Goal: Task Accomplishment & Management: Use online tool/utility

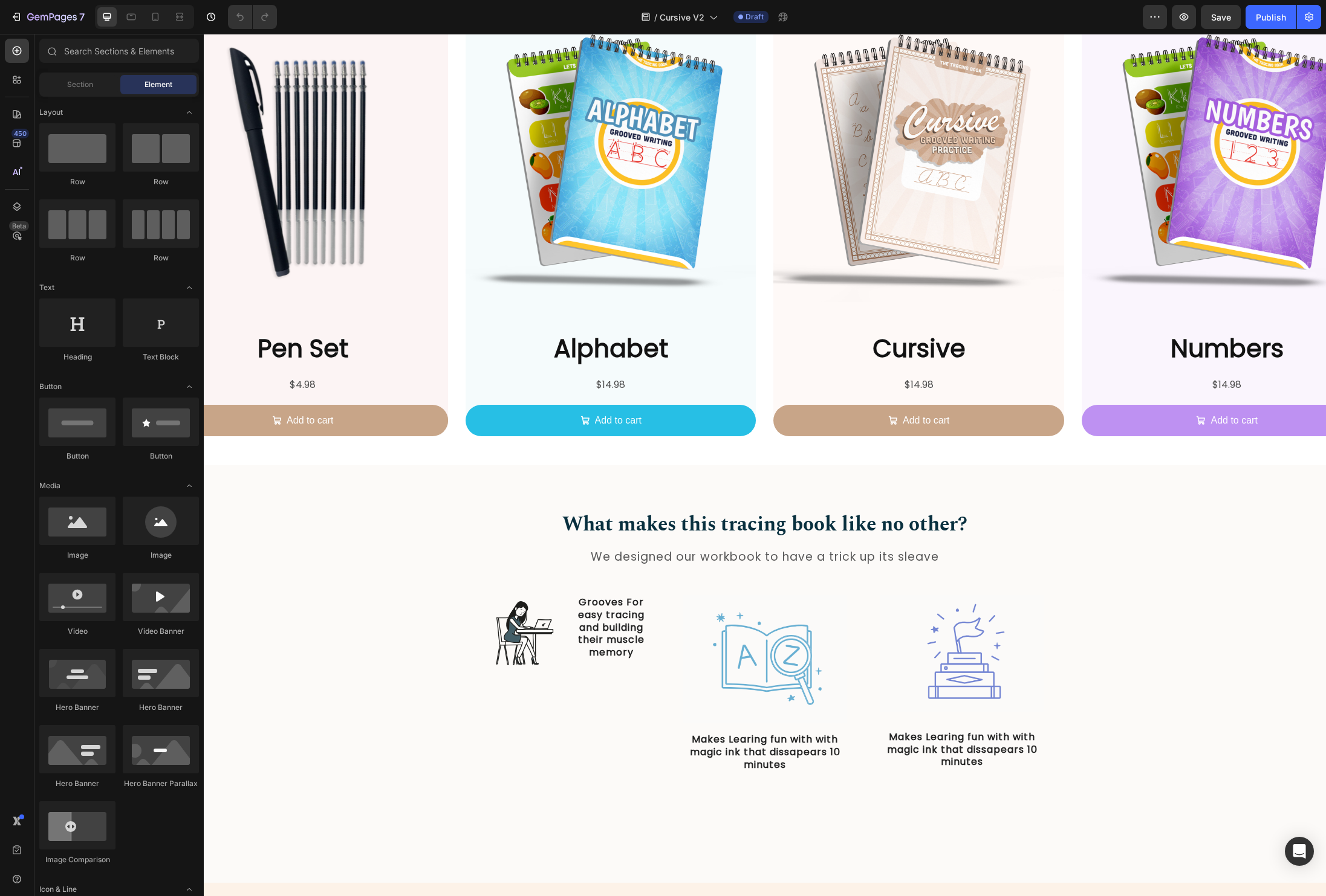
scroll to position [231, 0]
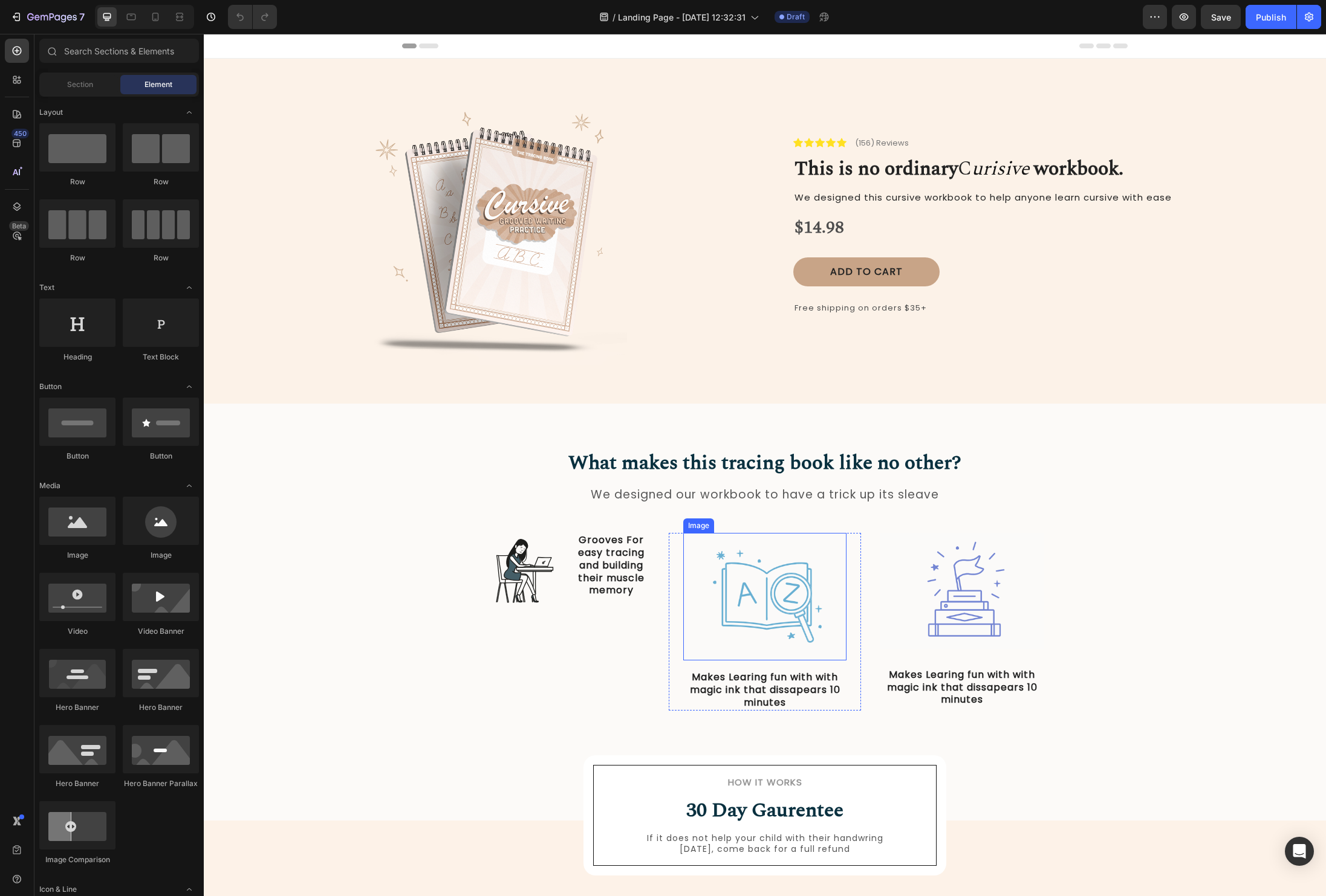
click at [725, 612] on img at bounding box center [764, 597] width 163 height 127
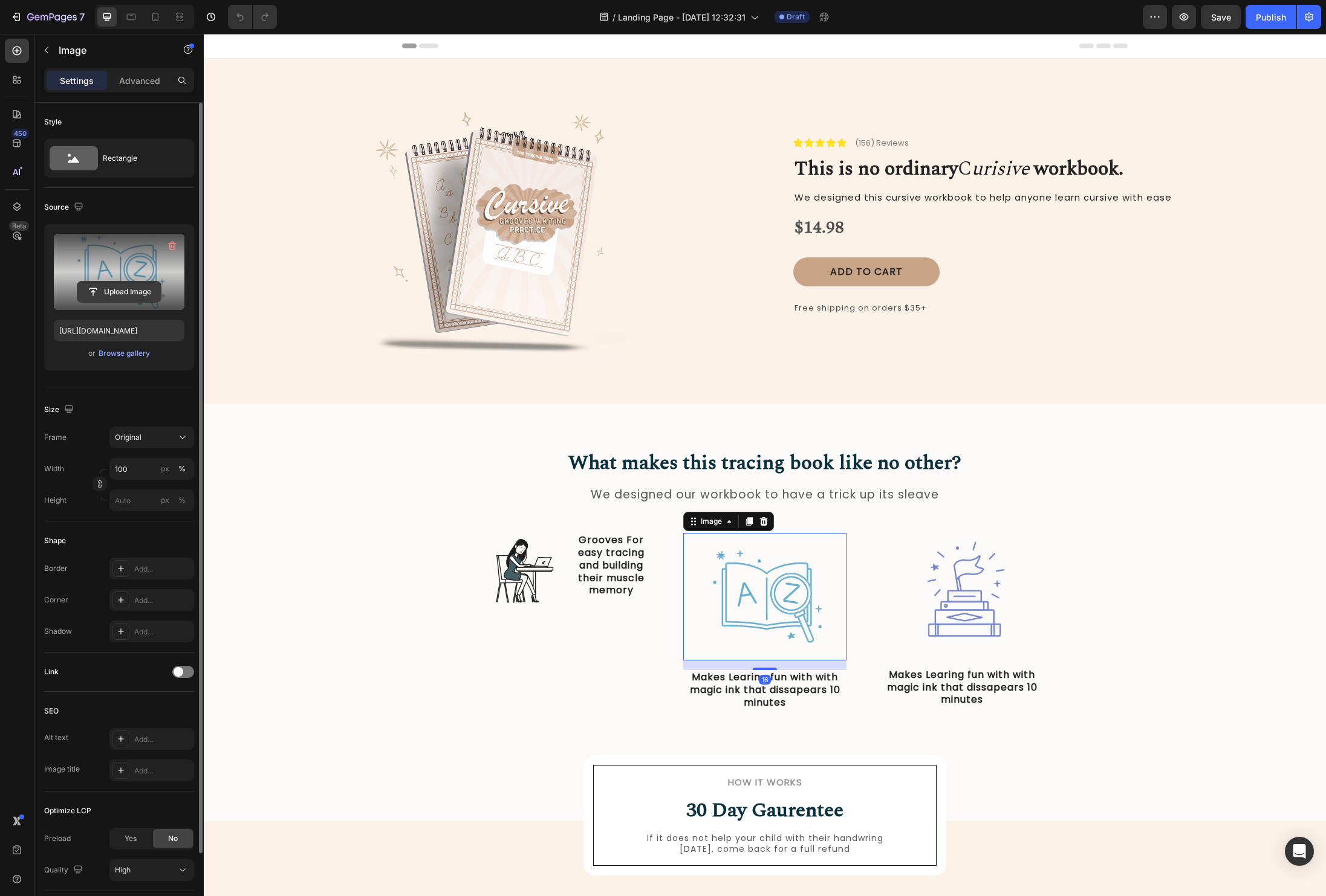
click at [116, 286] on input "file" at bounding box center [119, 292] width 83 height 20
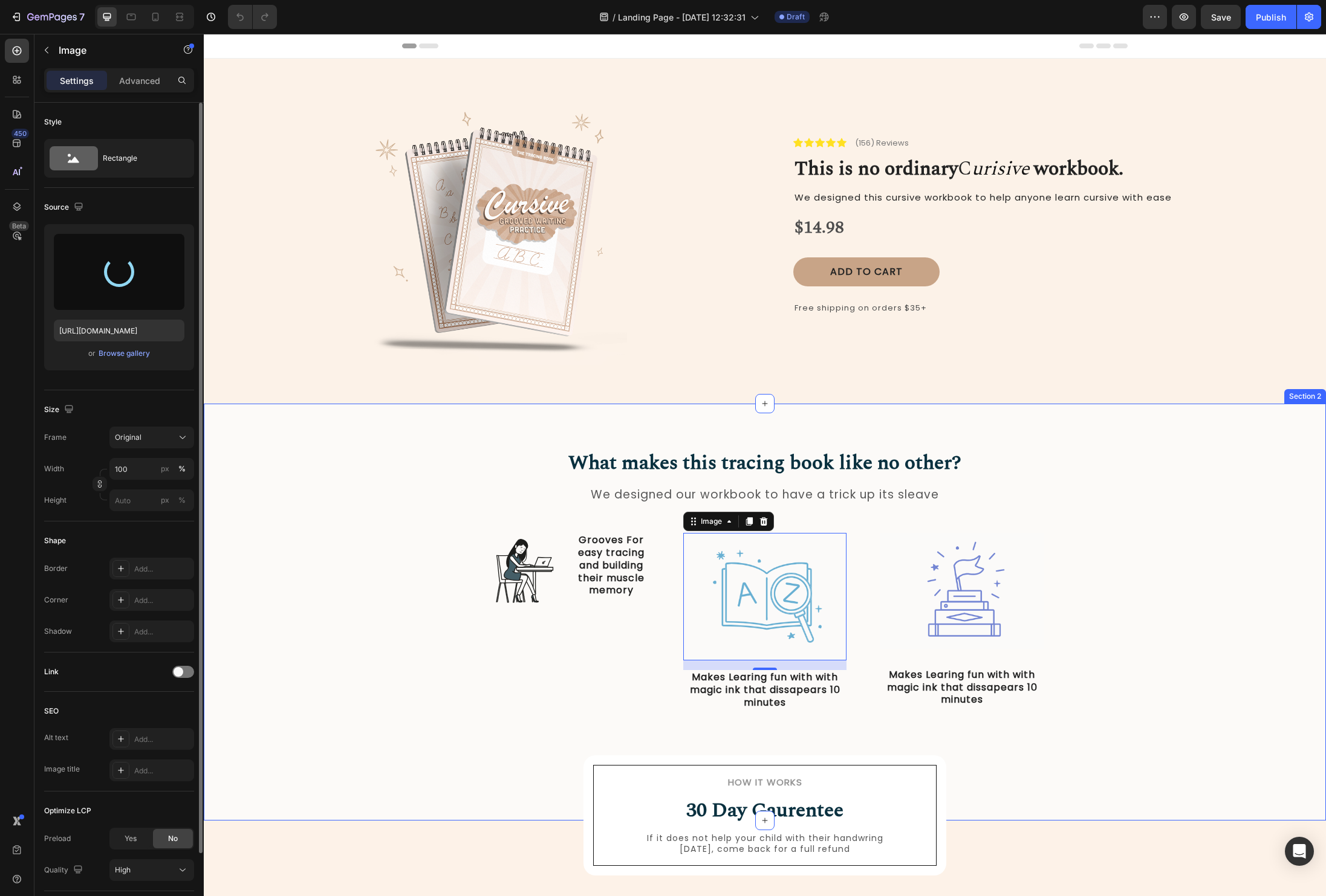
type input "[URL][DOMAIN_NAME]"
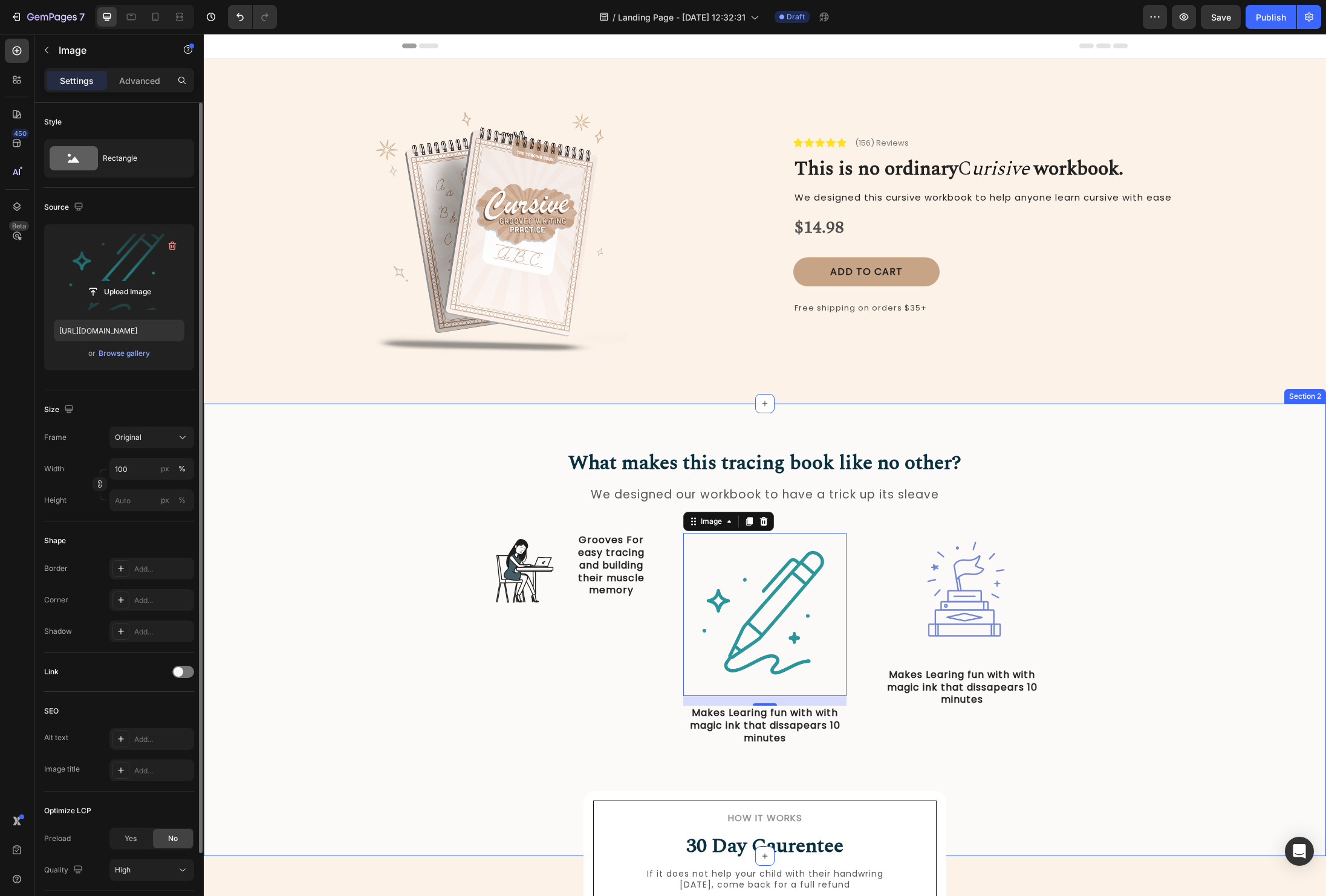
click at [1204, 563] on div "What makes this tracing book like no other? Heading We designed our workbook to…" at bounding box center [765, 607] width 1104 height 317
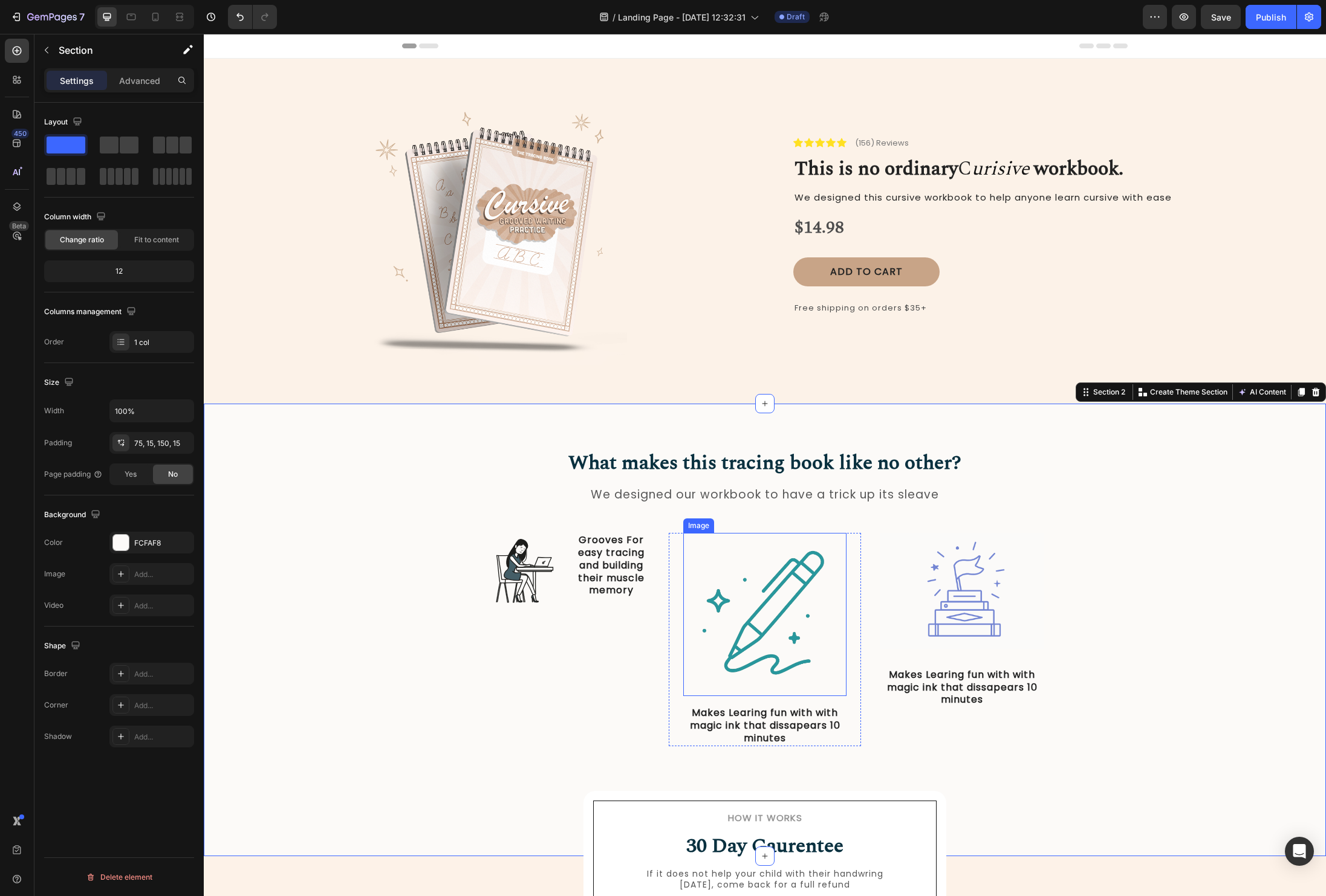
click at [759, 591] on img at bounding box center [764, 614] width 163 height 163
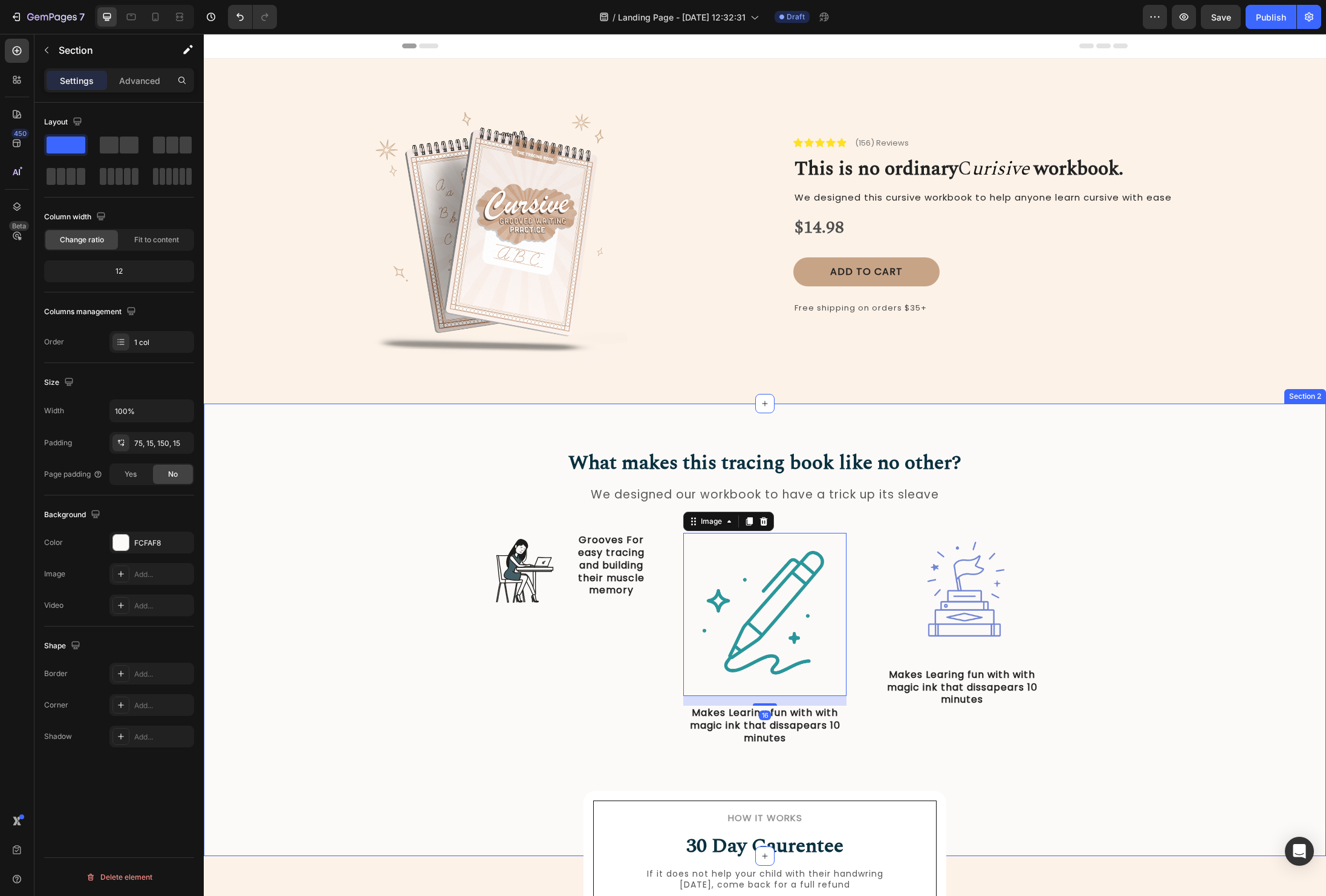
click at [1186, 624] on div "What makes this tracing book like no other? Heading We designed our workbook to…" at bounding box center [765, 607] width 1104 height 317
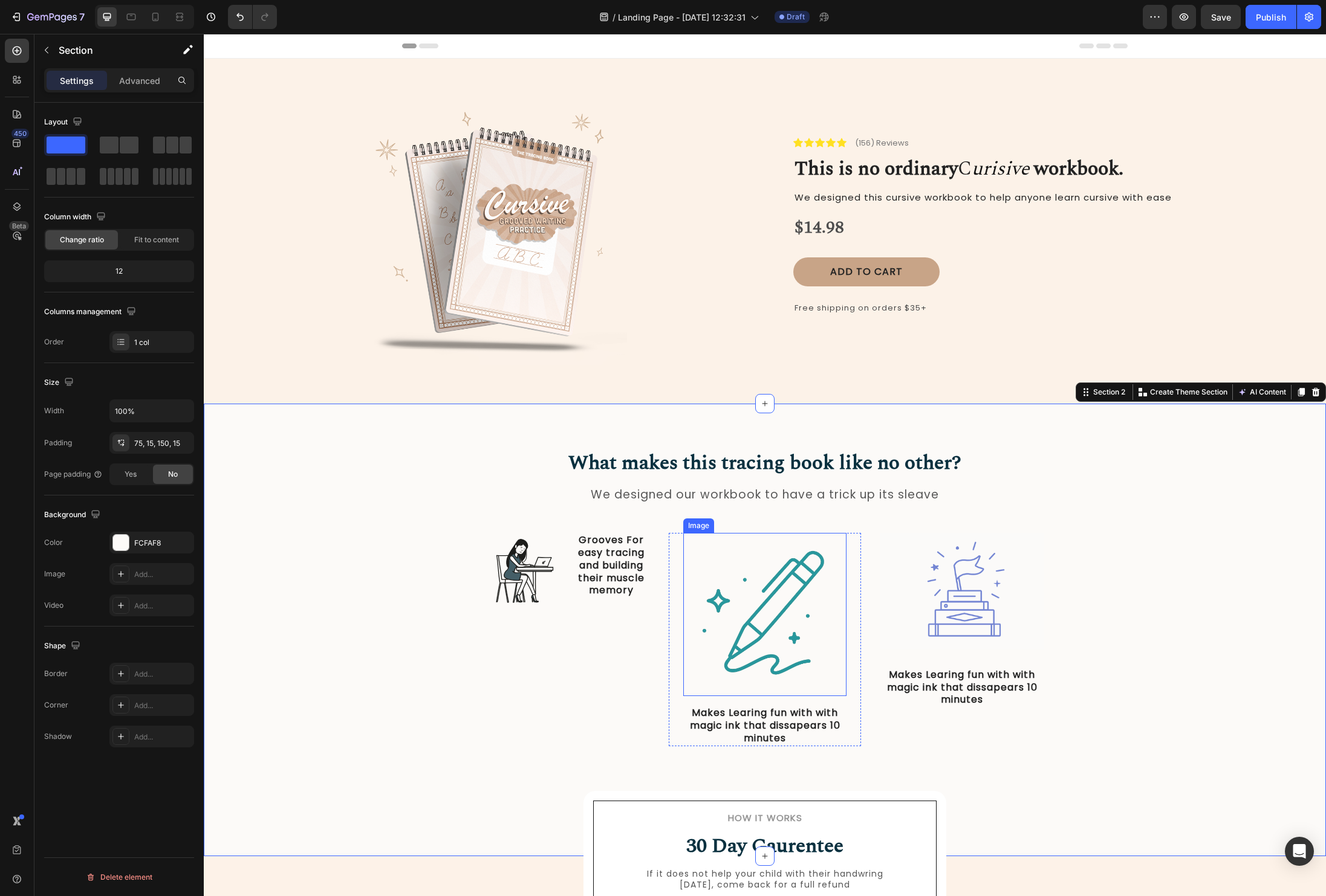
click at [733, 618] on img at bounding box center [764, 614] width 163 height 163
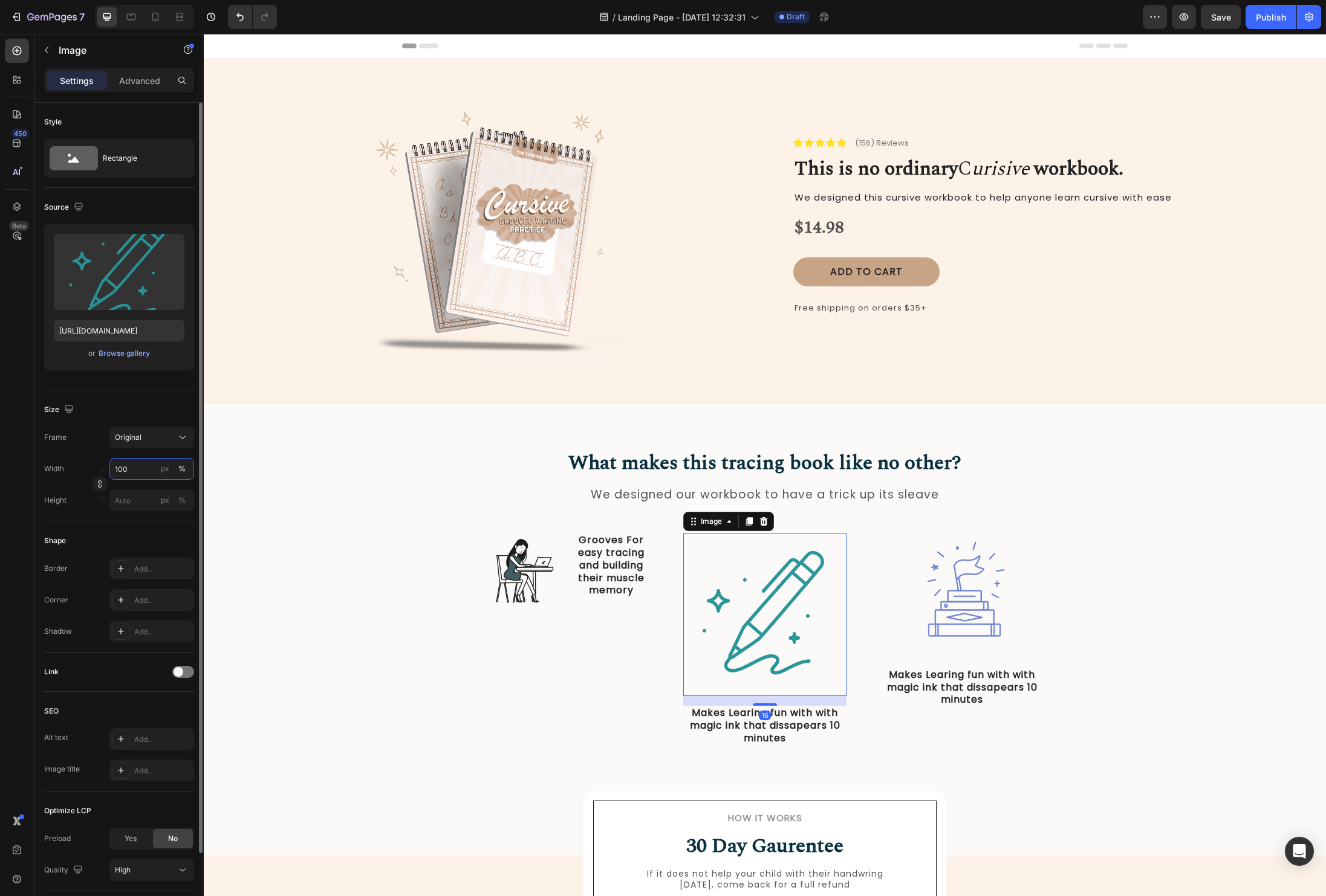
click at [148, 467] on input "100" at bounding box center [152, 469] width 85 height 22
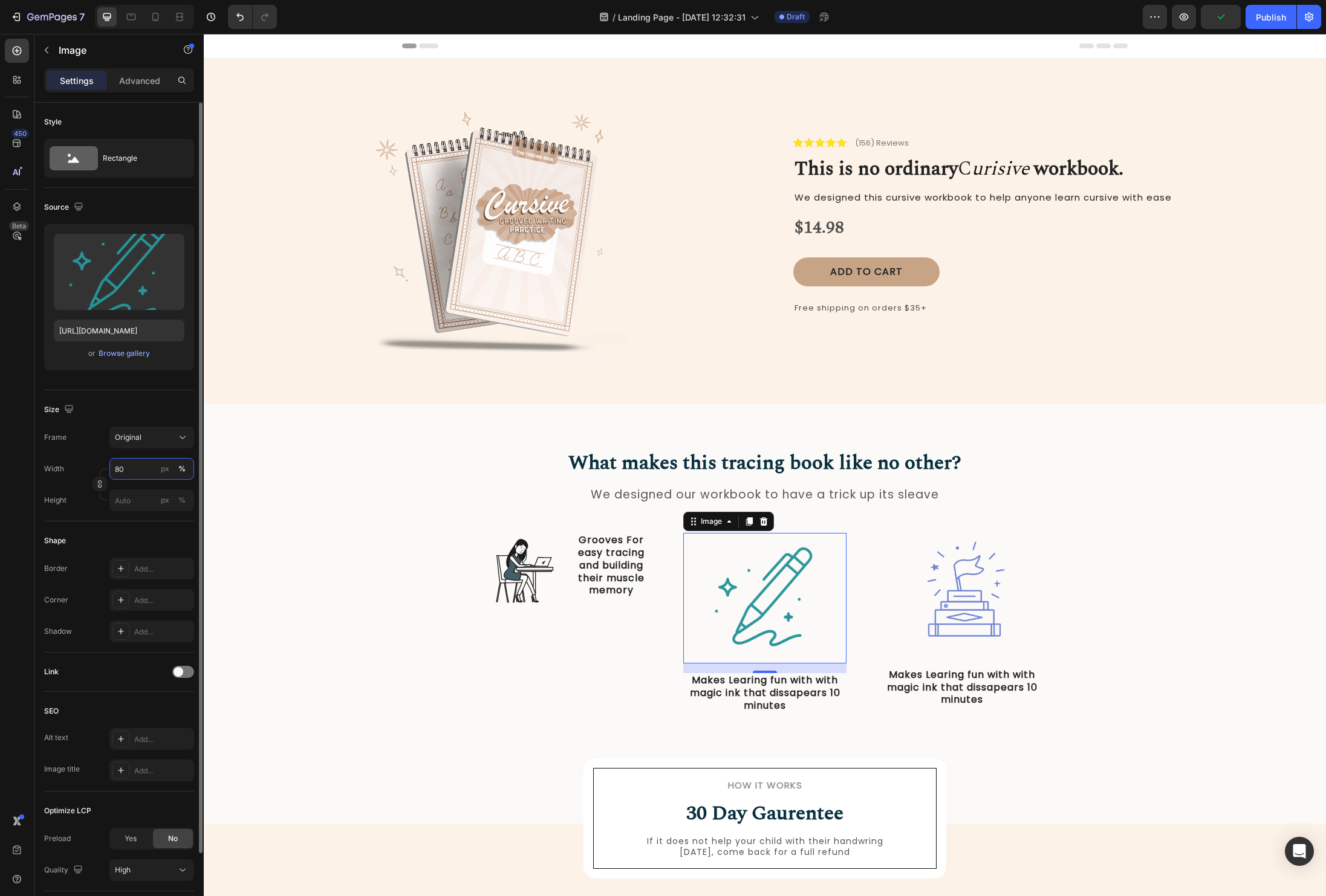
type input "8"
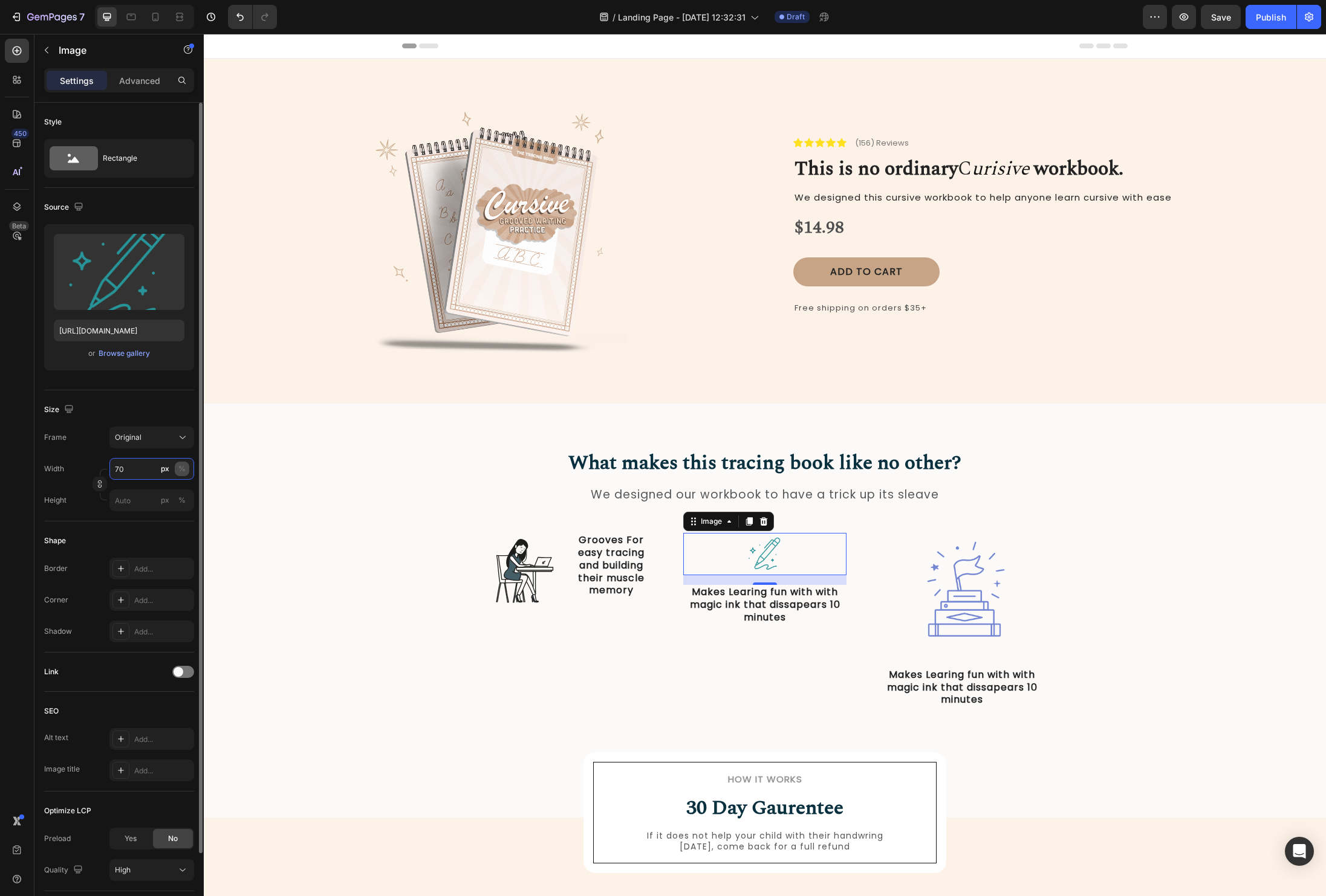
type input "70"
click at [178, 471] on div "%" at bounding box center [182, 469] width 7 height 11
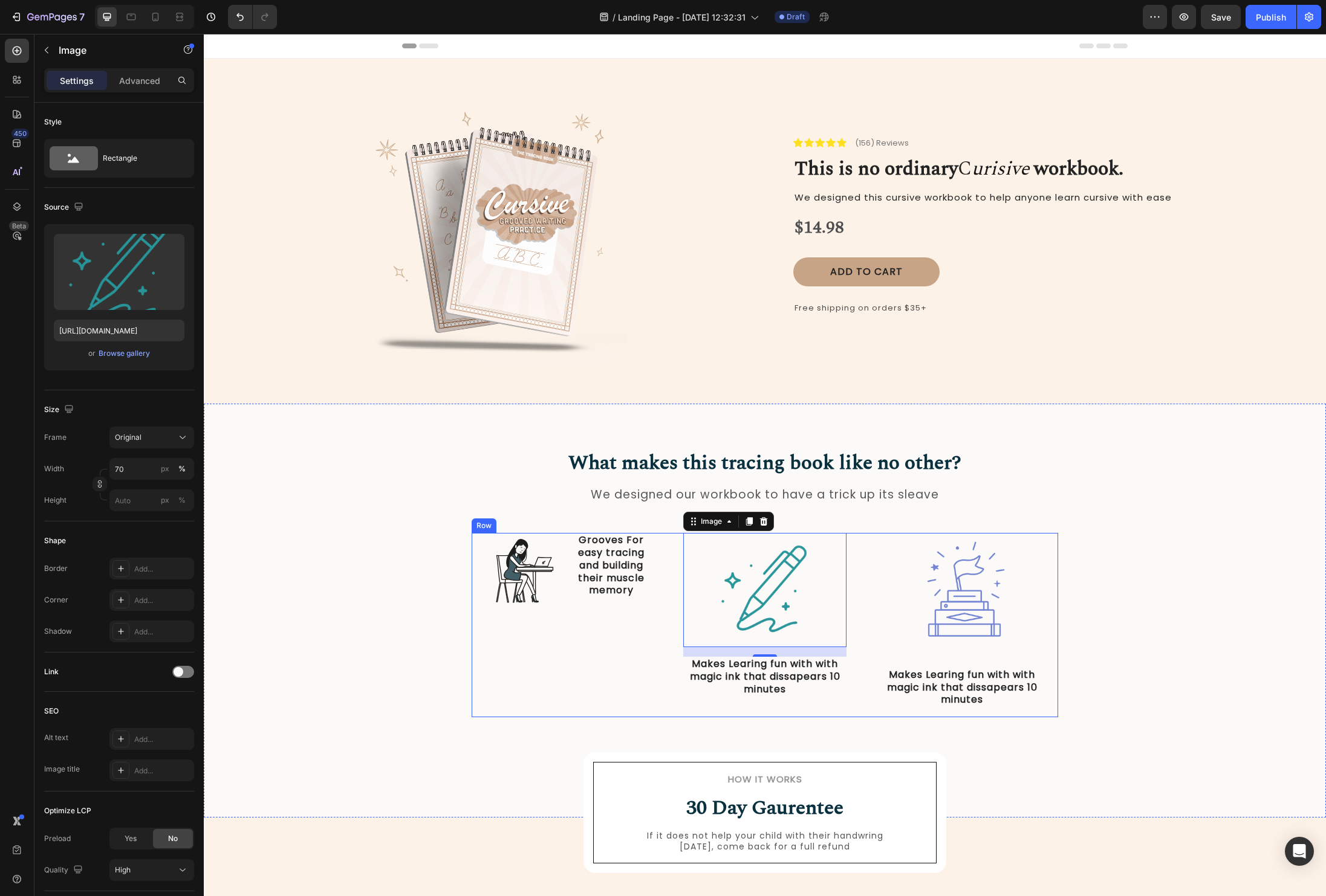
click at [492, 650] on div "Image Grooves For easy tracing and building their muscle memory Text Block Row …" at bounding box center [568, 625] width 192 height 184
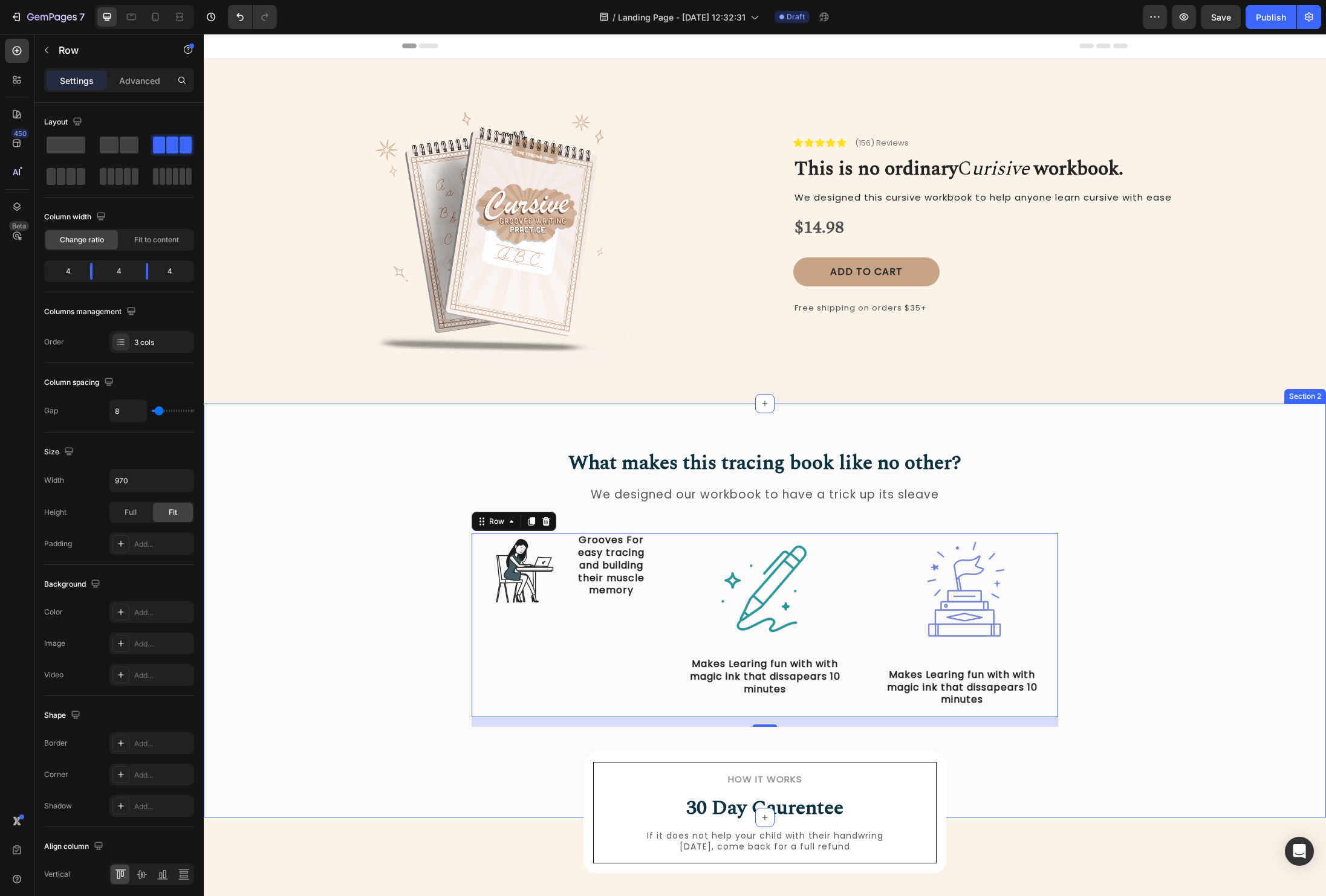
click at [1167, 634] on div "What makes this tracing book like no other? Heading We designed our workbook to…" at bounding box center [765, 588] width 1104 height 278
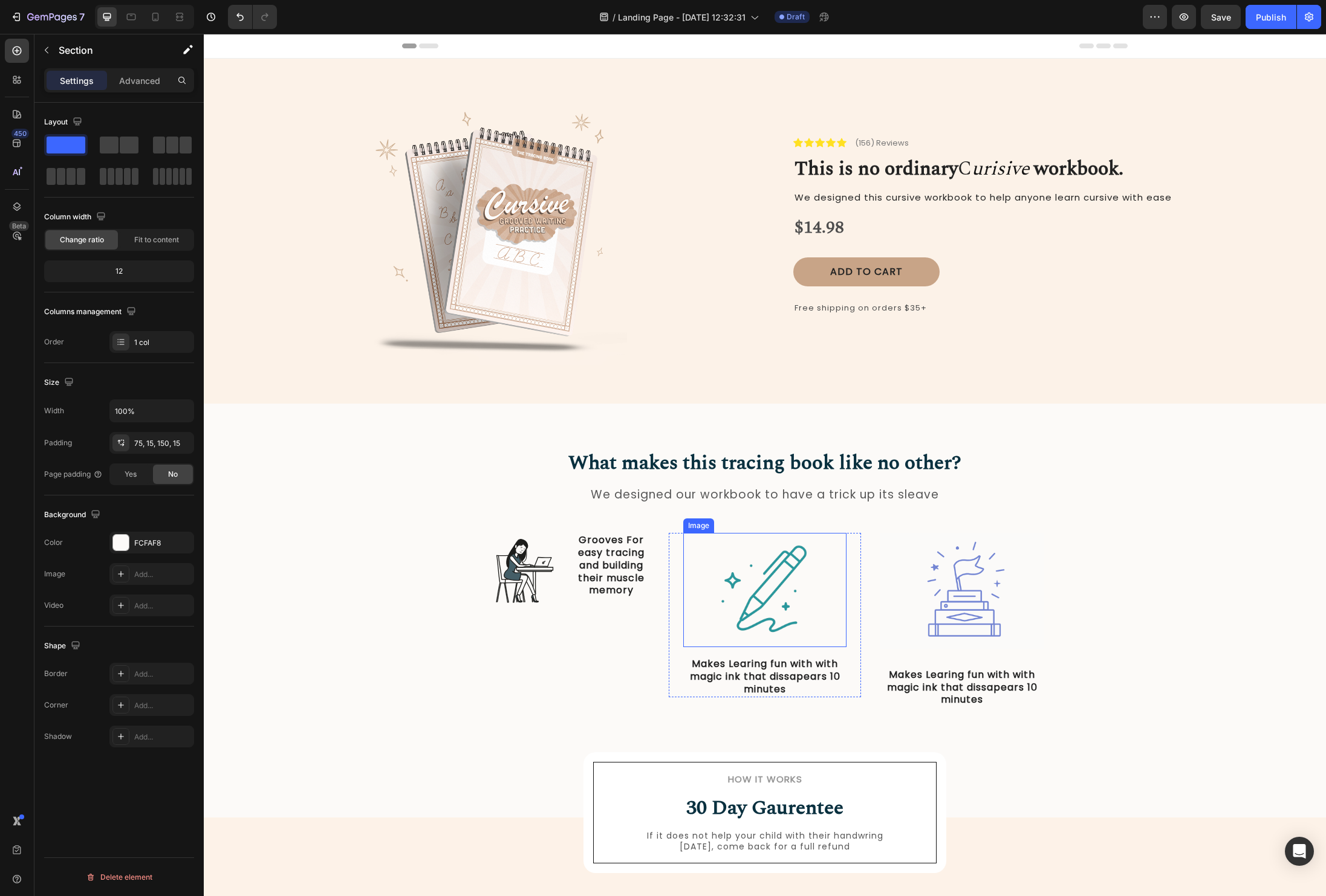
click at [803, 587] on img at bounding box center [765, 590] width 115 height 114
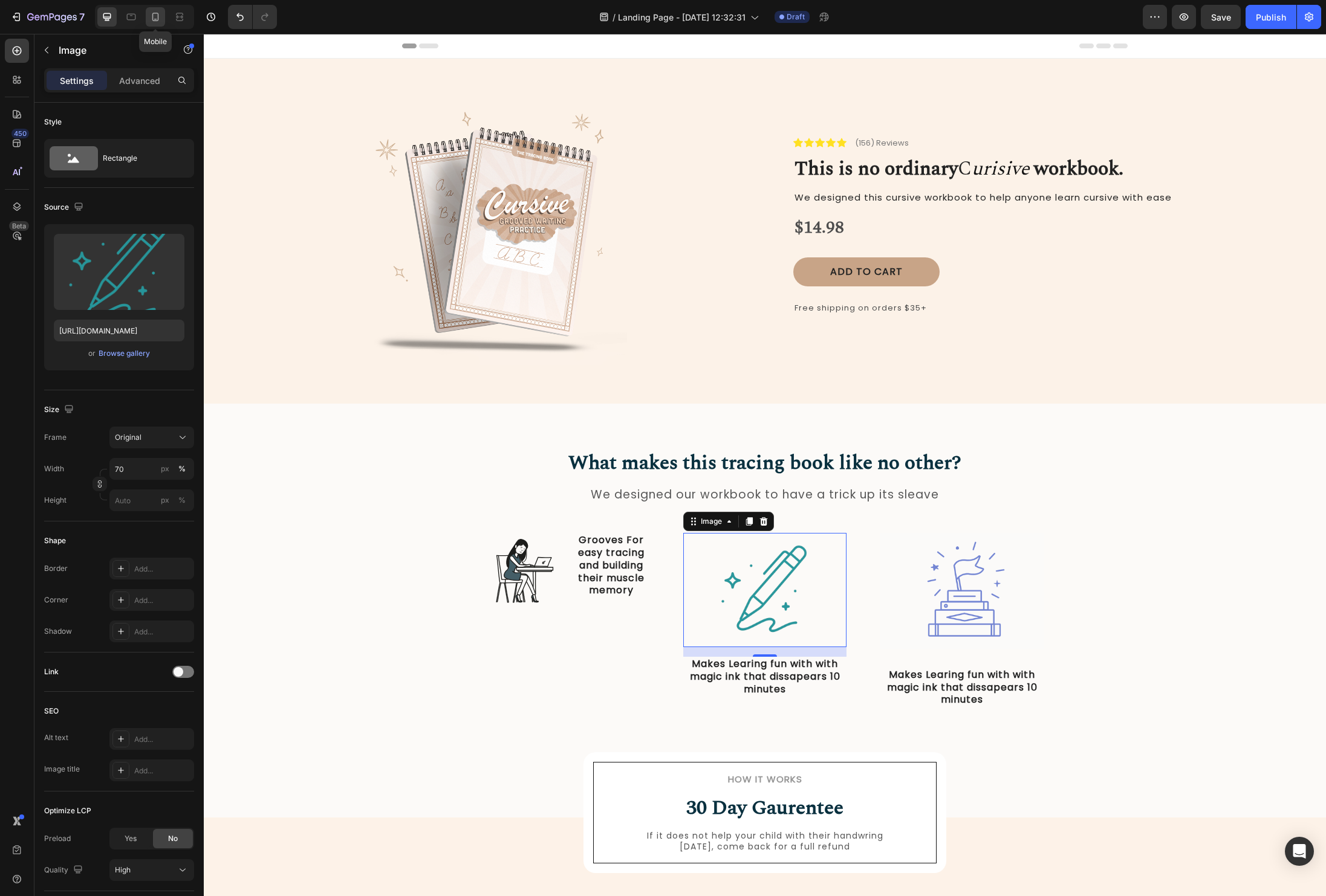
click at [150, 16] on icon at bounding box center [155, 17] width 12 height 12
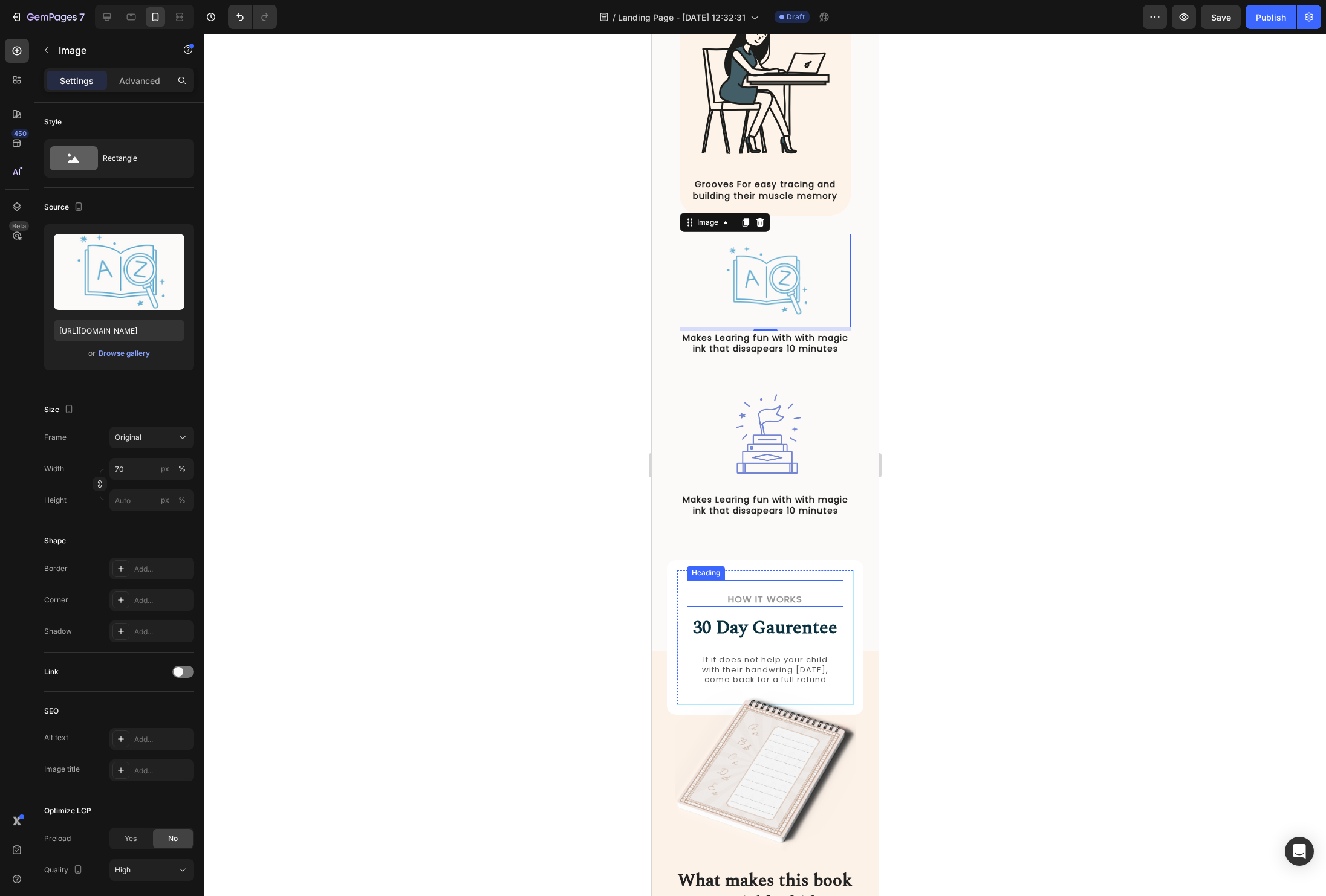
scroll to position [575, 0]
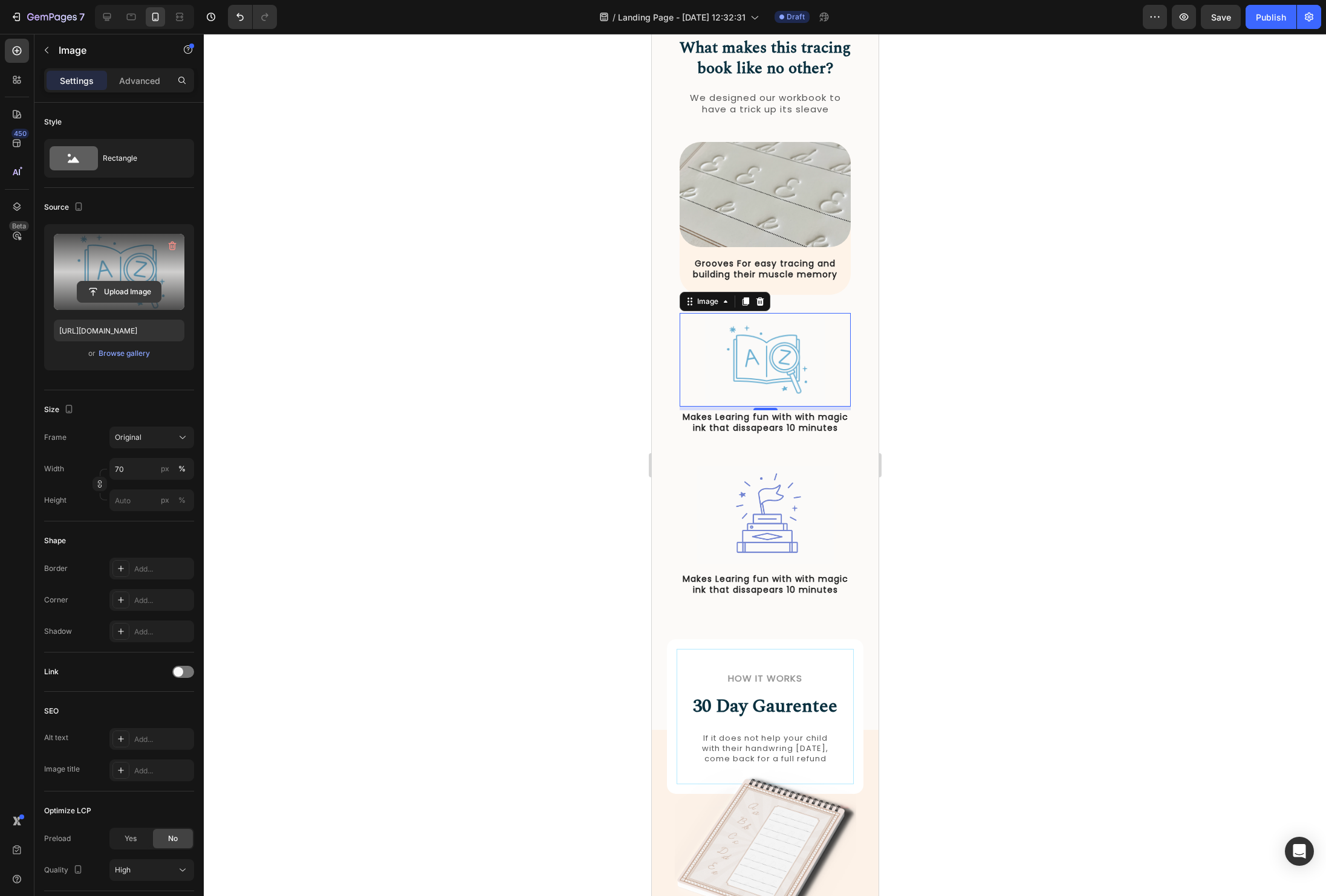
click at [101, 291] on input "file" at bounding box center [119, 292] width 83 height 20
type input "[URL][DOMAIN_NAME]"
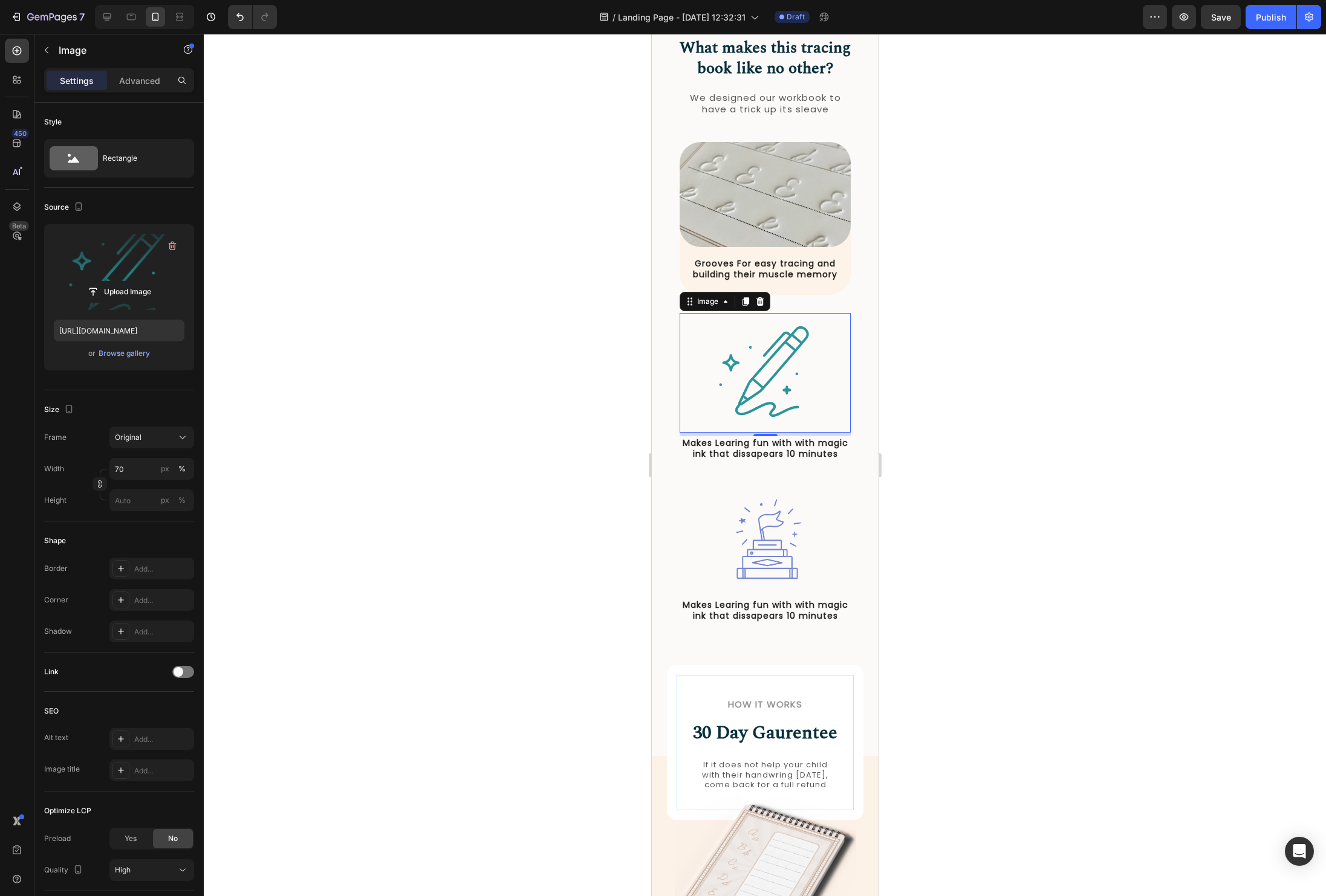
click at [779, 383] on img at bounding box center [764, 372] width 120 height 120
click at [126, 471] on input "70" at bounding box center [152, 469] width 85 height 22
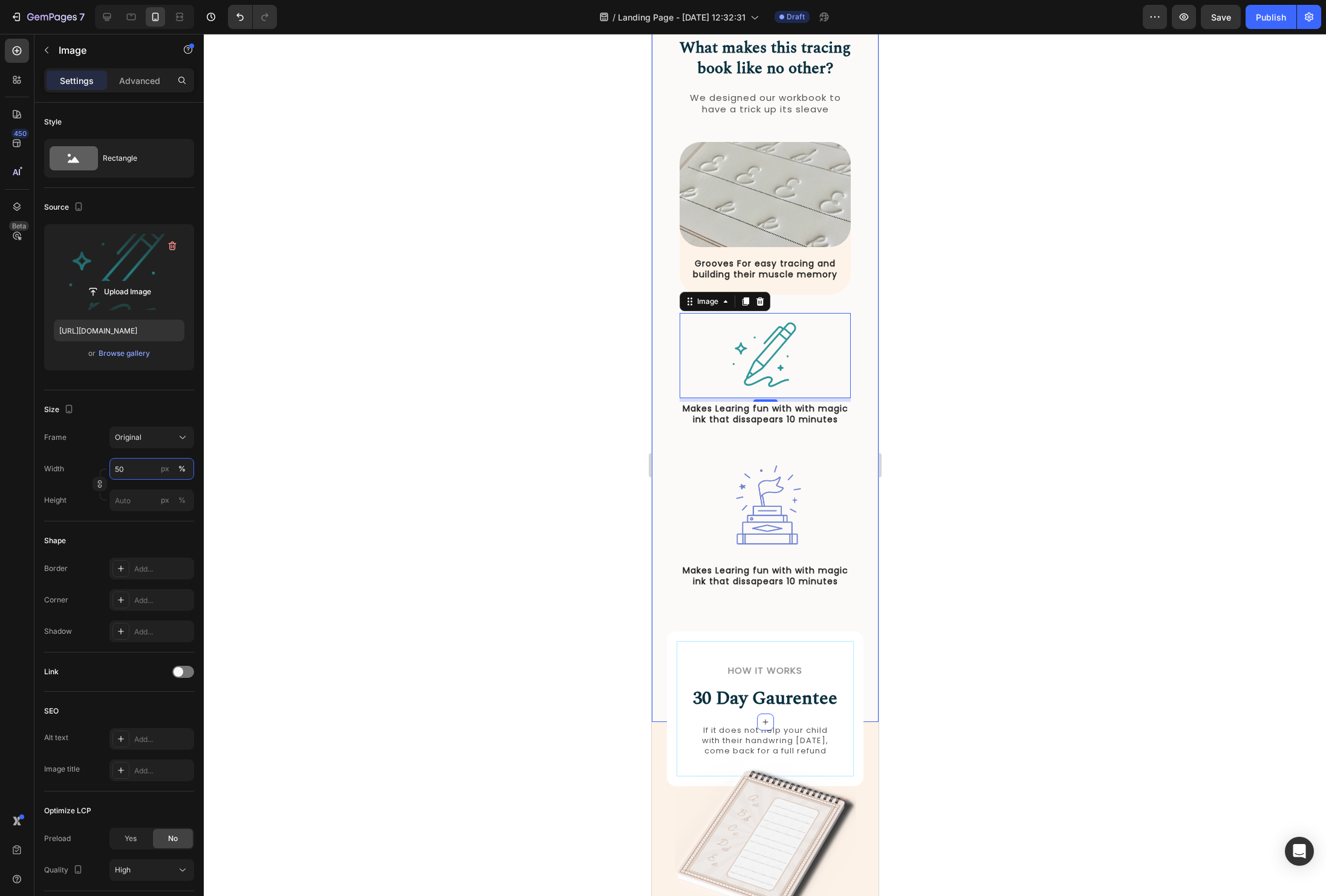
type input "50"
drag, startPoint x: 611, startPoint y: 445, endPoint x: 625, endPoint y: 445, distance: 14.0
click at [611, 445] on div at bounding box center [765, 465] width 1122 height 862
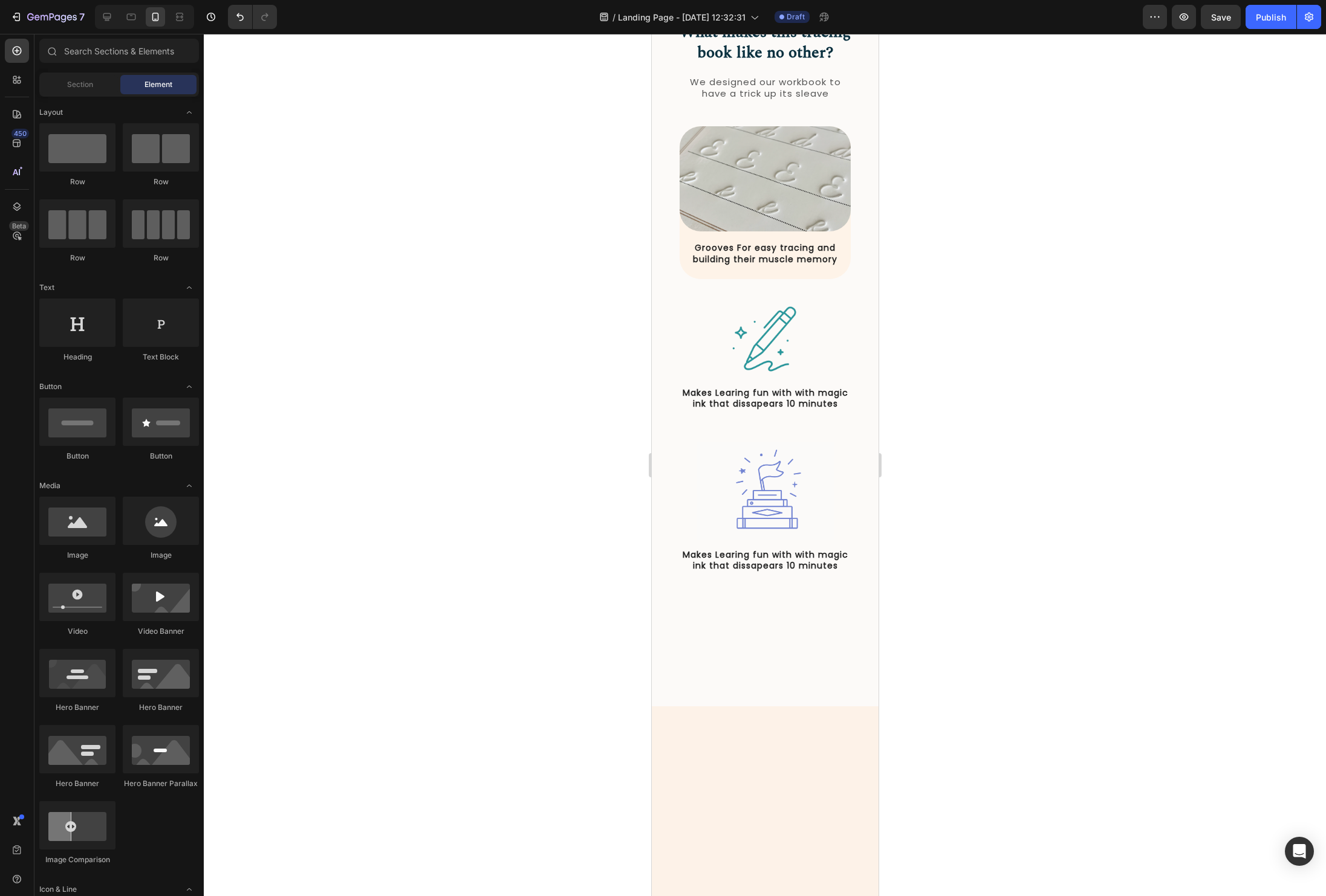
scroll to position [459, 0]
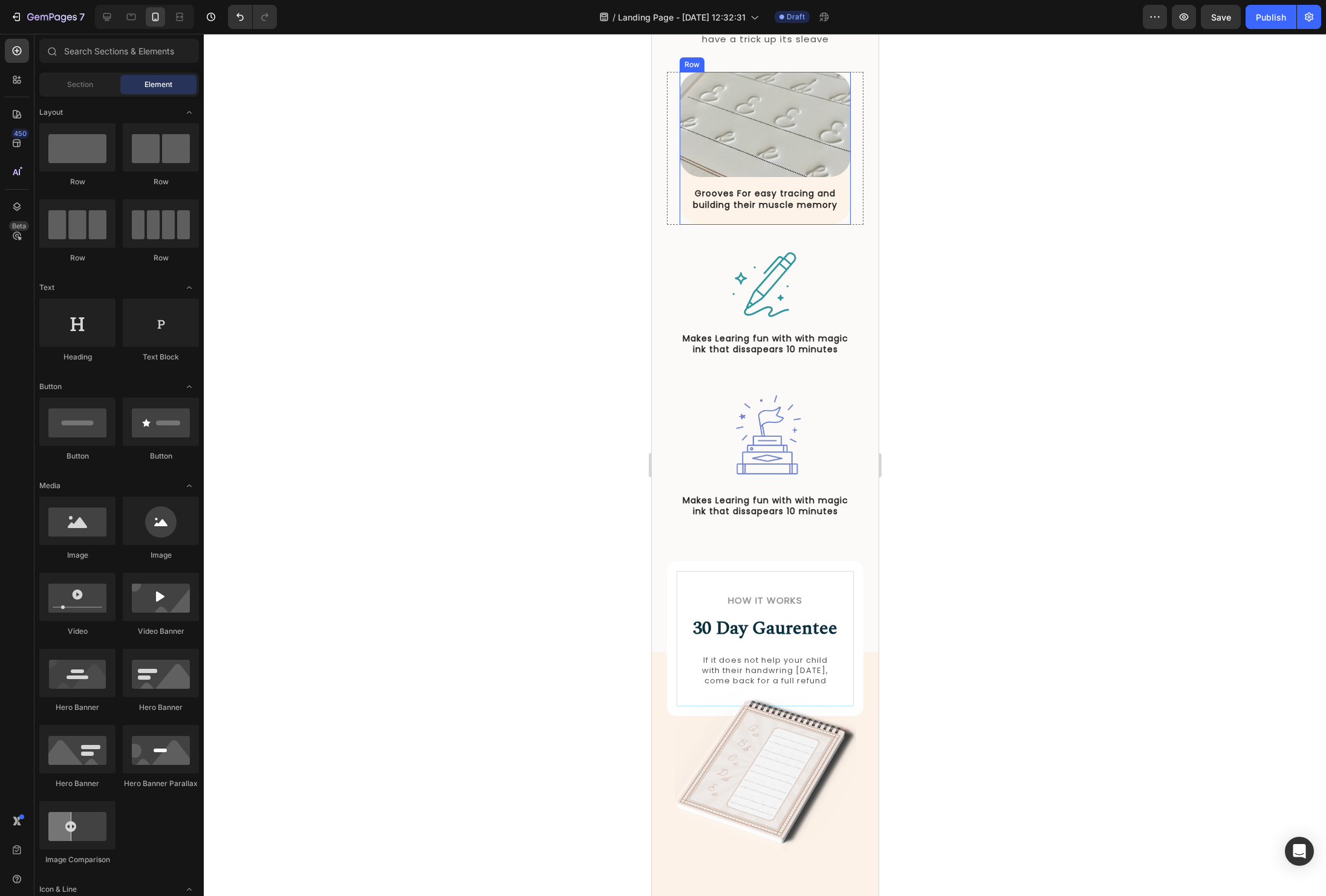
click at [754, 224] on div "Grooves For easy tracing and building their muscle memory Text Block" at bounding box center [764, 205] width 171 height 37
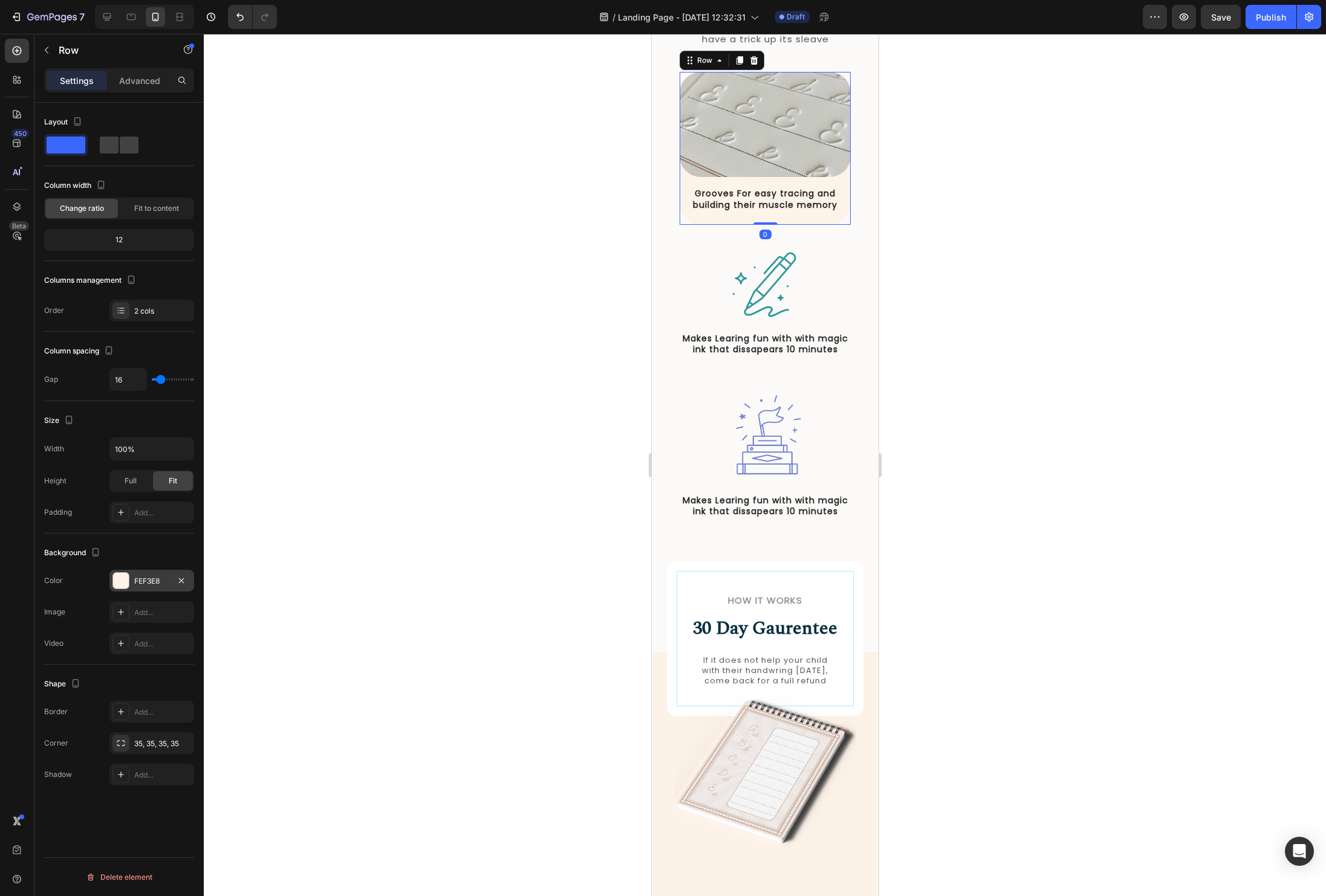
click at [114, 573] on div at bounding box center [121, 580] width 17 height 17
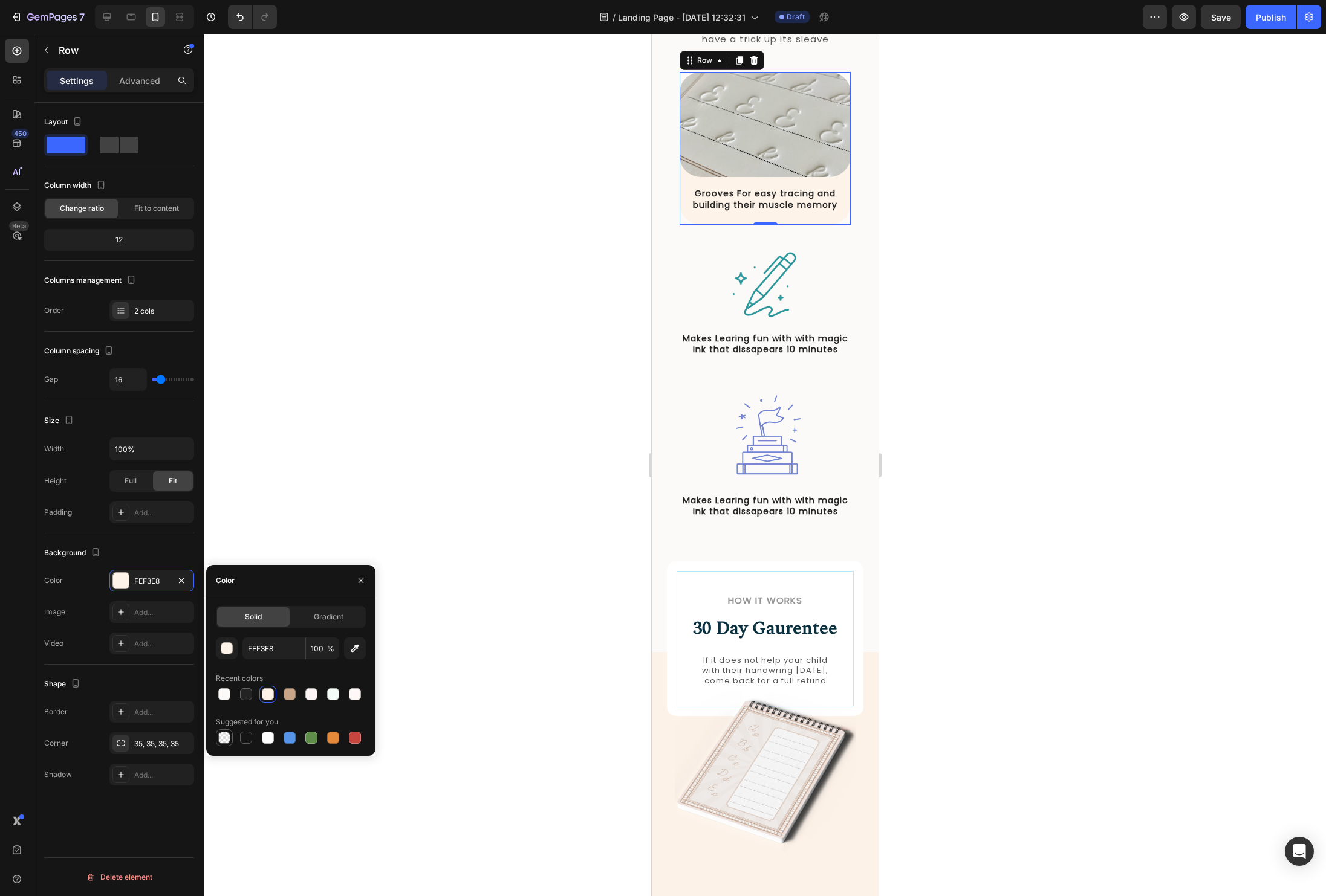
click at [222, 746] on div at bounding box center [224, 738] width 17 height 17
type input "000000"
type input "0"
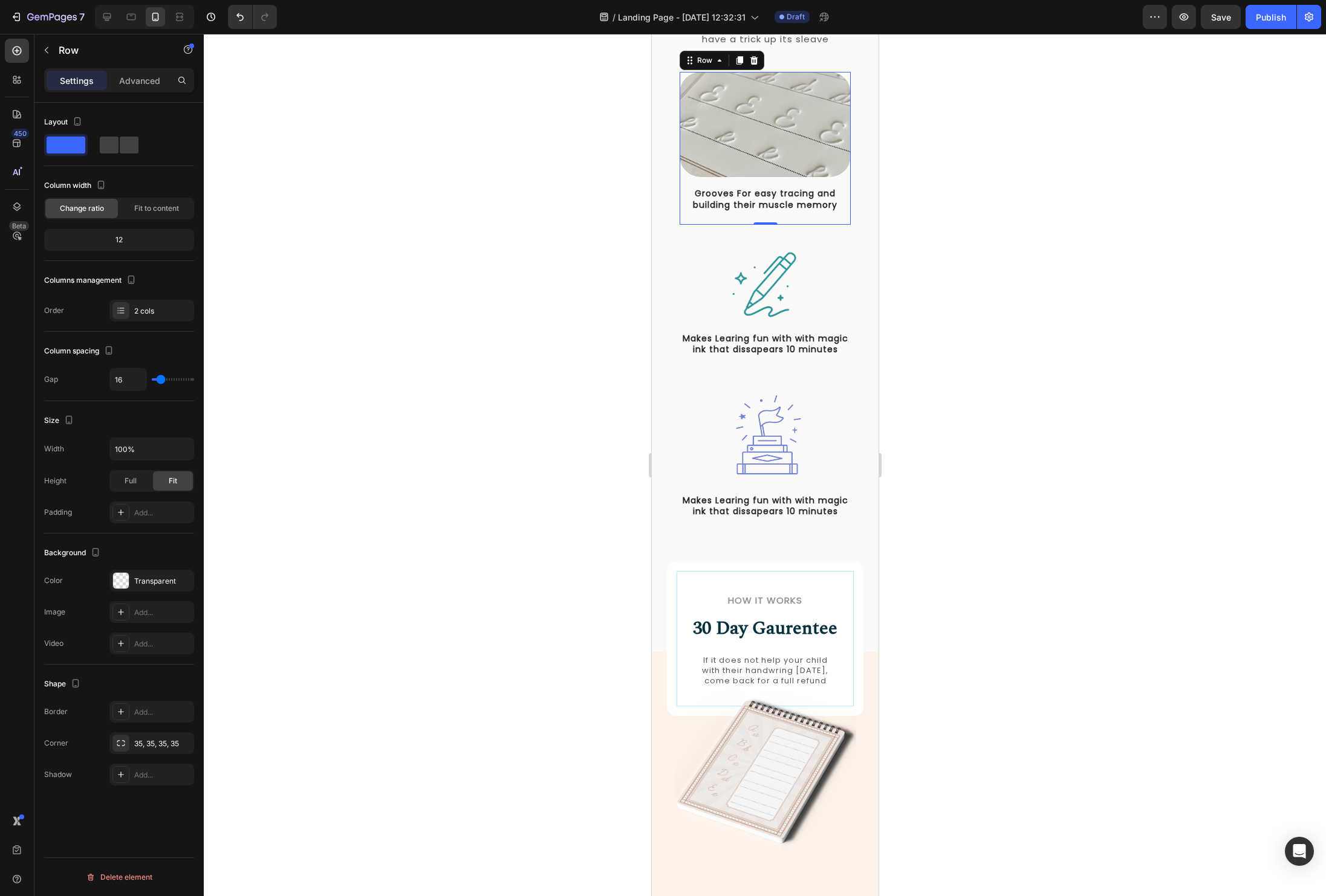
click at [486, 442] on div at bounding box center [765, 465] width 1122 height 862
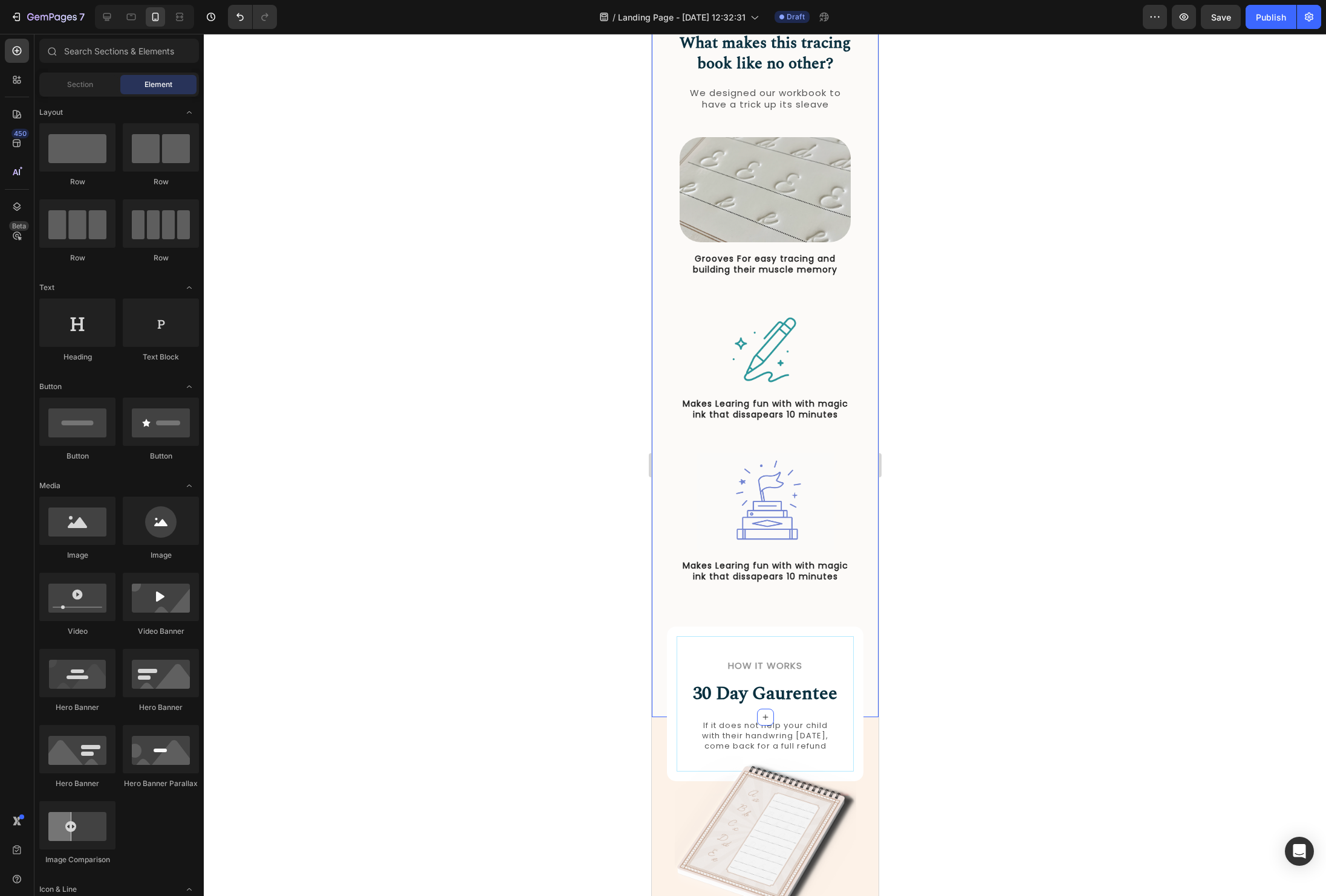
scroll to position [532, 0]
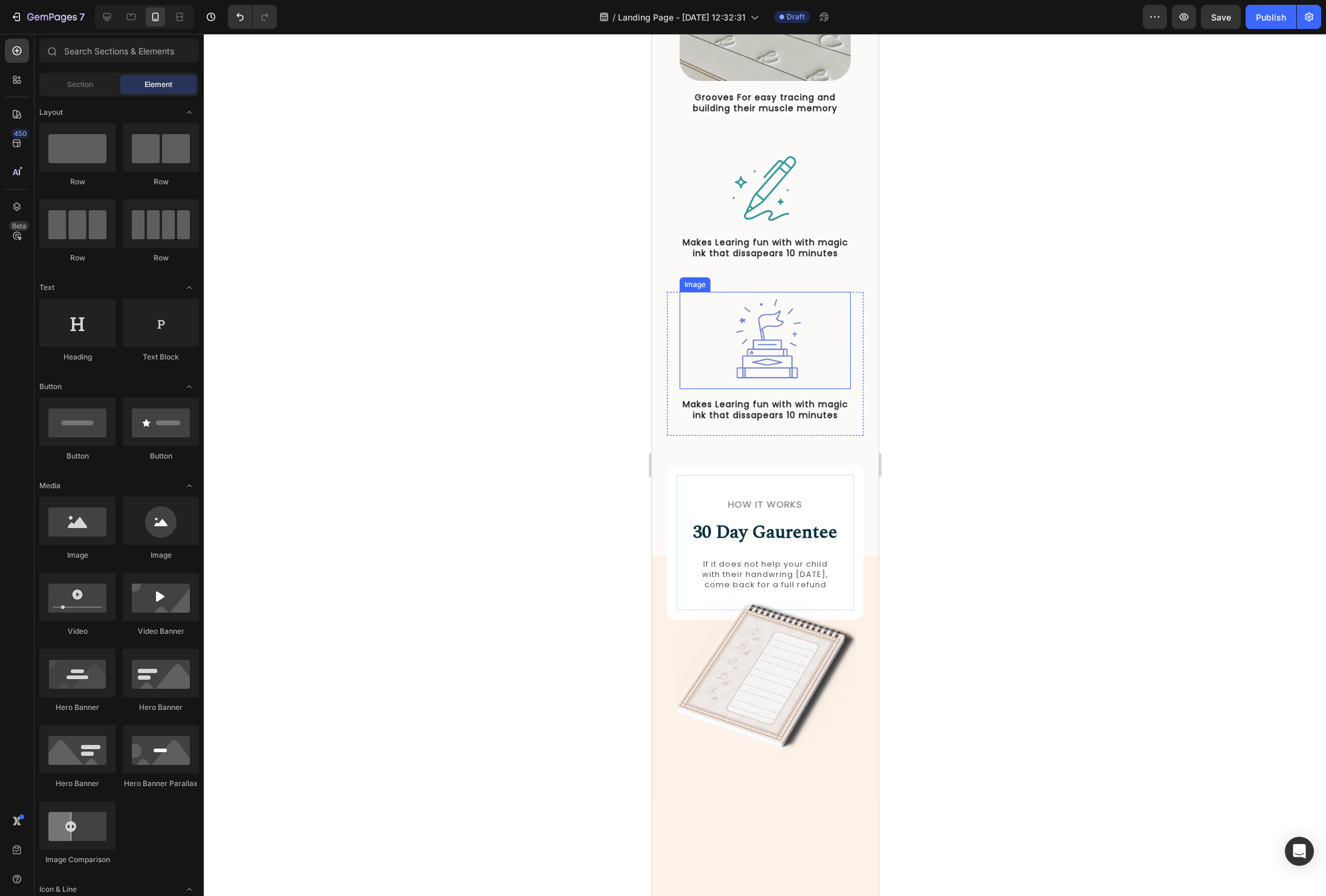
click at [1084, 368] on div at bounding box center [765, 465] width 1122 height 862
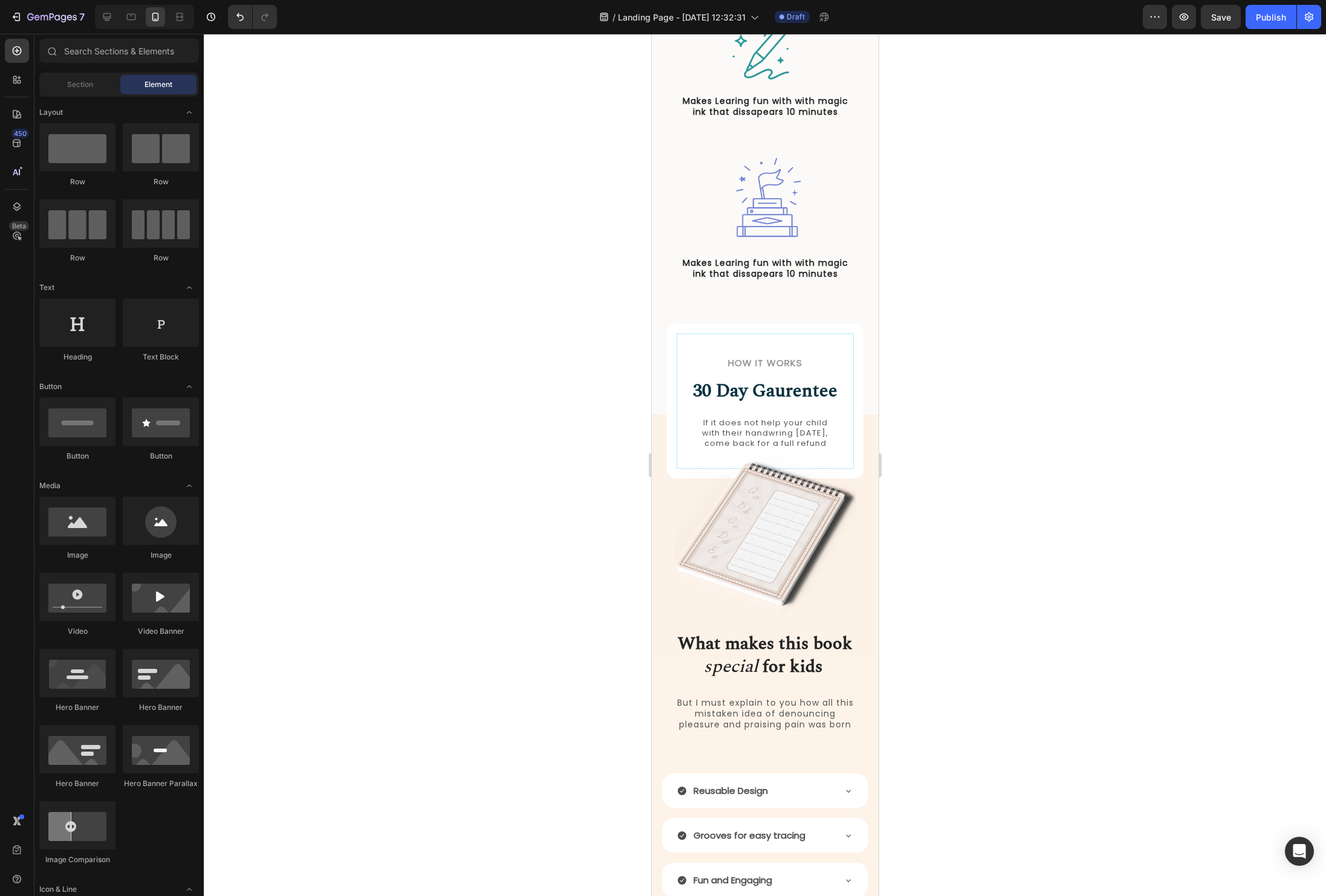
scroll to position [666, 0]
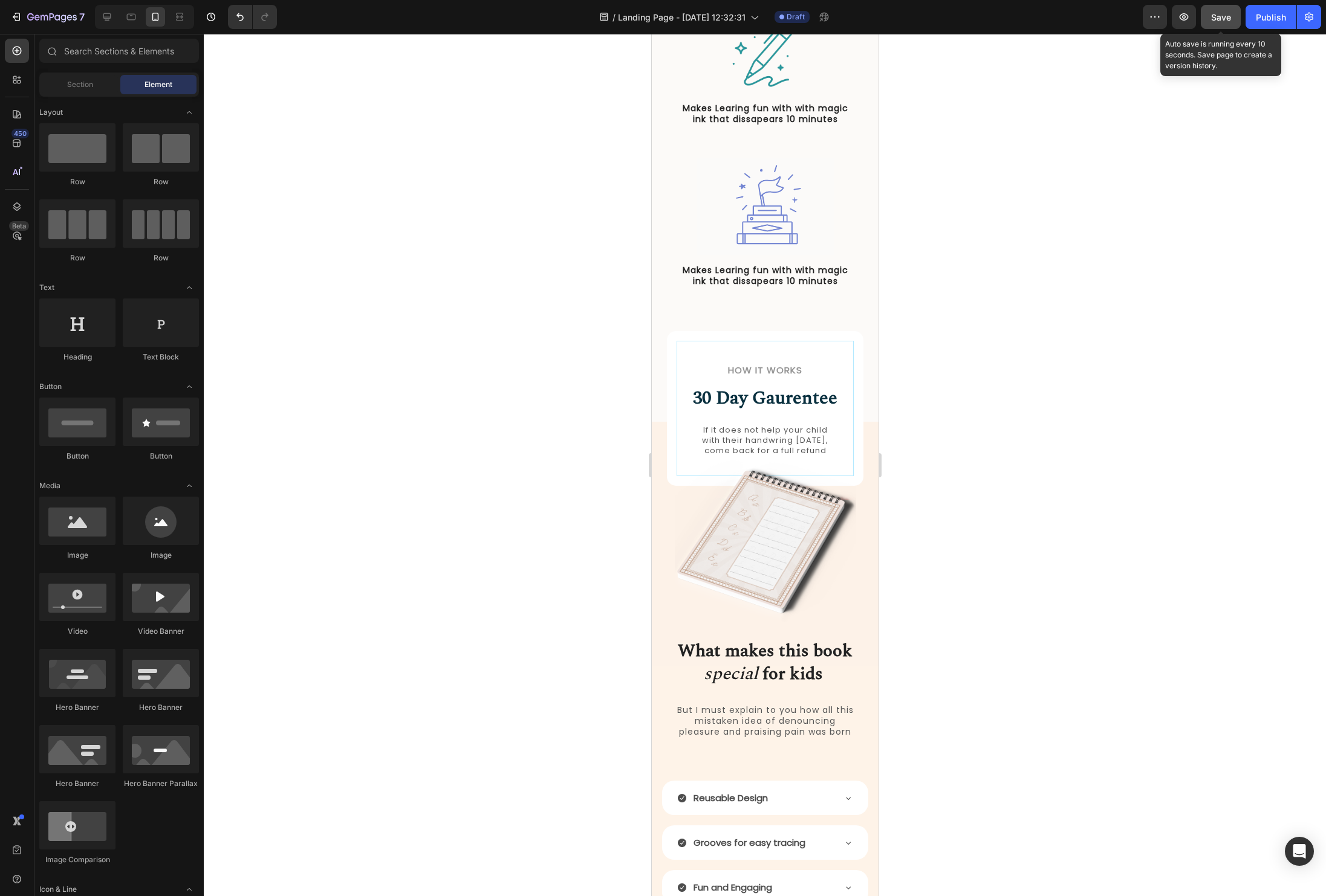
click at [1214, 21] on span "Save" at bounding box center [1220, 17] width 20 height 10
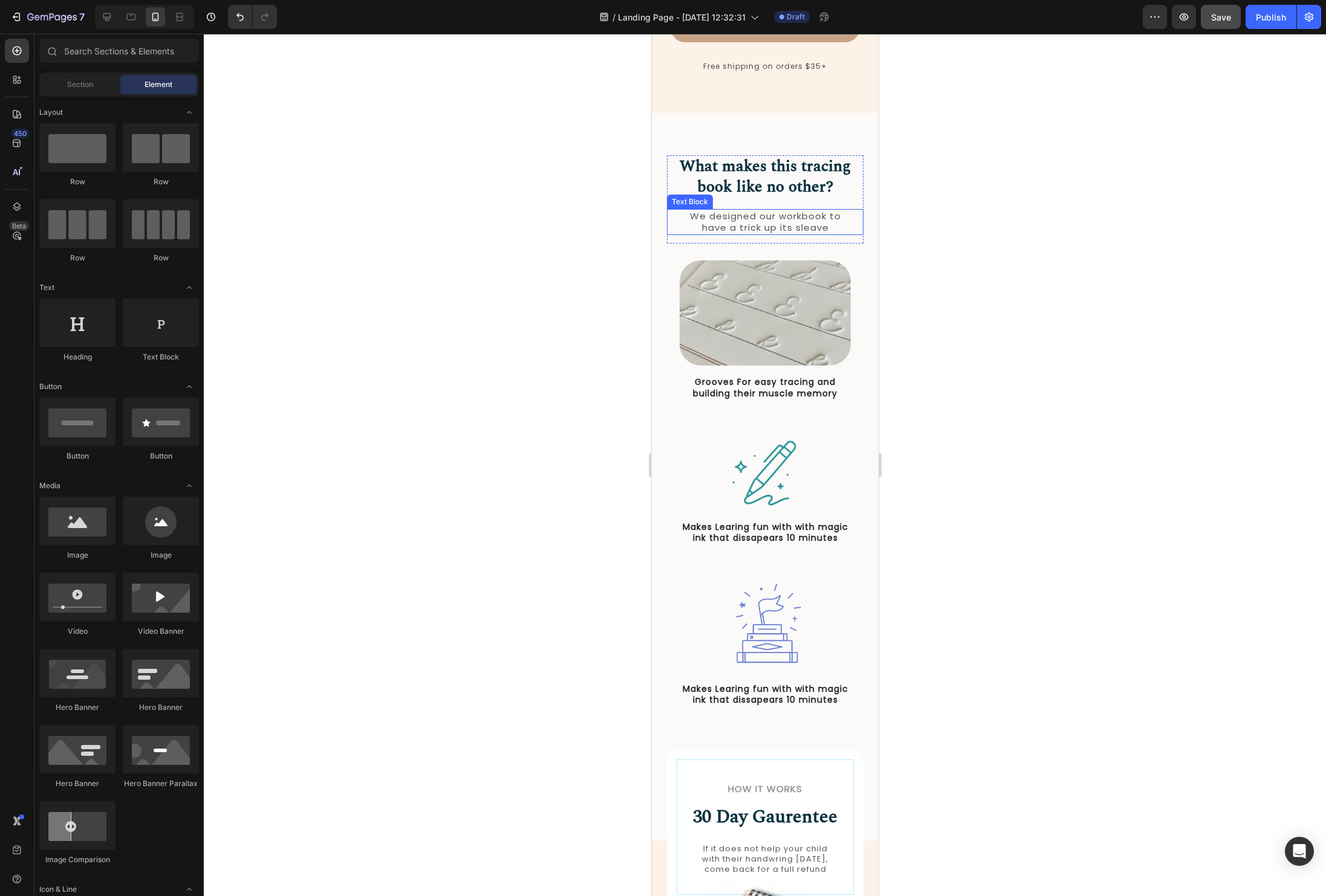
scroll to position [0, 0]
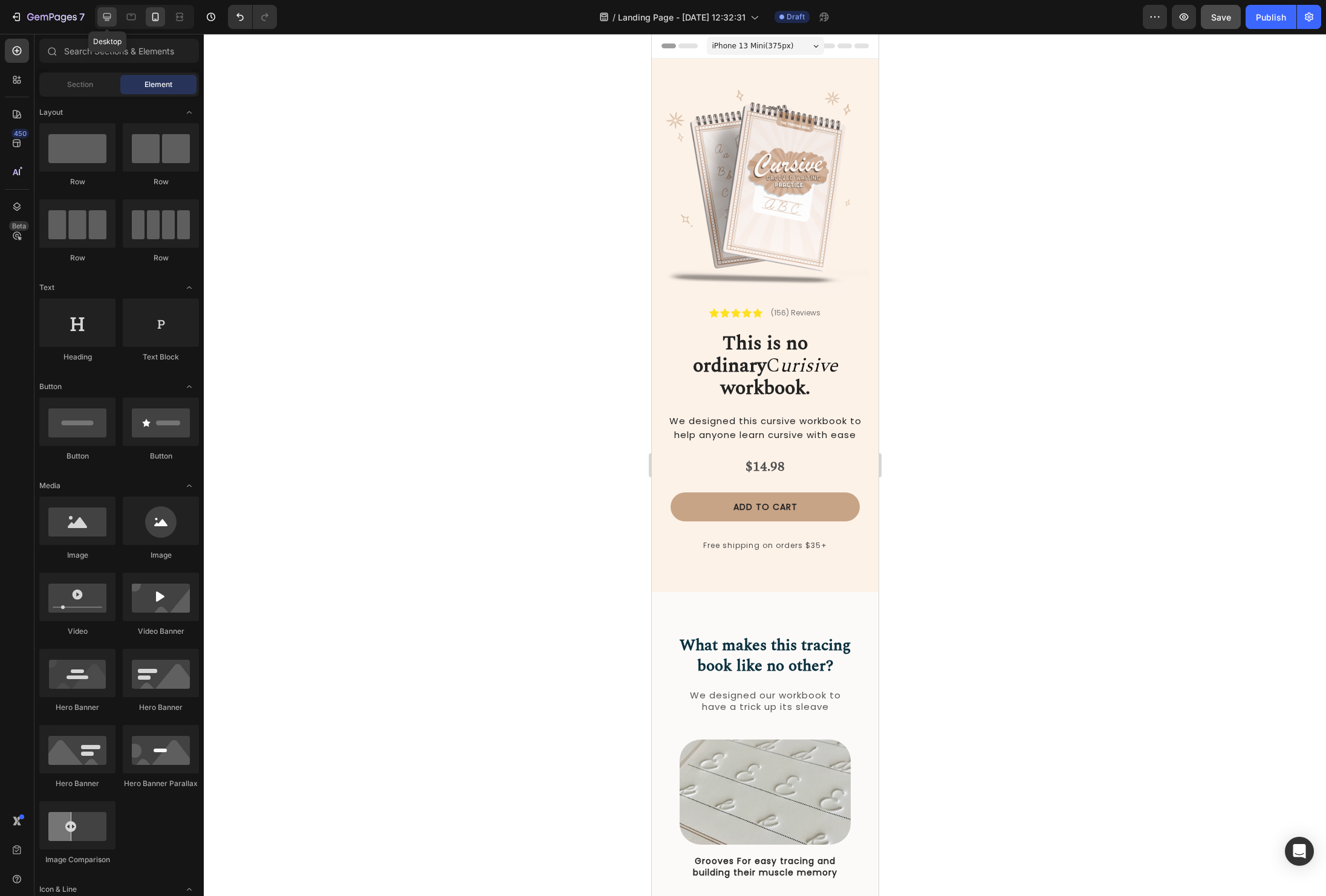
click at [114, 21] on div at bounding box center [107, 17] width 20 height 20
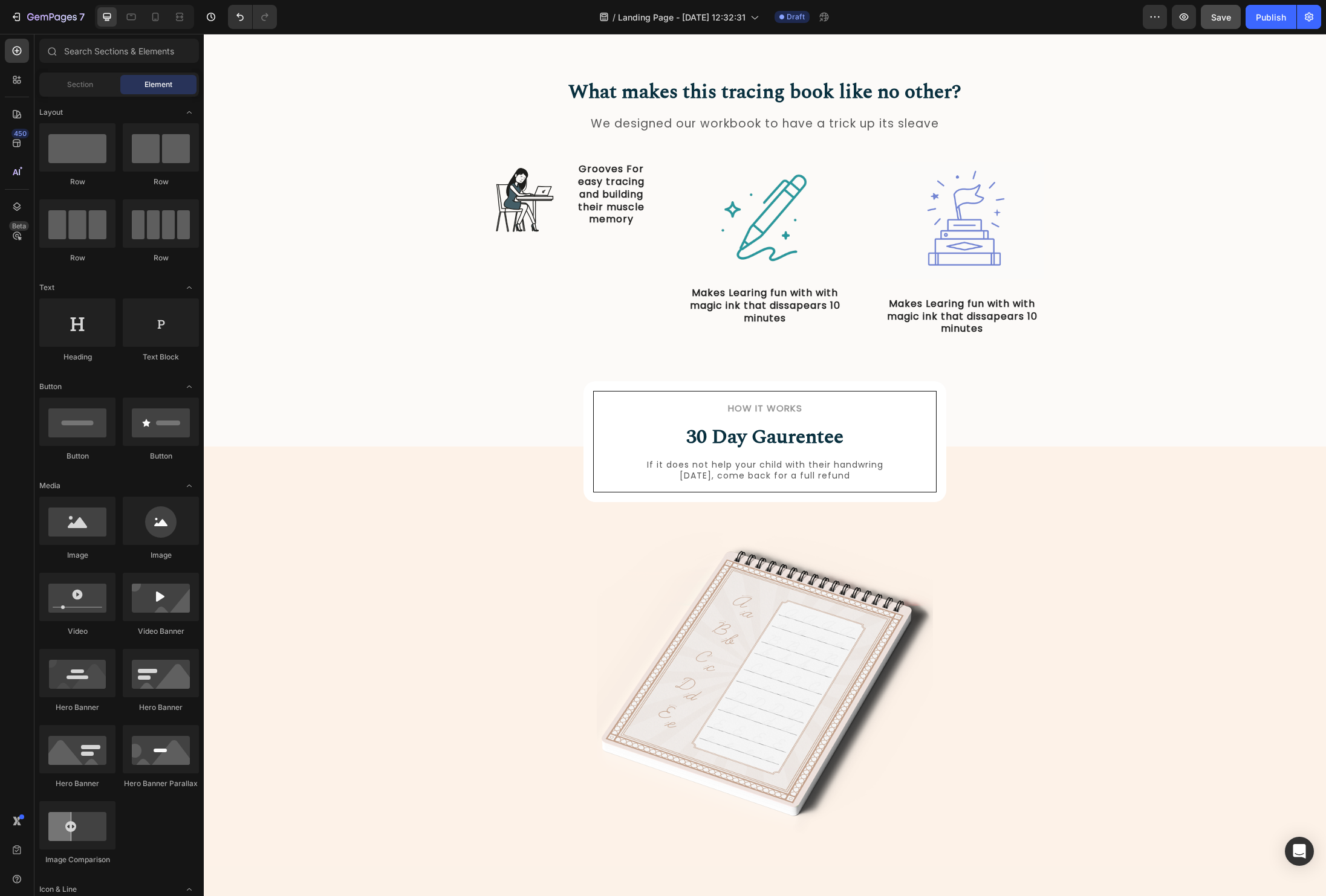
scroll to position [316, 0]
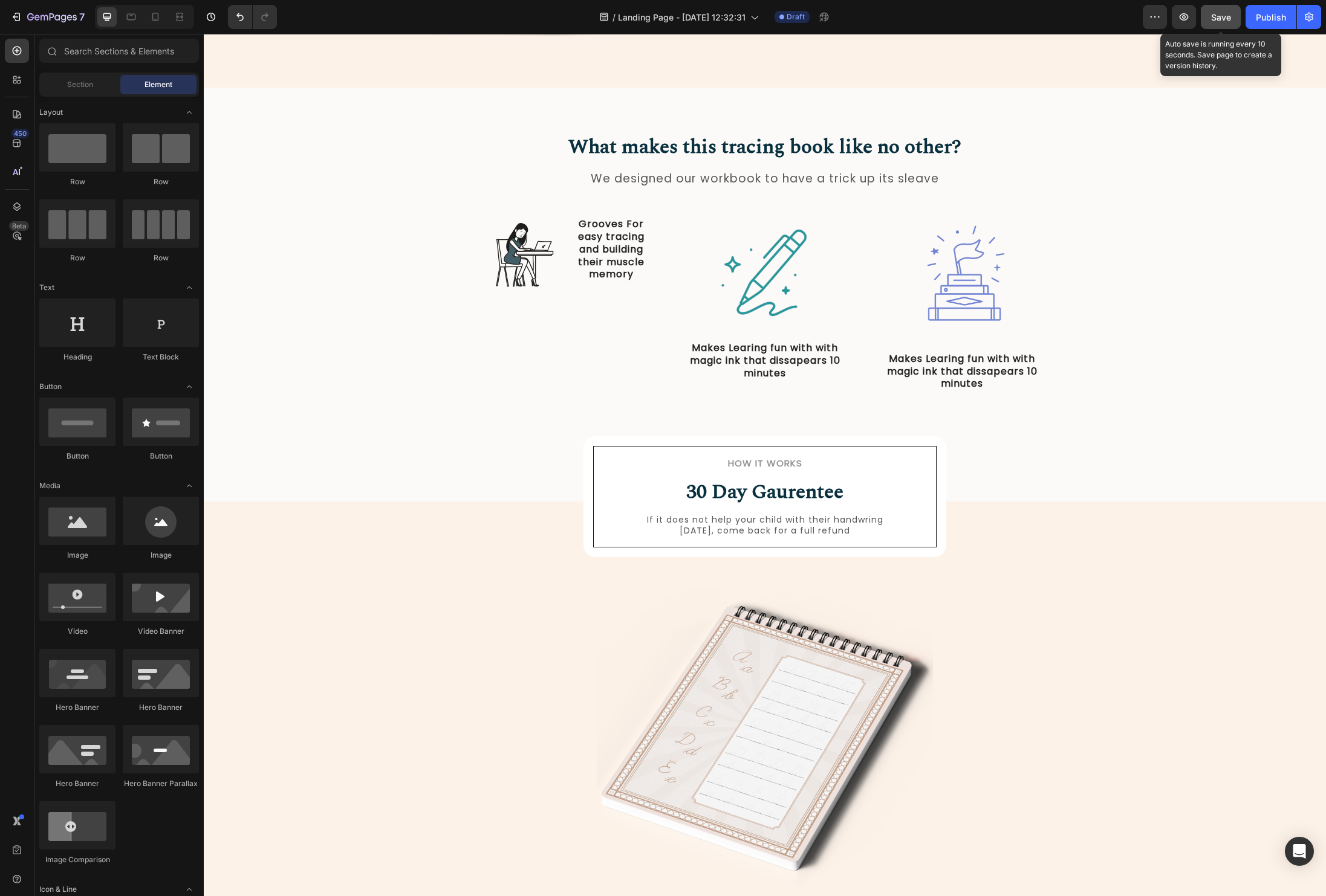
click at [1216, 16] on span "Save" at bounding box center [1220, 17] width 20 height 10
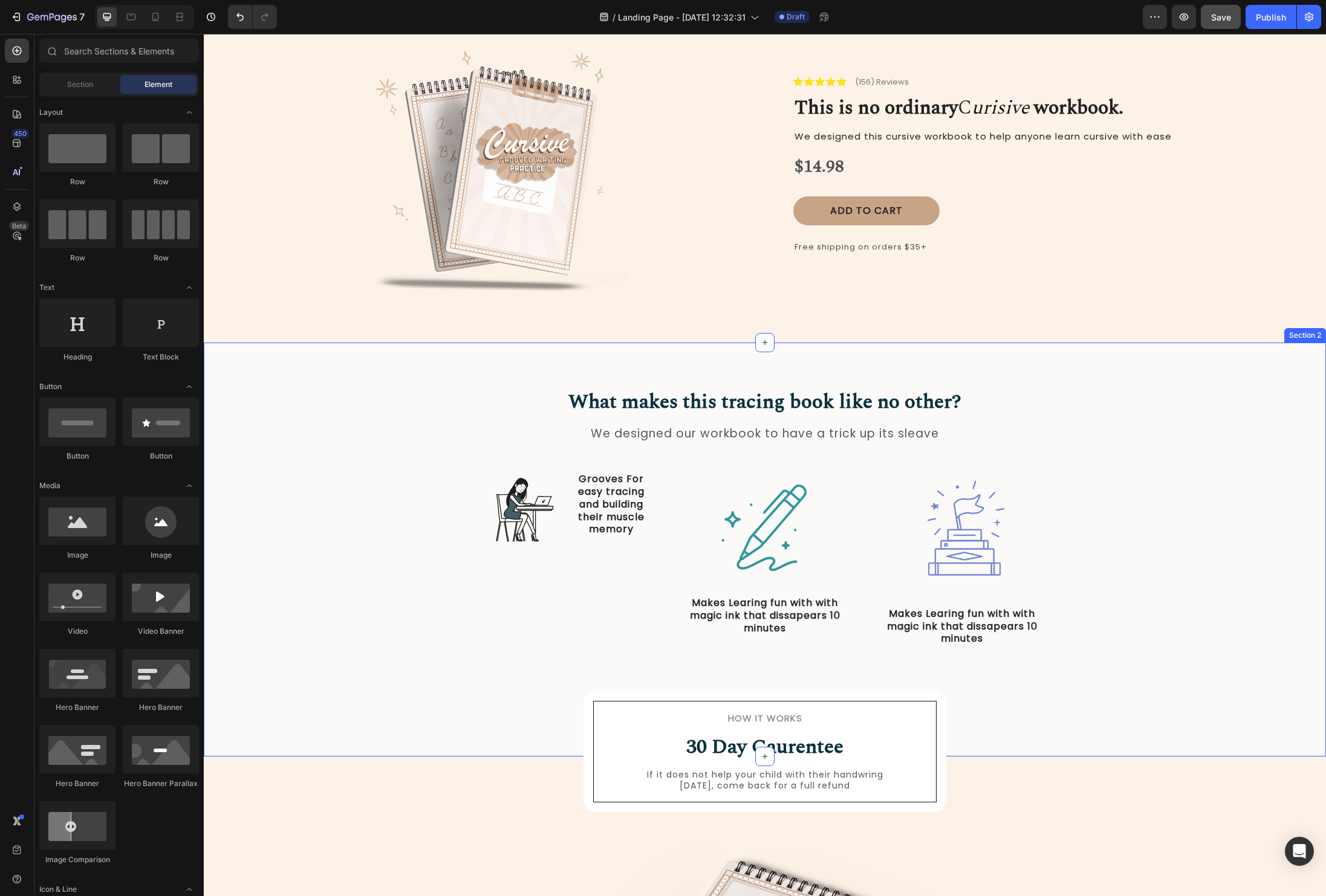
scroll to position [0, 0]
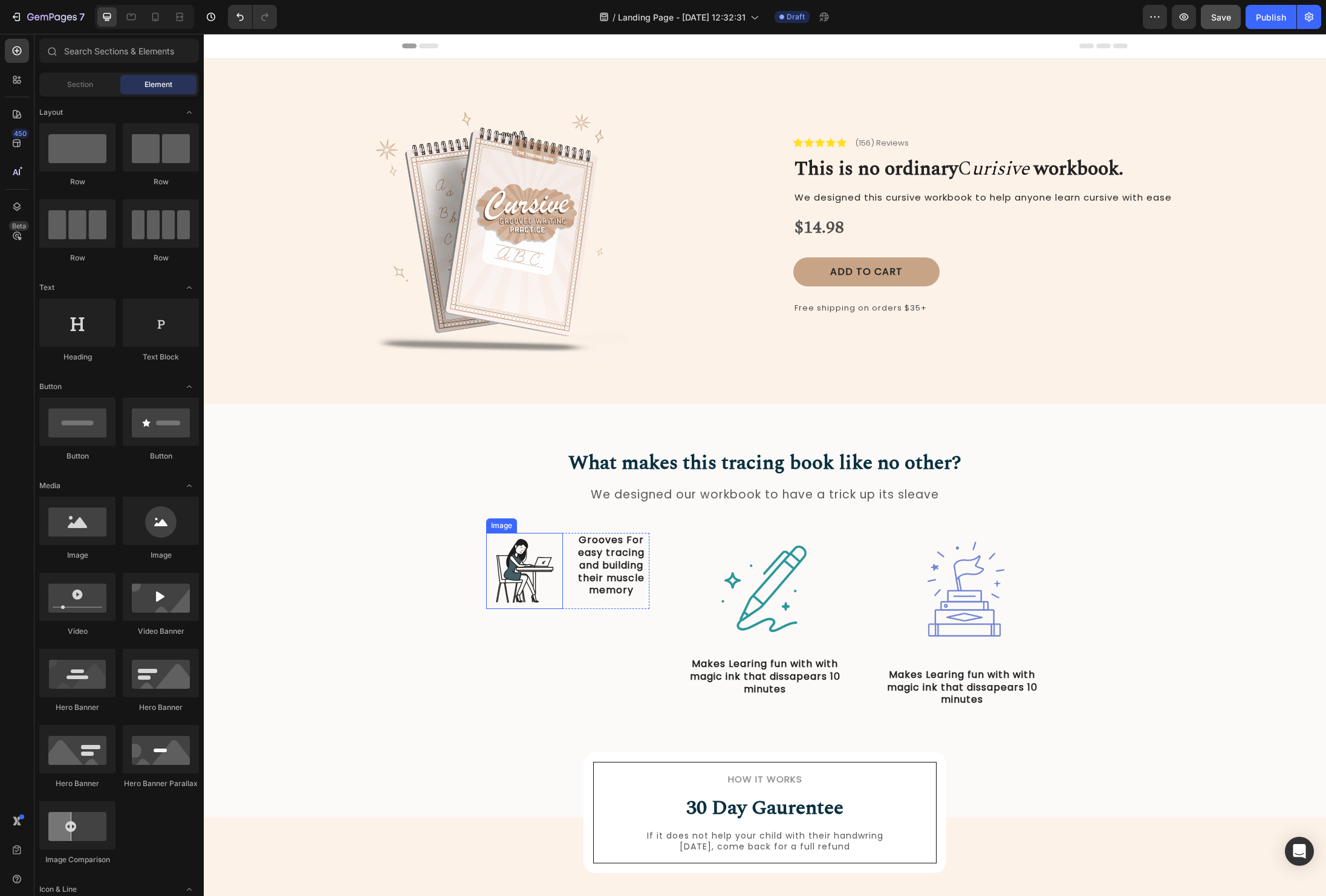
click at [554, 599] on img at bounding box center [524, 571] width 77 height 76
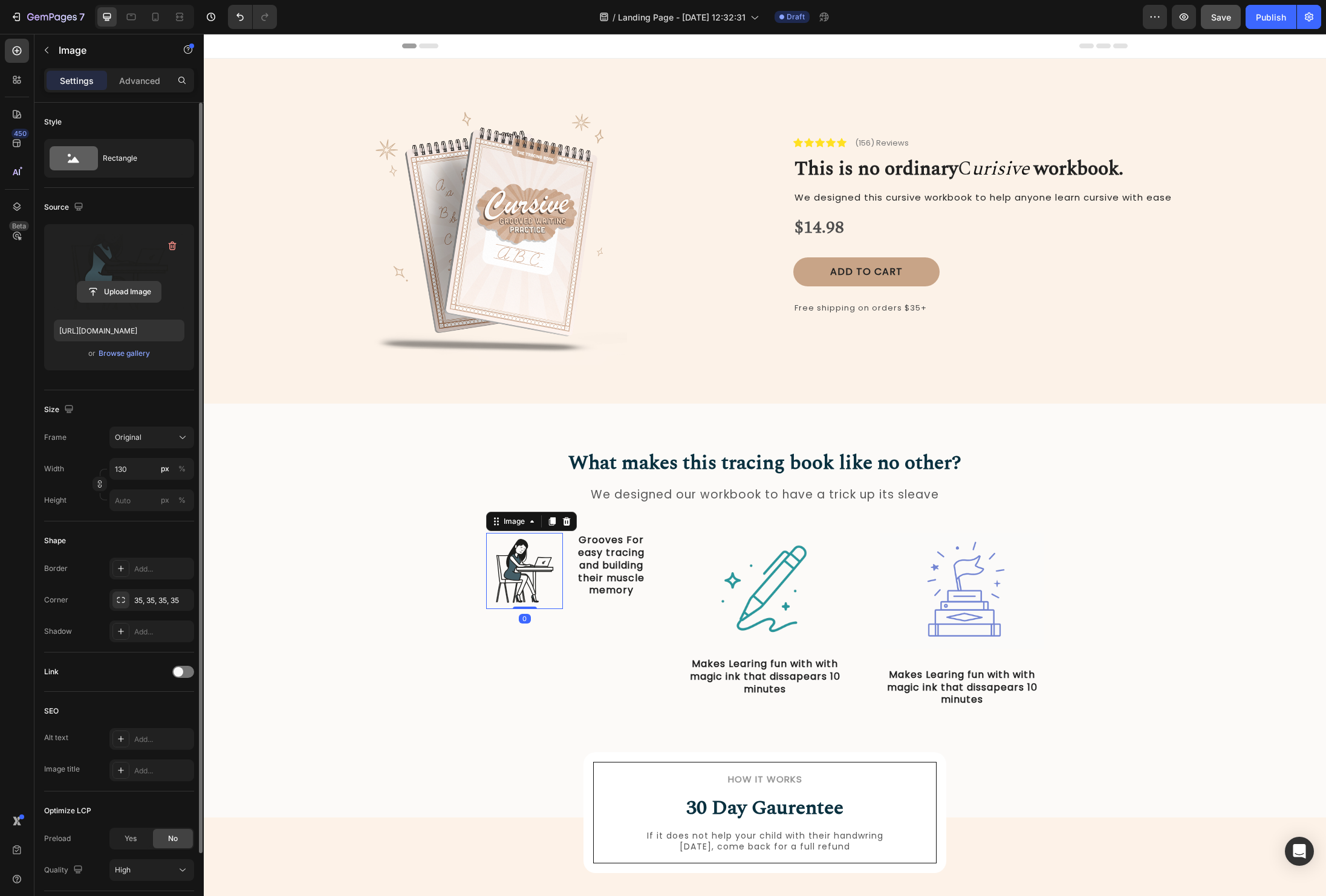
click at [131, 293] on input "file" at bounding box center [119, 292] width 83 height 20
click at [133, 351] on div "Browse gallery" at bounding box center [124, 354] width 51 height 11
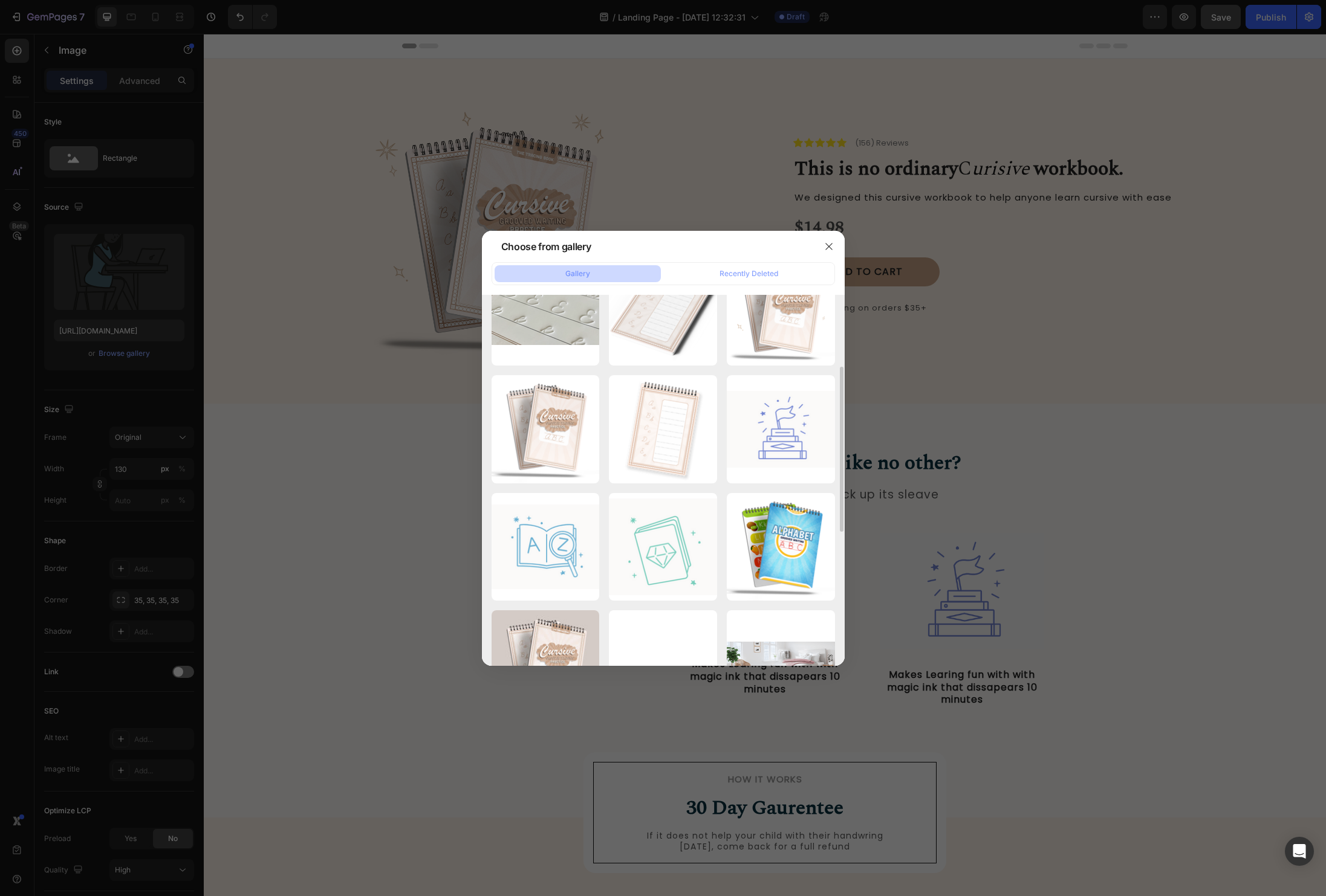
scroll to position [164, 0]
click at [661, 525] on p "27.26 kb" at bounding box center [663, 529] width 94 height 12
type input "[URL][DOMAIN_NAME]"
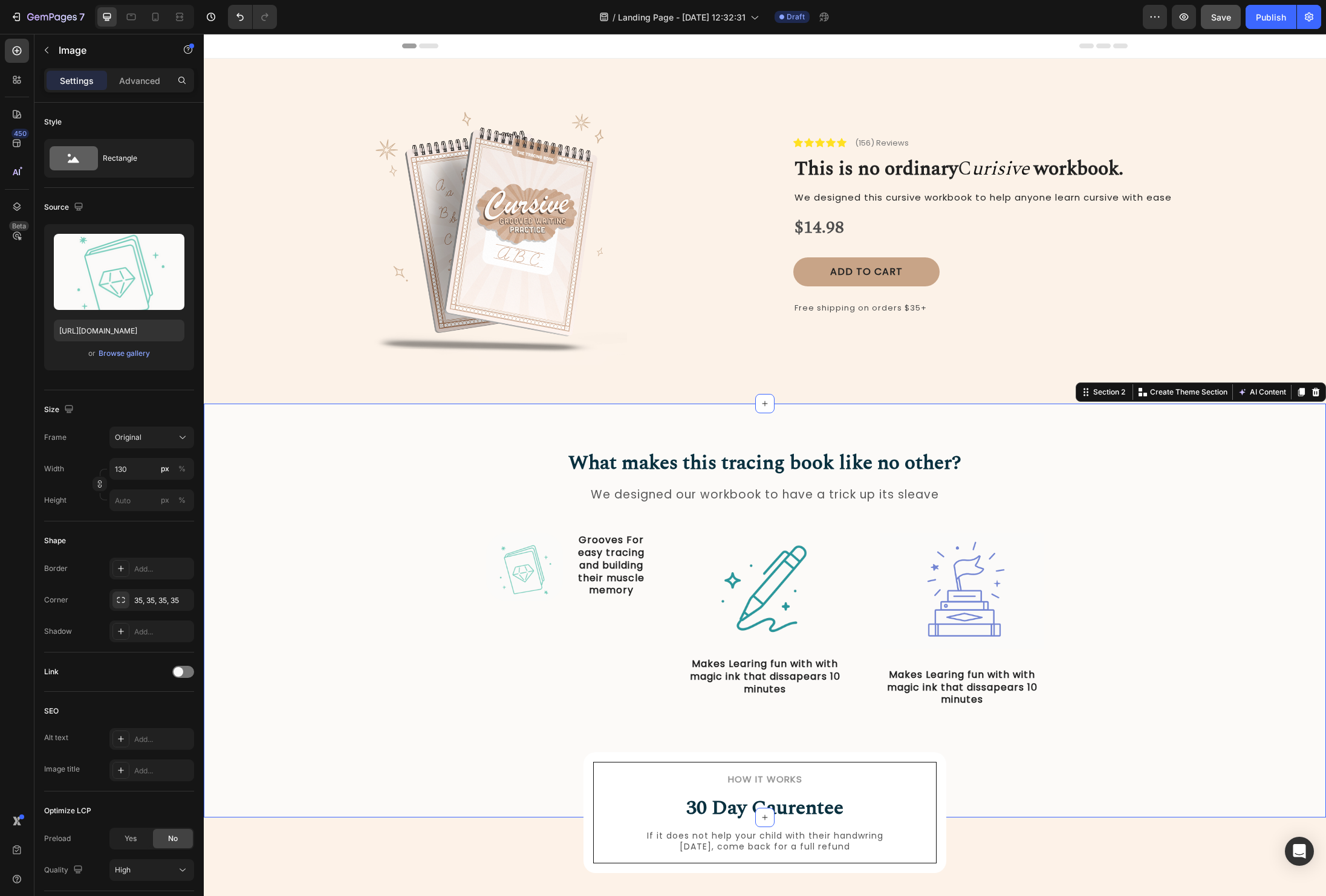
click at [388, 548] on div "What makes this tracing book like no other? Heading We designed our workbook to…" at bounding box center [765, 588] width 1104 height 278
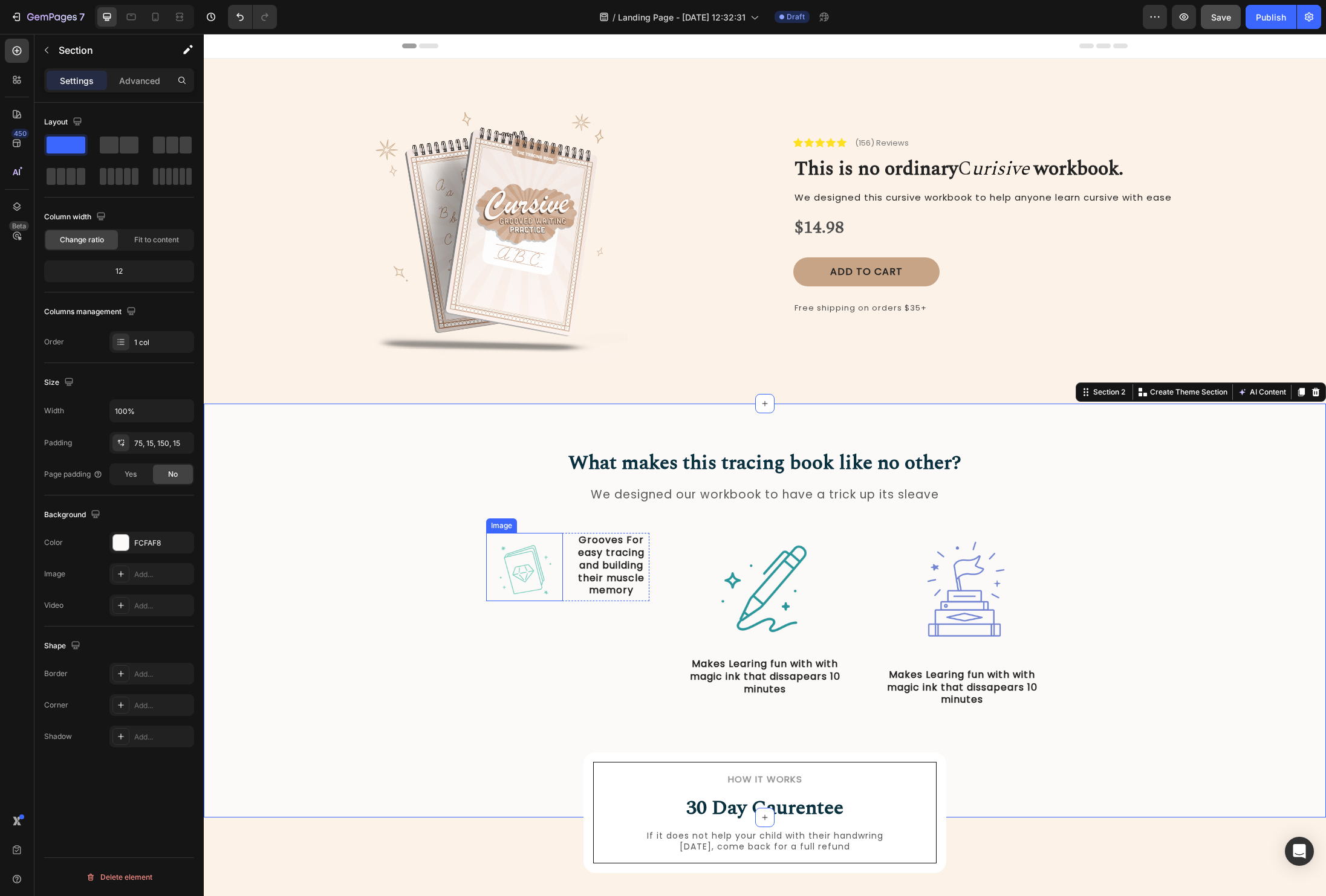
click at [562, 551] on div at bounding box center [524, 567] width 77 height 68
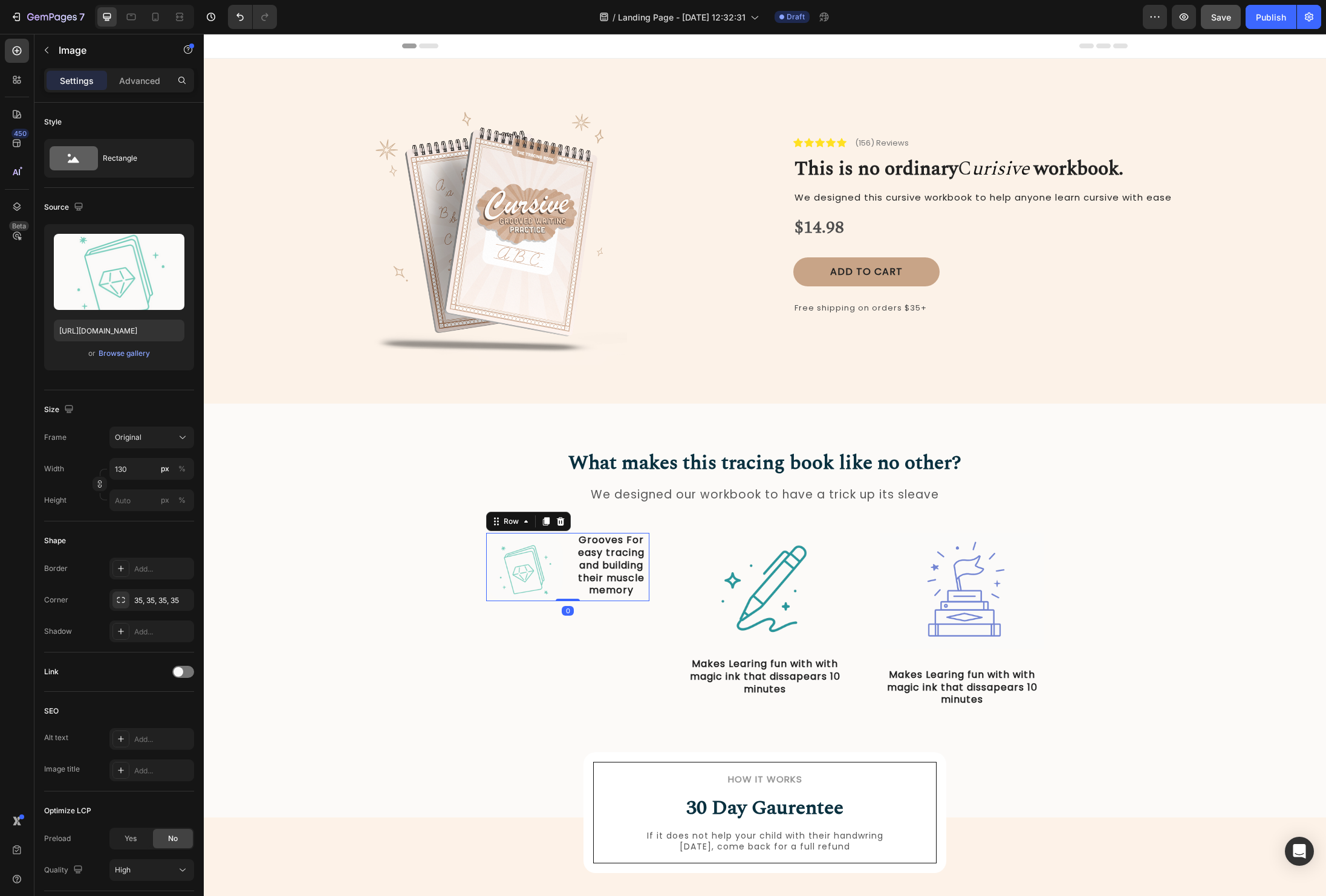
click at [568, 555] on div "Image Grooves For easy tracing and building their muscle memory Text Block Row 0" at bounding box center [567, 567] width 163 height 68
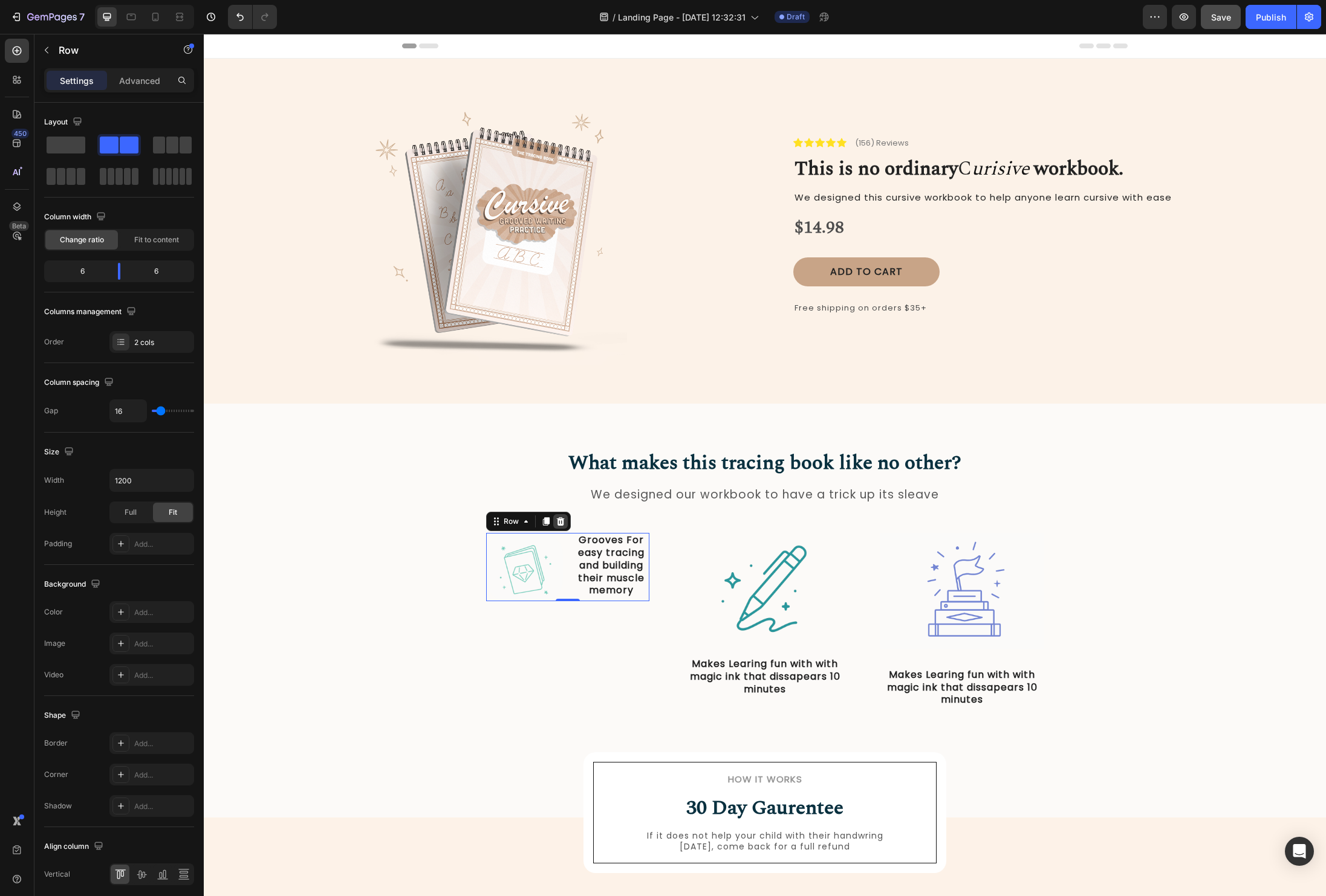
click at [560, 522] on icon at bounding box center [561, 521] width 8 height 8
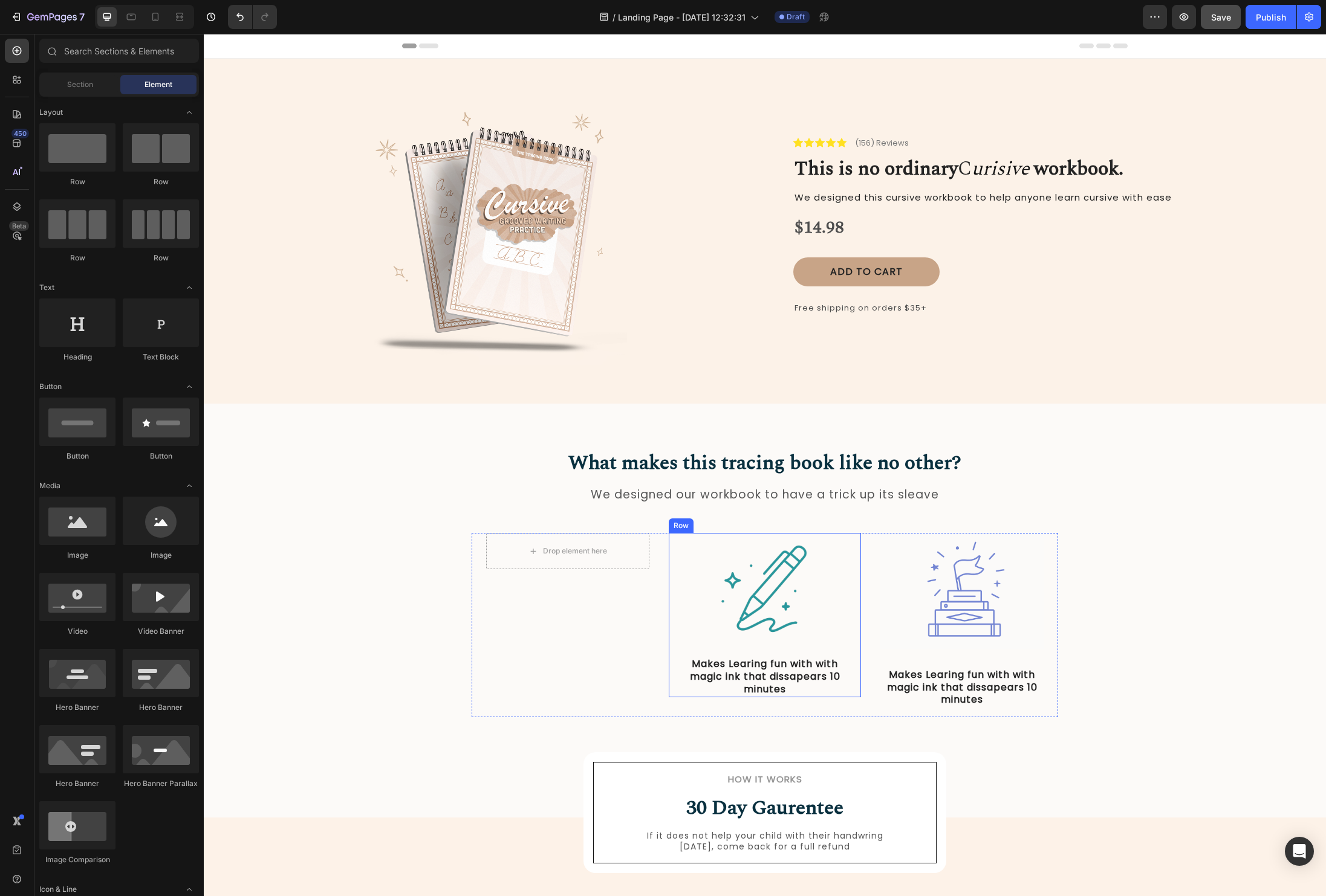
click at [844, 649] on div "Image Makes Learing fun with with magic ink that dissapears 10 minutes Text Blo…" at bounding box center [764, 615] width 163 height 164
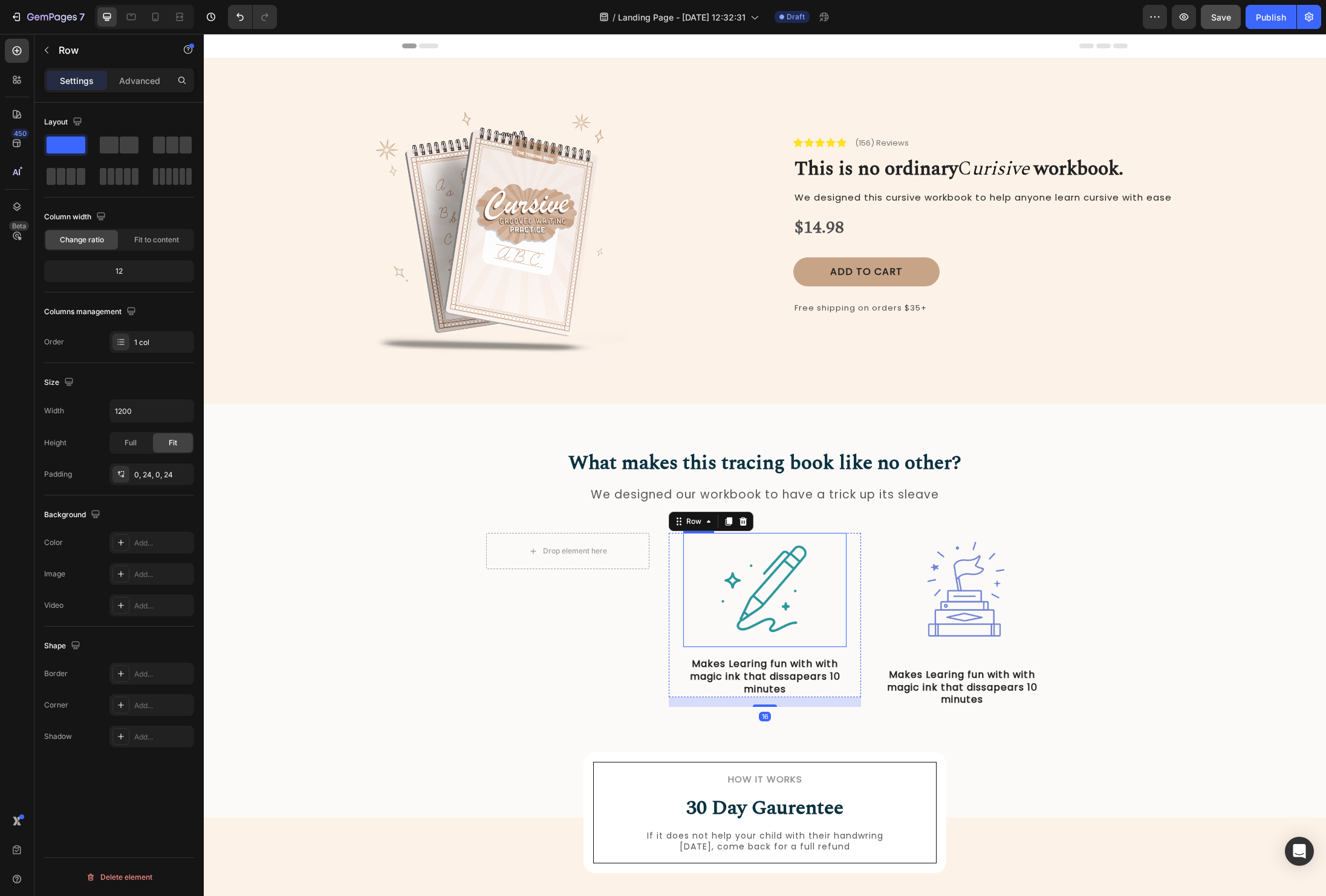
click at [806, 633] on img at bounding box center [765, 590] width 115 height 114
click at [856, 663] on div "Image 16 Makes Learing fun with with magic ink that dissapears 10 minutes Text …" at bounding box center [765, 615] width 192 height 164
drag, startPoint x: 728, startPoint y: 520, endPoint x: 765, endPoint y: 696, distance: 179.8
click at [728, 520] on icon at bounding box center [729, 521] width 7 height 8
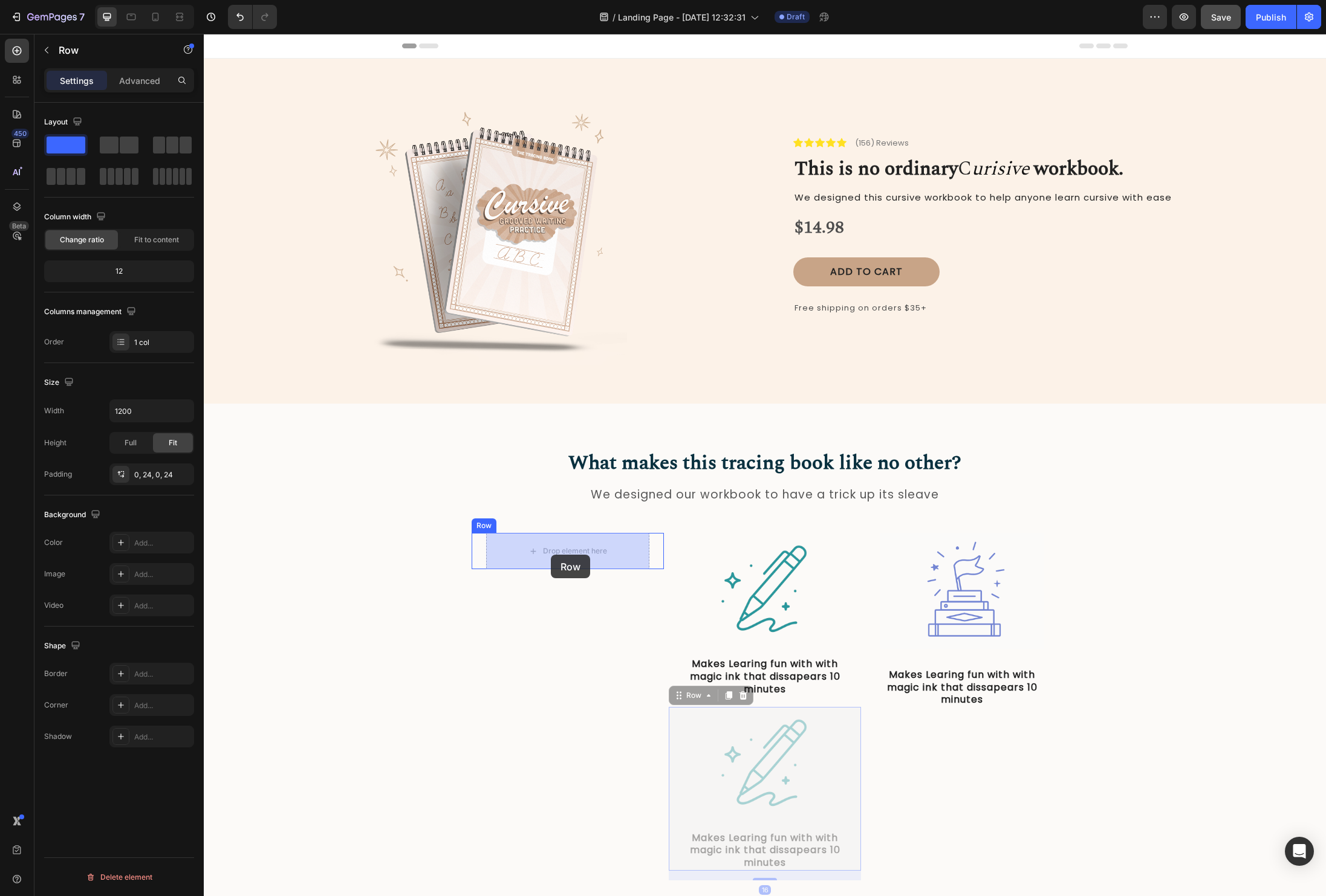
drag, startPoint x: 679, startPoint y: 695, endPoint x: 551, endPoint y: 555, distance: 189.7
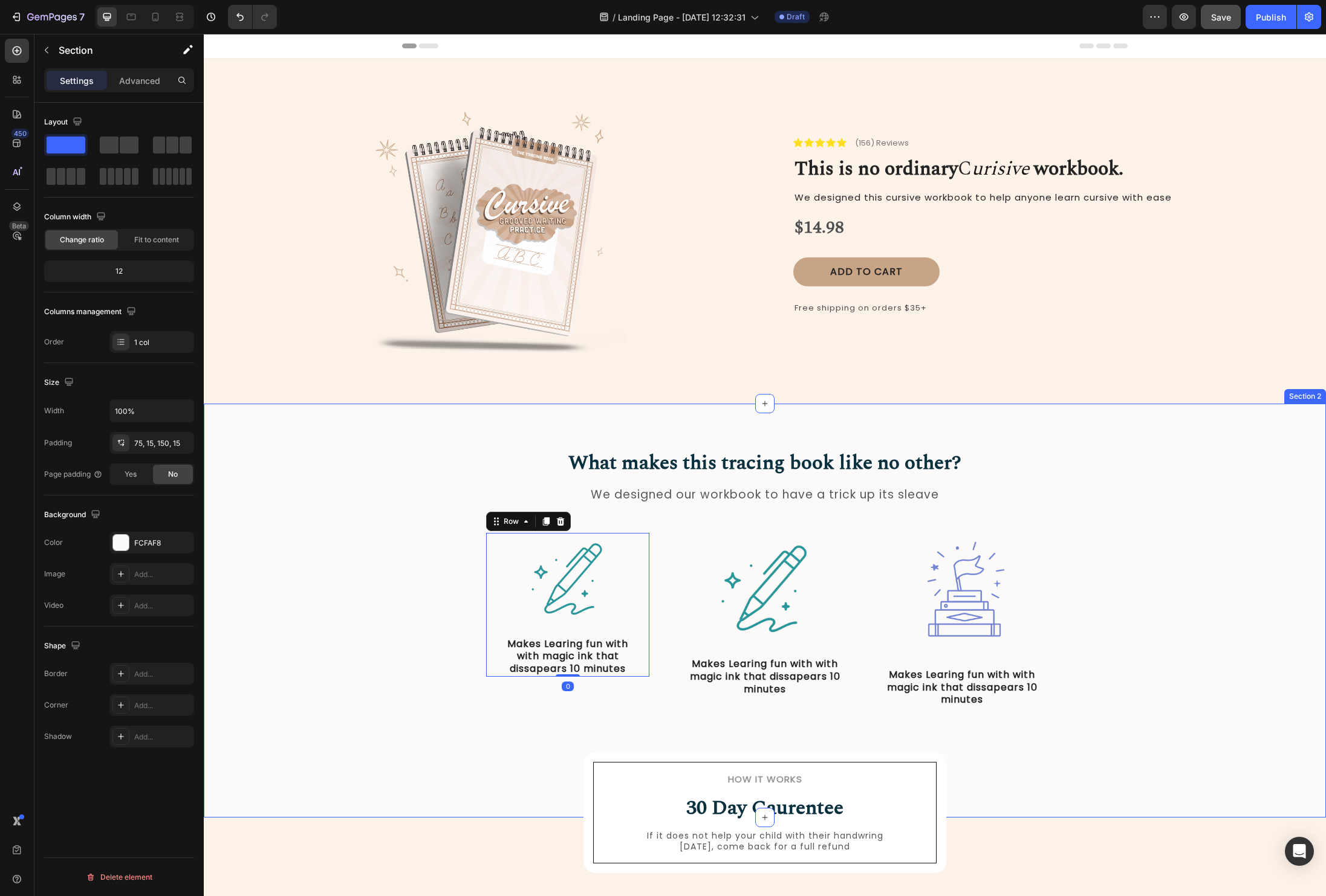
click at [1289, 609] on div "What makes this tracing book like no other? Heading We designed our workbook to…" at bounding box center [765, 588] width 1104 height 278
click at [618, 603] on div at bounding box center [568, 580] width 134 height 93
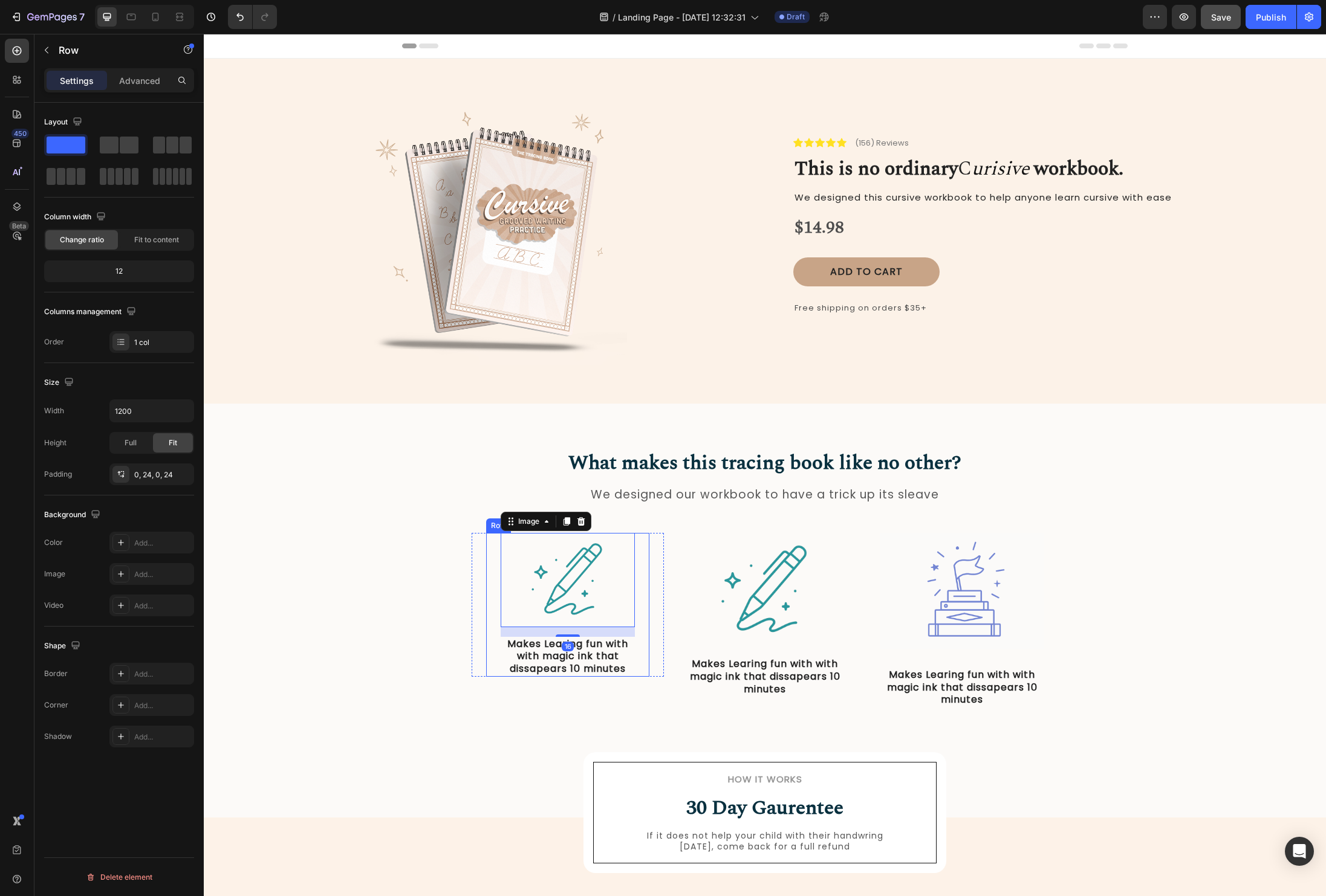
click at [642, 637] on div "Image 16 Makes Learing fun with with magic ink that dissapears 10 minutes Text …" at bounding box center [567, 605] width 163 height 144
click at [652, 639] on div "Image Makes Learing fun with with magic ink that dissapears 10 minutes Text Blo…" at bounding box center [568, 605] width 192 height 144
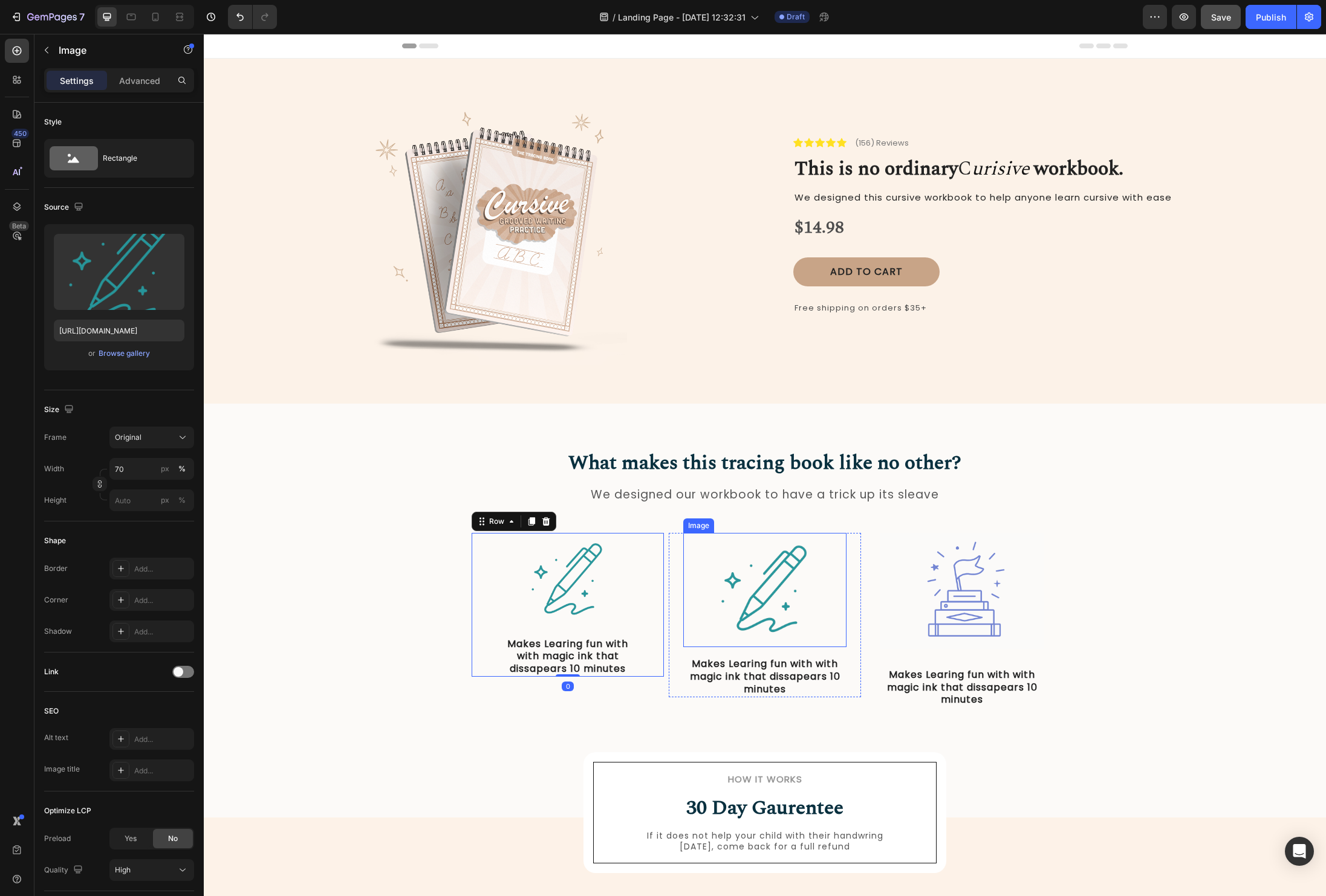
click at [764, 612] on img at bounding box center [765, 590] width 115 height 114
click at [600, 595] on img at bounding box center [567, 580] width 94 height 93
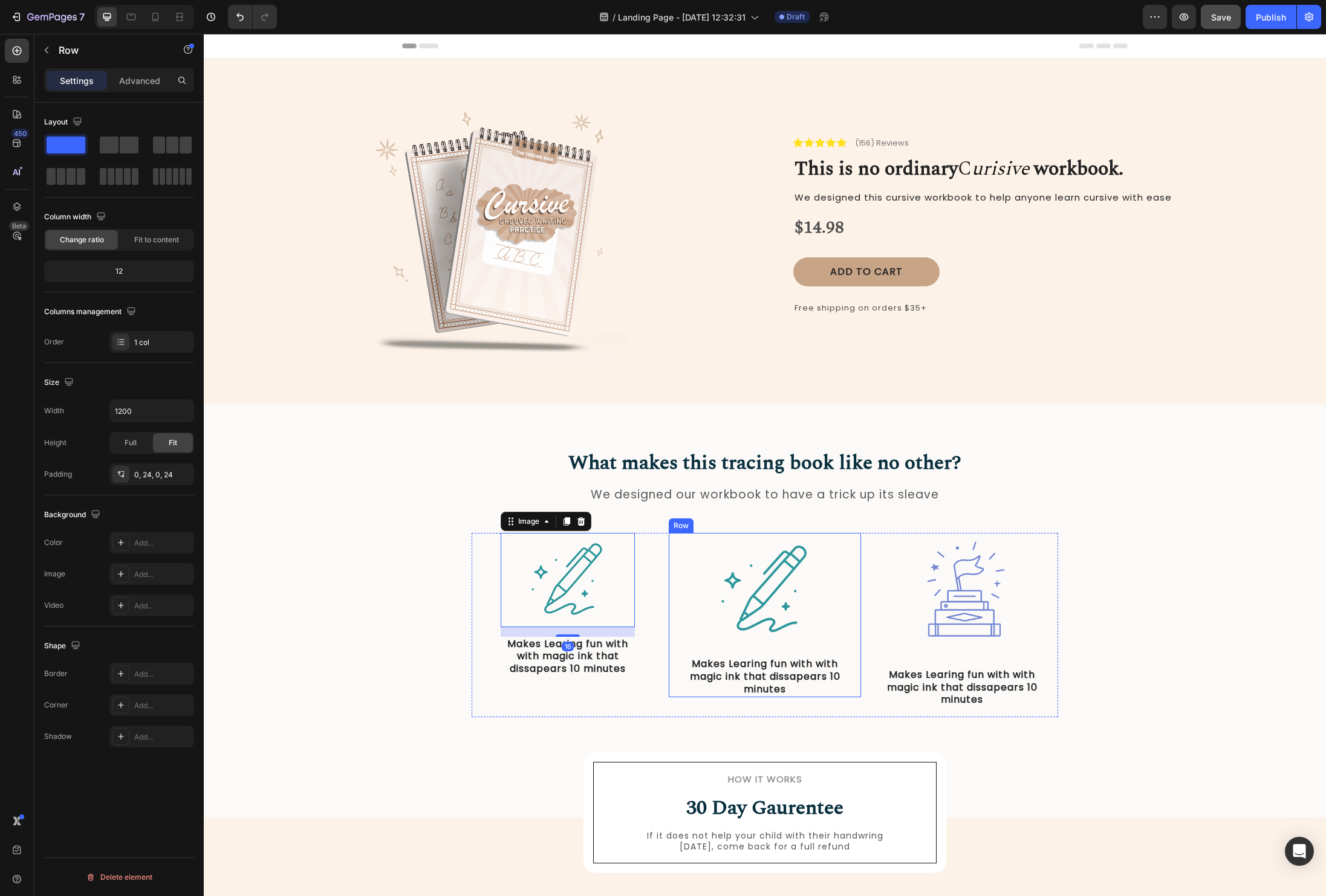
drag, startPoint x: 671, startPoint y: 603, endPoint x: 665, endPoint y: 604, distance: 6.1
click at [671, 603] on div "Image Makes Learing fun with with magic ink that dissapears 10 minutes Text Blo…" at bounding box center [765, 615] width 192 height 164
click at [659, 607] on div "Image Makes Learing fun with with magic ink that dissapears 10 minutes Text Blo…" at bounding box center [568, 605] width 192 height 144
click at [655, 678] on div "Image Makes Learing fun with with magic ink that dissapears 10 minutes Text Blo…" at bounding box center [568, 625] width 192 height 184
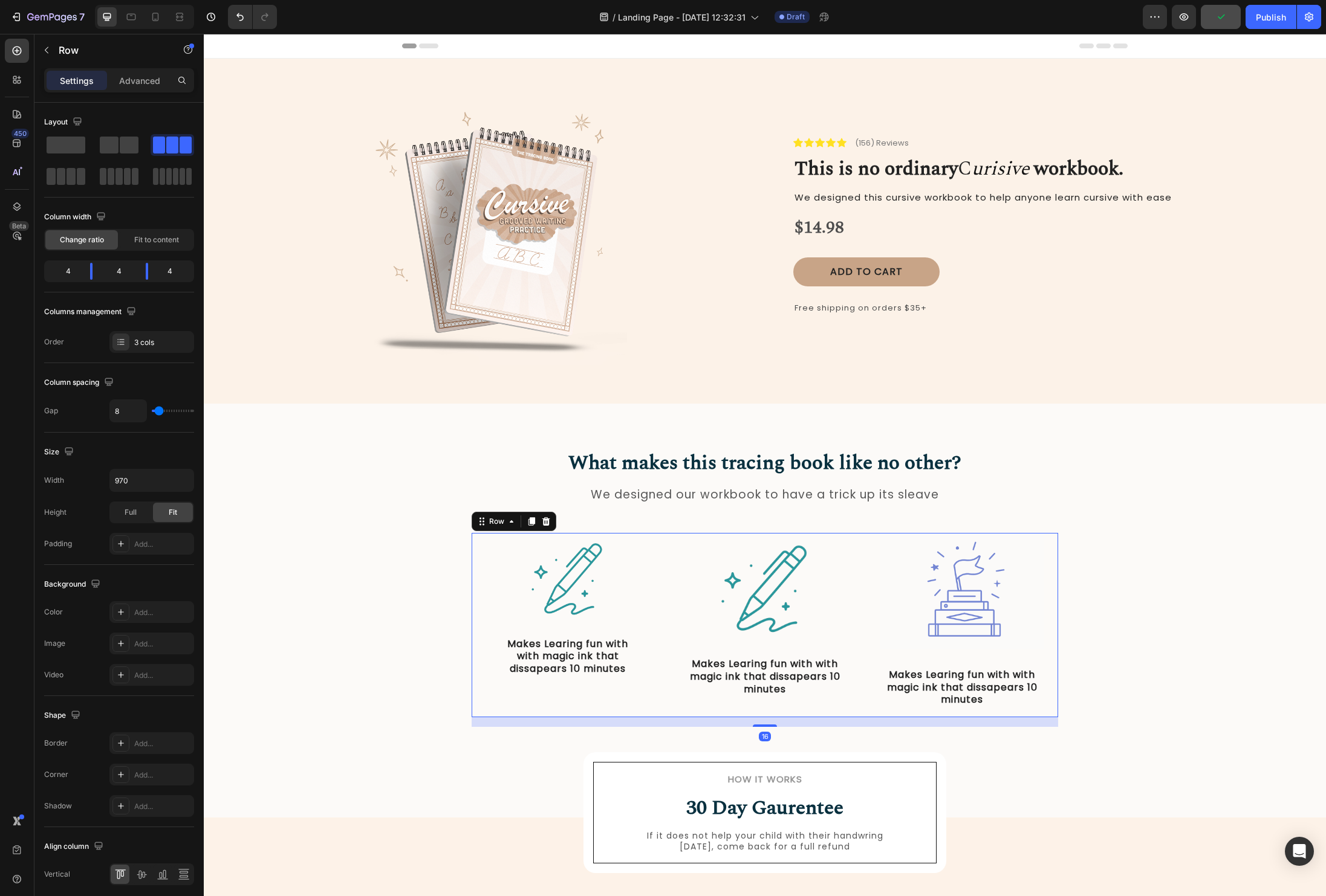
click at [660, 698] on div "Image Makes Learing fun with with magic ink that dissapears 10 minutes Text Blo…" at bounding box center [568, 625] width 192 height 184
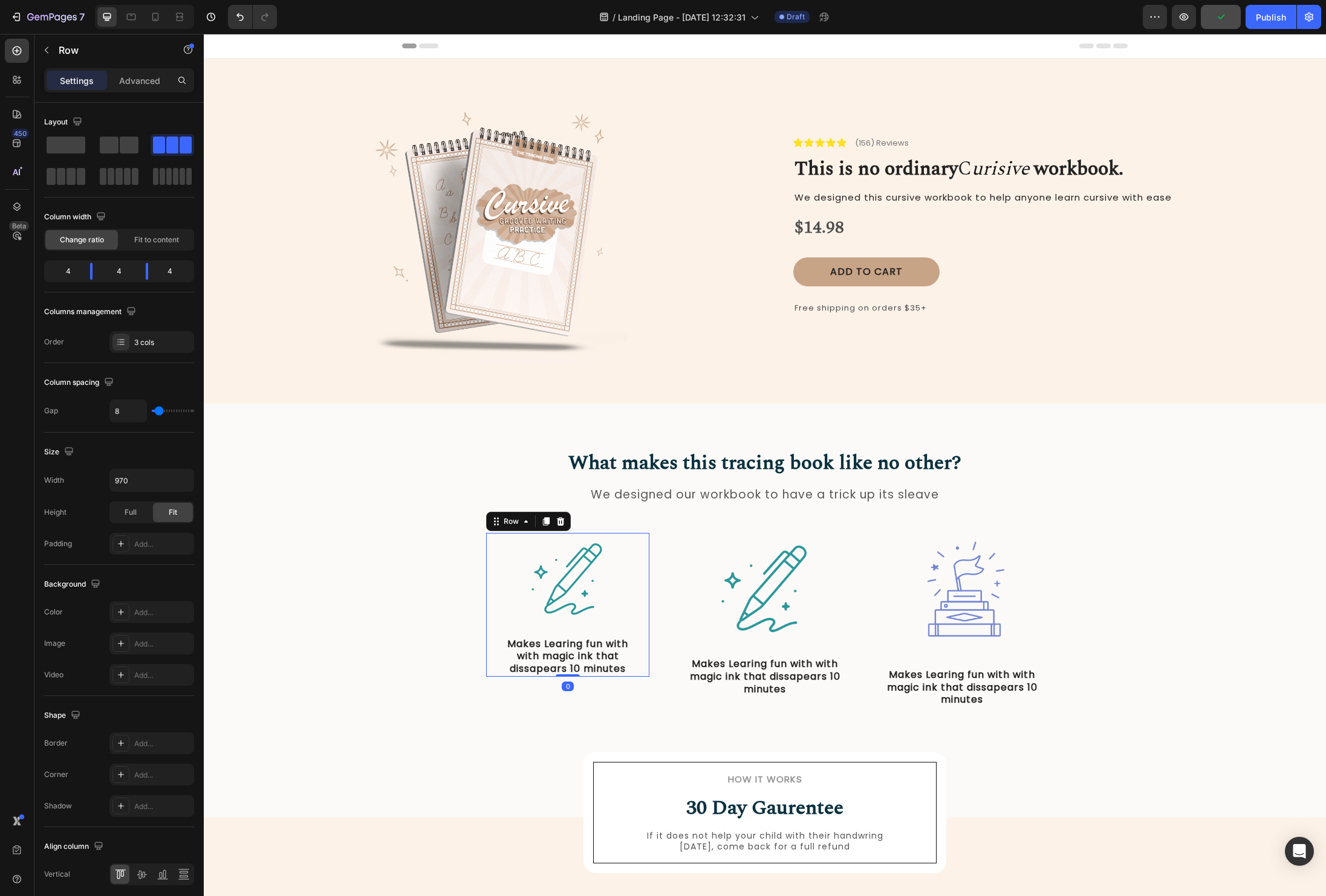
click at [637, 620] on div "Image Makes Learing fun with with magic ink that dissapears 10 minutes Text Blo…" at bounding box center [567, 605] width 163 height 144
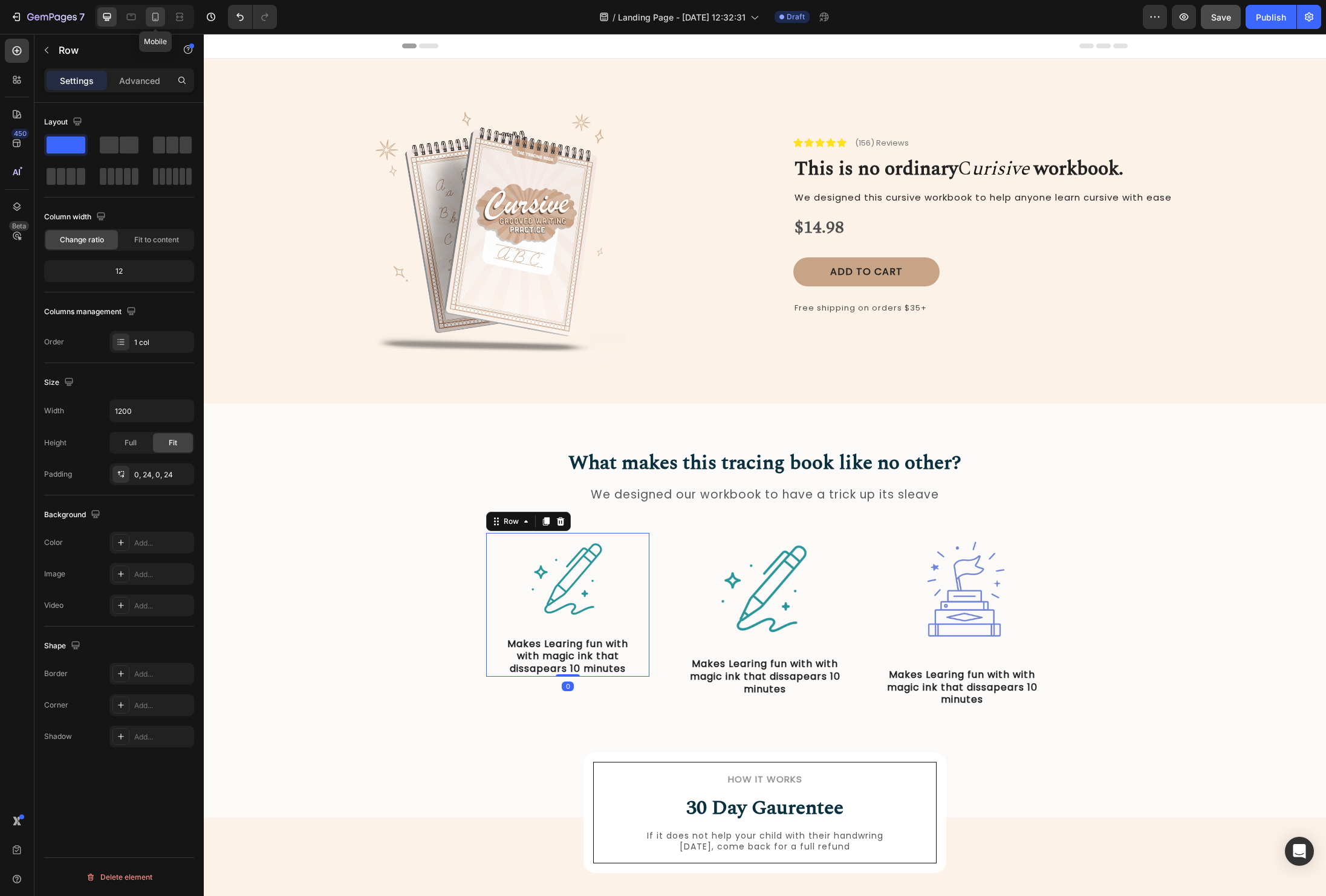
click at [161, 13] on icon at bounding box center [155, 17] width 12 height 12
type input "100%"
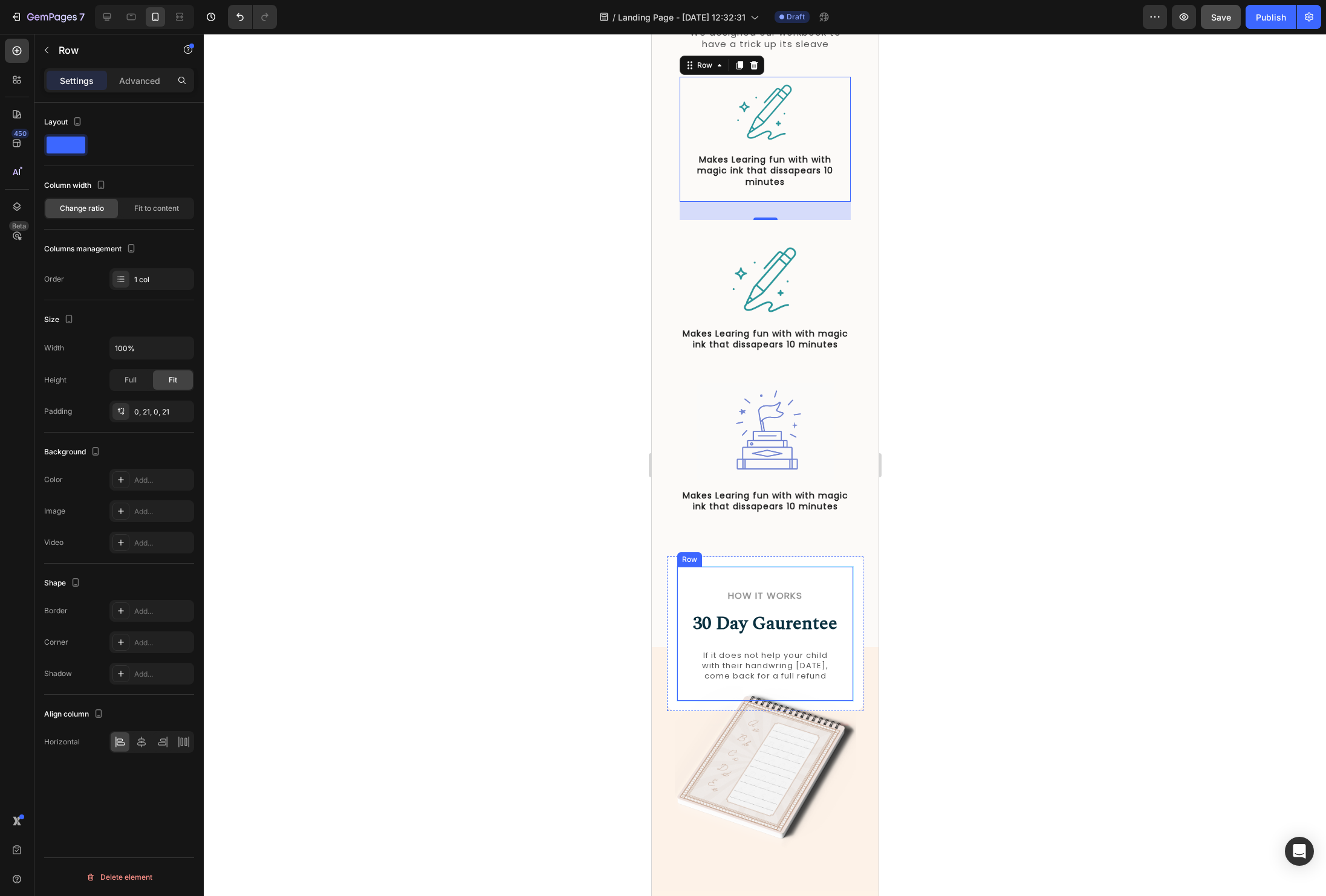
scroll to position [438, 0]
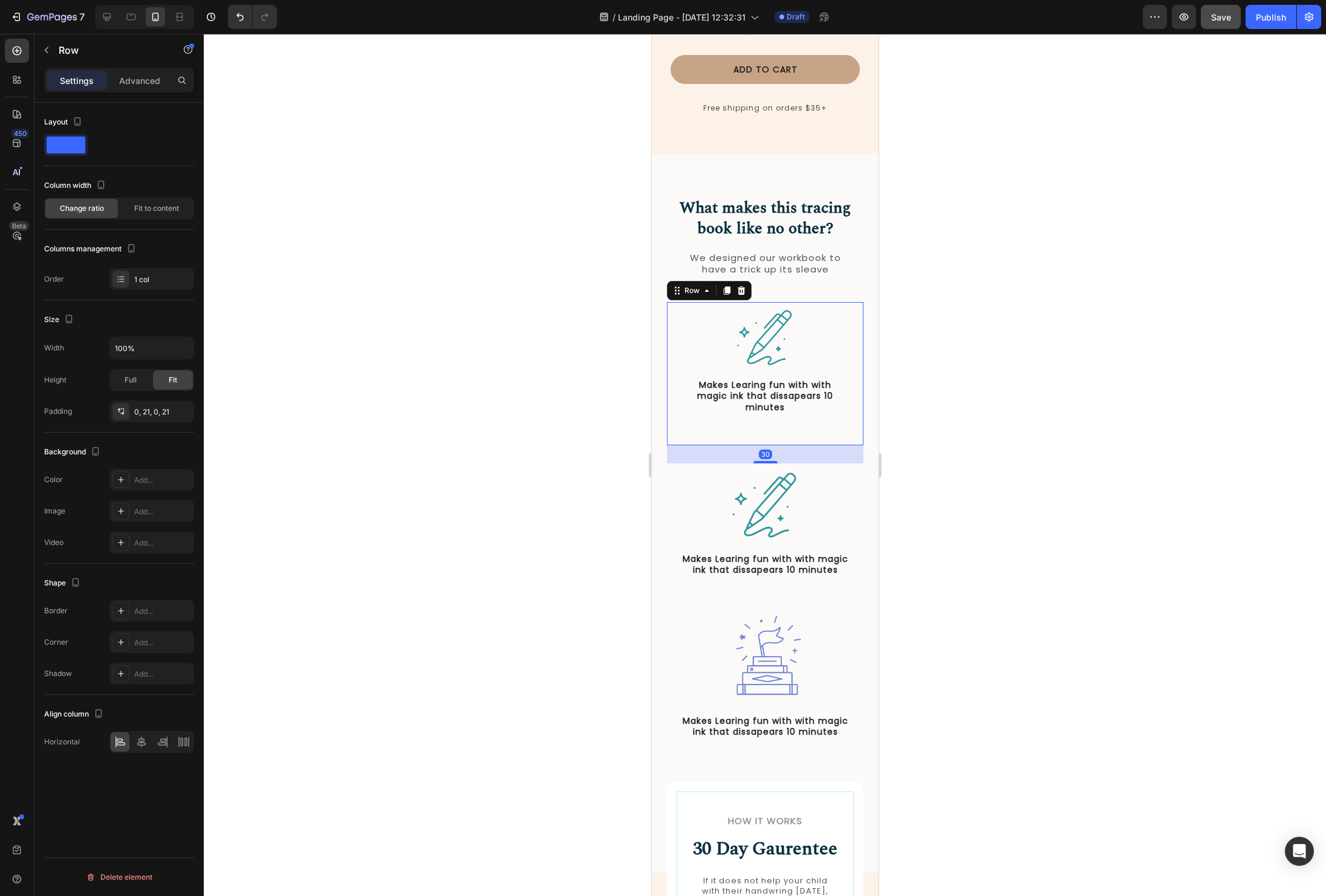
click at [855, 395] on div "Image Makes Learing fun with with magic ink that dissapears 10 minutes Text Blo…" at bounding box center [764, 374] width 196 height 144
click at [787, 379] on p "Makes Learing fun with with magic ink that dissapears 10 minutes" at bounding box center [765, 396] width 144 height 33
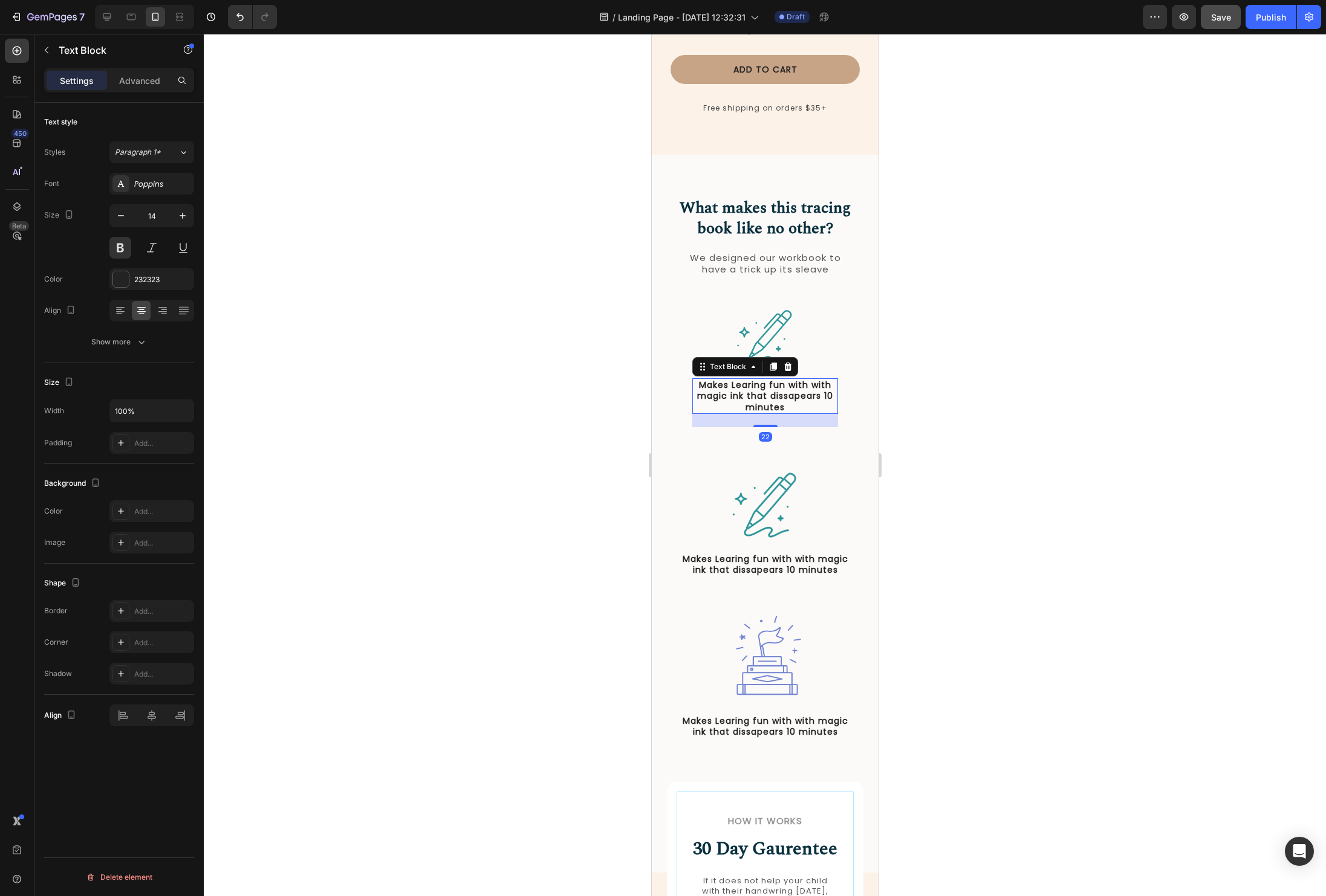
click at [827, 414] on div "22" at bounding box center [764, 421] width 146 height 14
click at [816, 404] on div "Image Makes Learing fun with with magic ink that dissapears 10 minutes Text Blo…" at bounding box center [764, 374] width 171 height 144
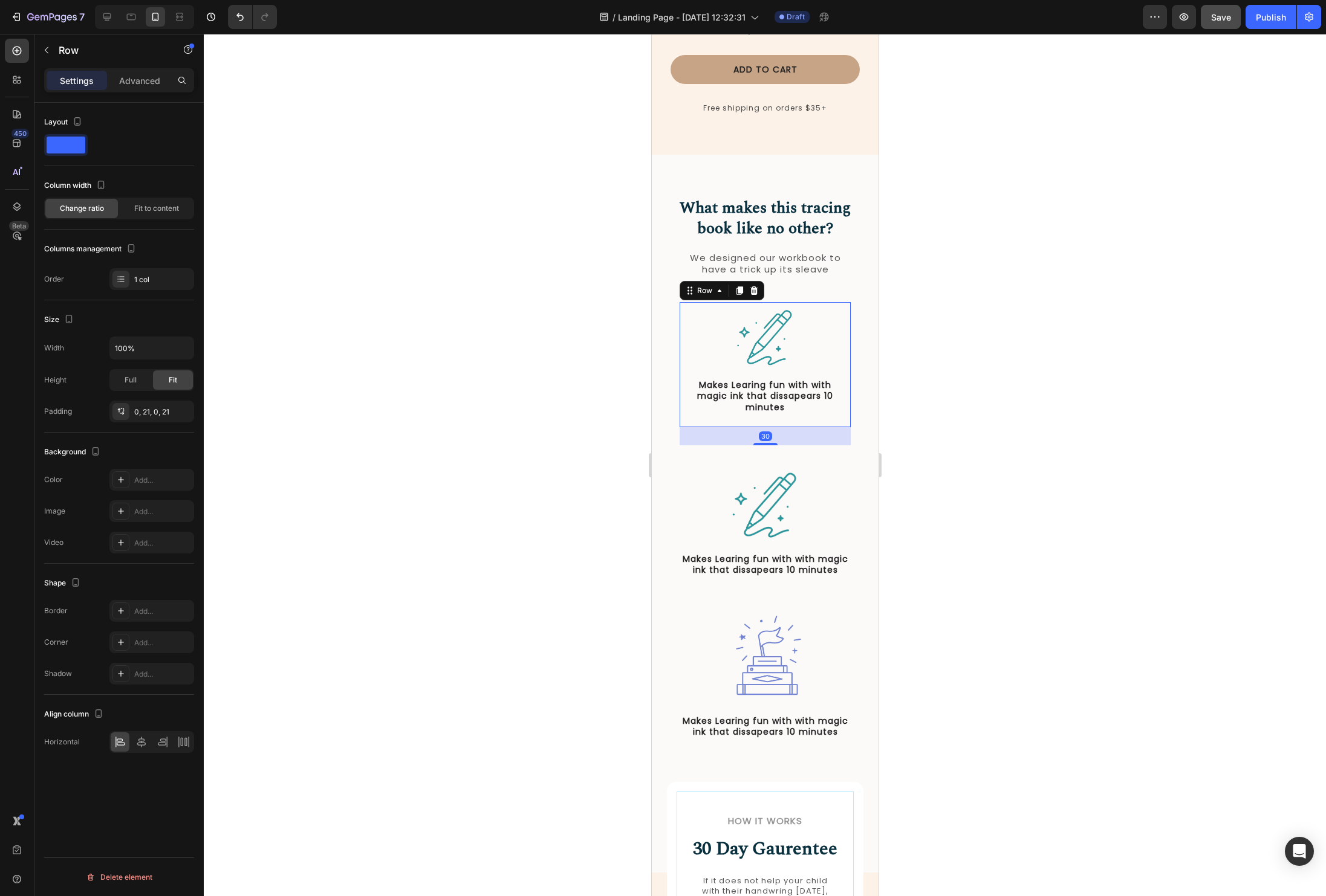
click at [840, 380] on div "Image Makes Learing fun with with magic ink that dissapears 10 minutes Text Blo…" at bounding box center [764, 364] width 171 height 125
click at [756, 286] on icon at bounding box center [754, 291] width 8 height 8
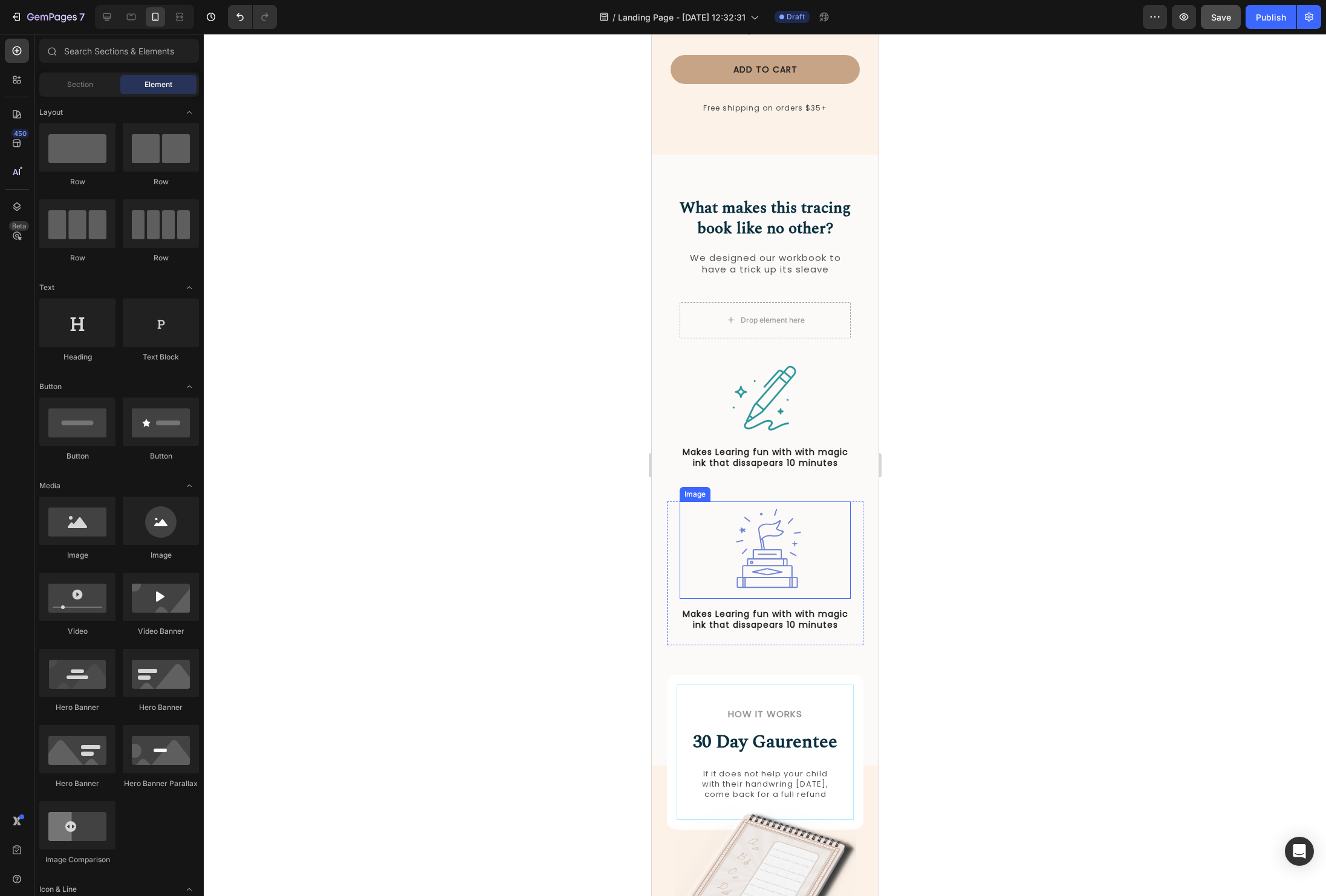
click at [777, 514] on img at bounding box center [764, 551] width 137 height 98
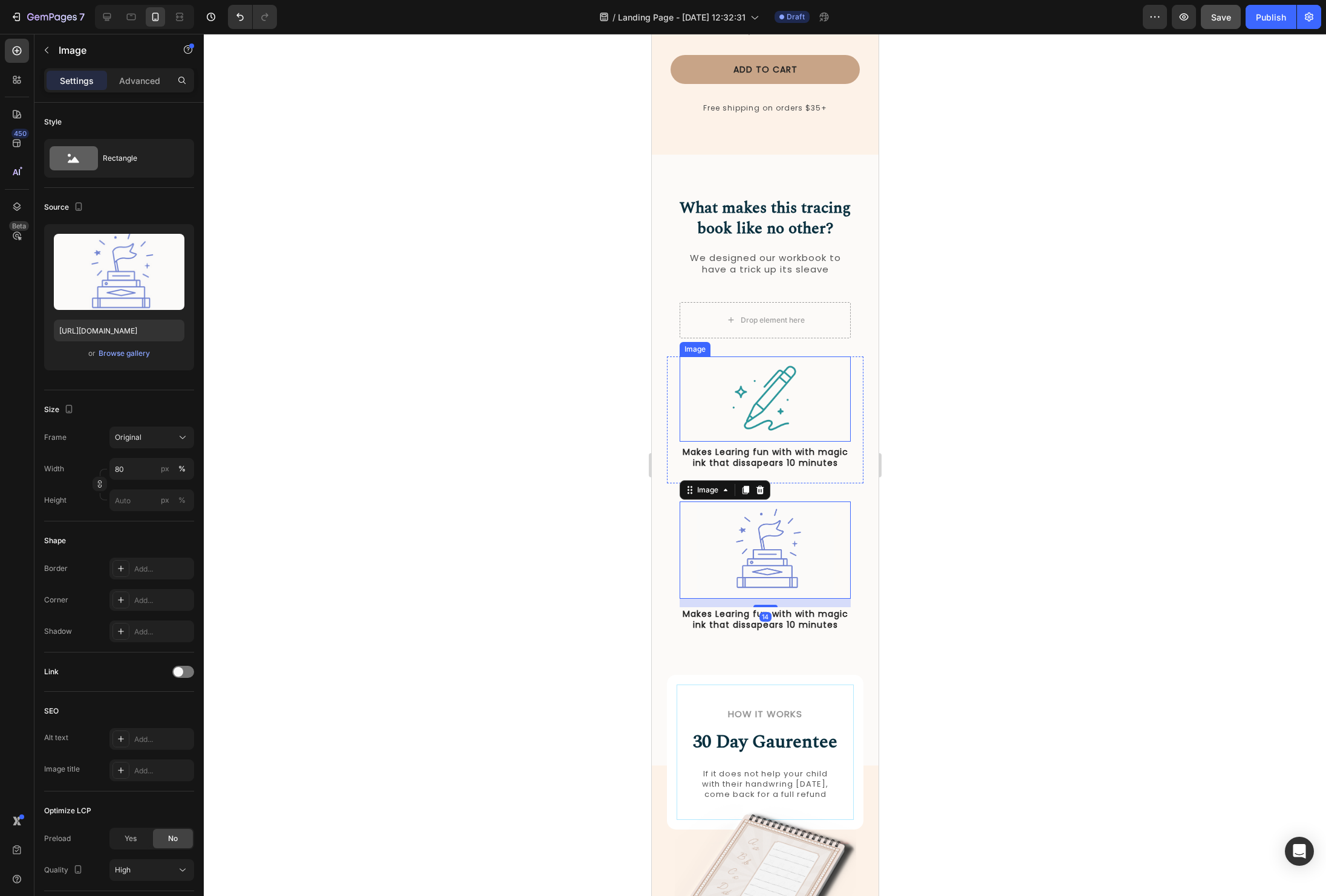
click at [782, 394] on img at bounding box center [765, 400] width 86 height 86
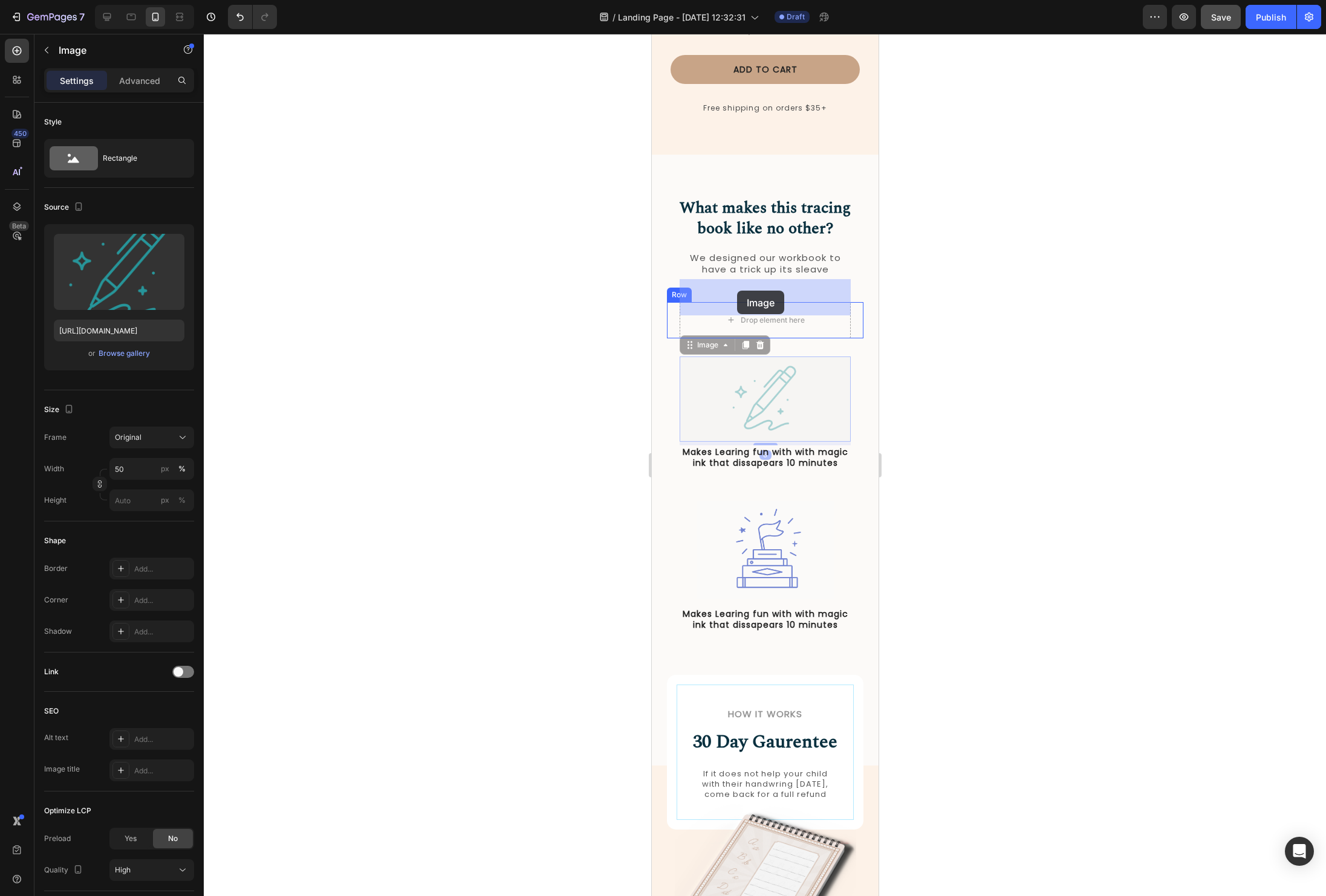
drag, startPoint x: 686, startPoint y: 321, endPoint x: 737, endPoint y: 291, distance: 59.2
click at [787, 372] on img at bounding box center [765, 400] width 86 height 86
click at [768, 377] on img at bounding box center [765, 400] width 86 height 86
click at [781, 396] on img at bounding box center [765, 400] width 86 height 86
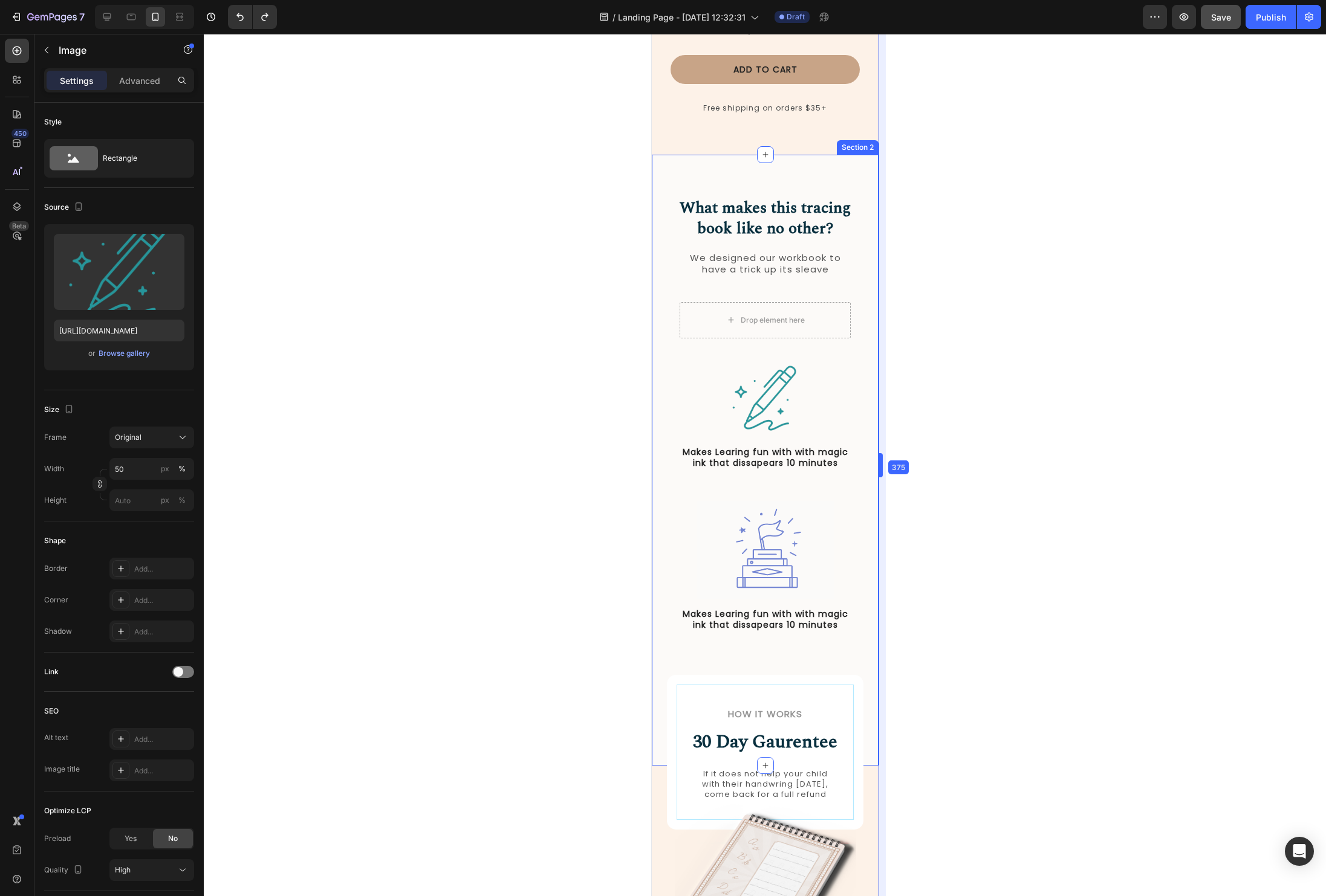
drag, startPoint x: 884, startPoint y: 343, endPoint x: 183, endPoint y: 434, distance: 706.9
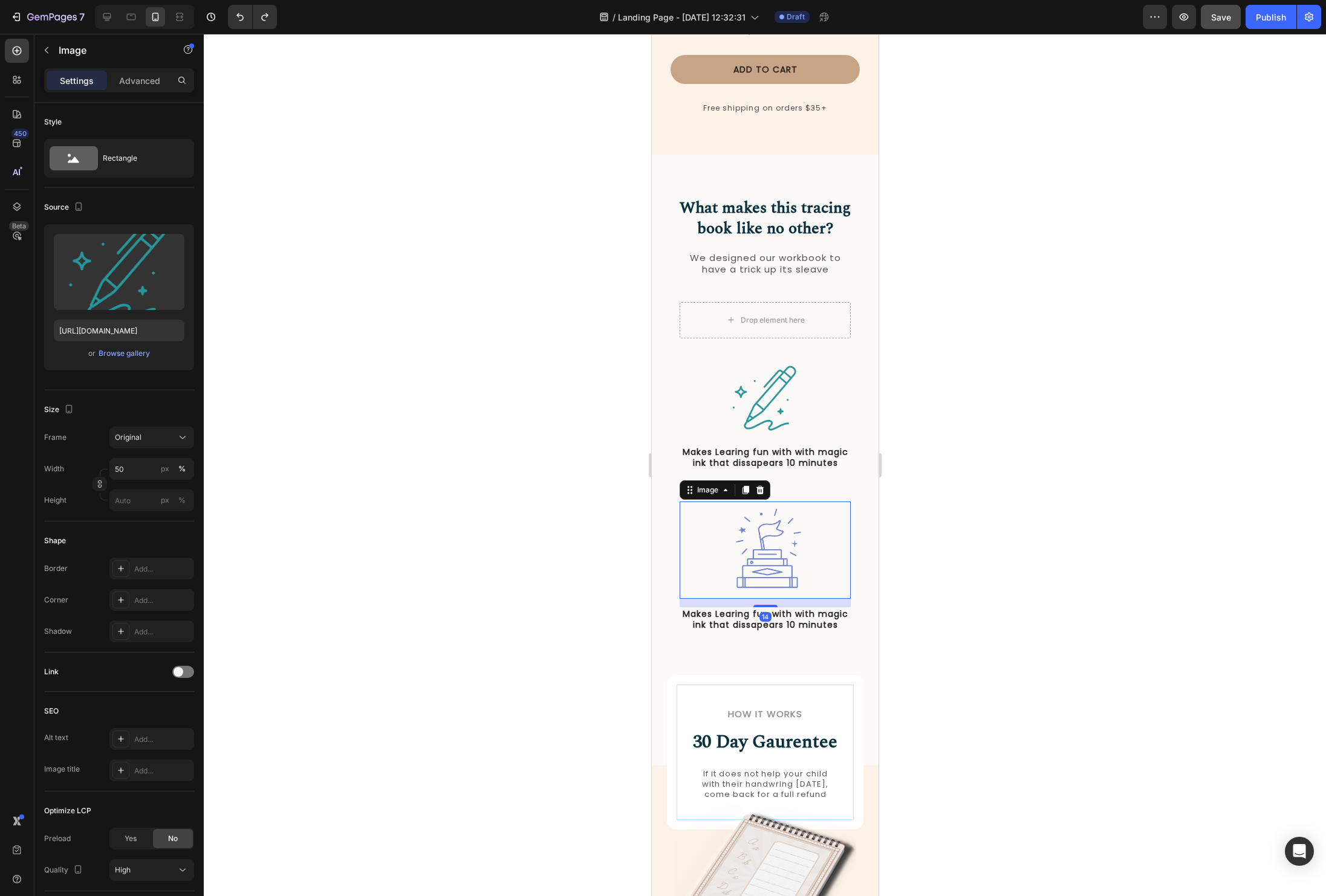
click at [821, 517] on img at bounding box center [764, 551] width 137 height 98
click at [792, 370] on img at bounding box center [765, 400] width 86 height 86
click at [750, 338] on div at bounding box center [745, 345] width 14 height 14
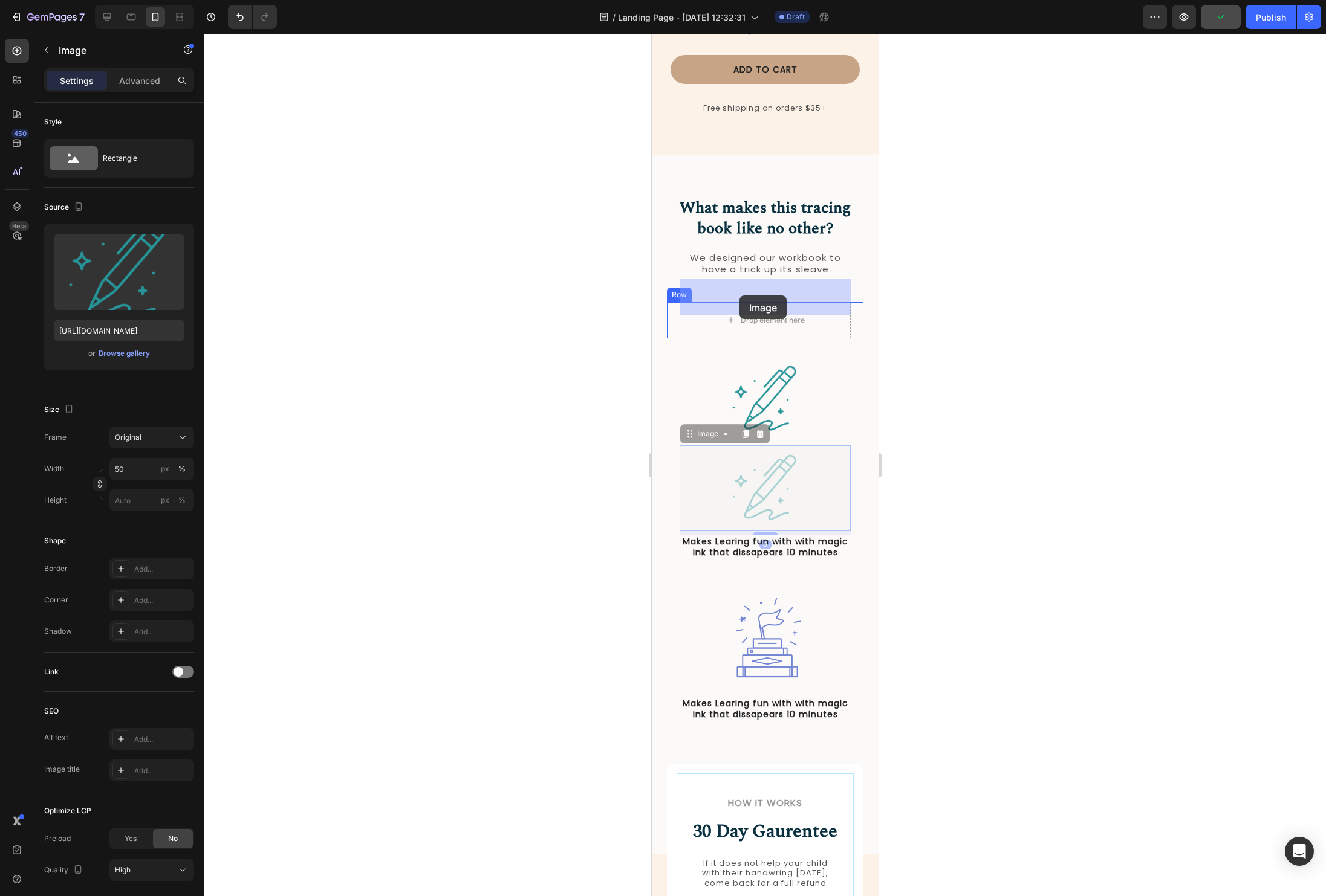
drag, startPoint x: 690, startPoint y: 414, endPoint x: 739, endPoint y: 295, distance: 128.7
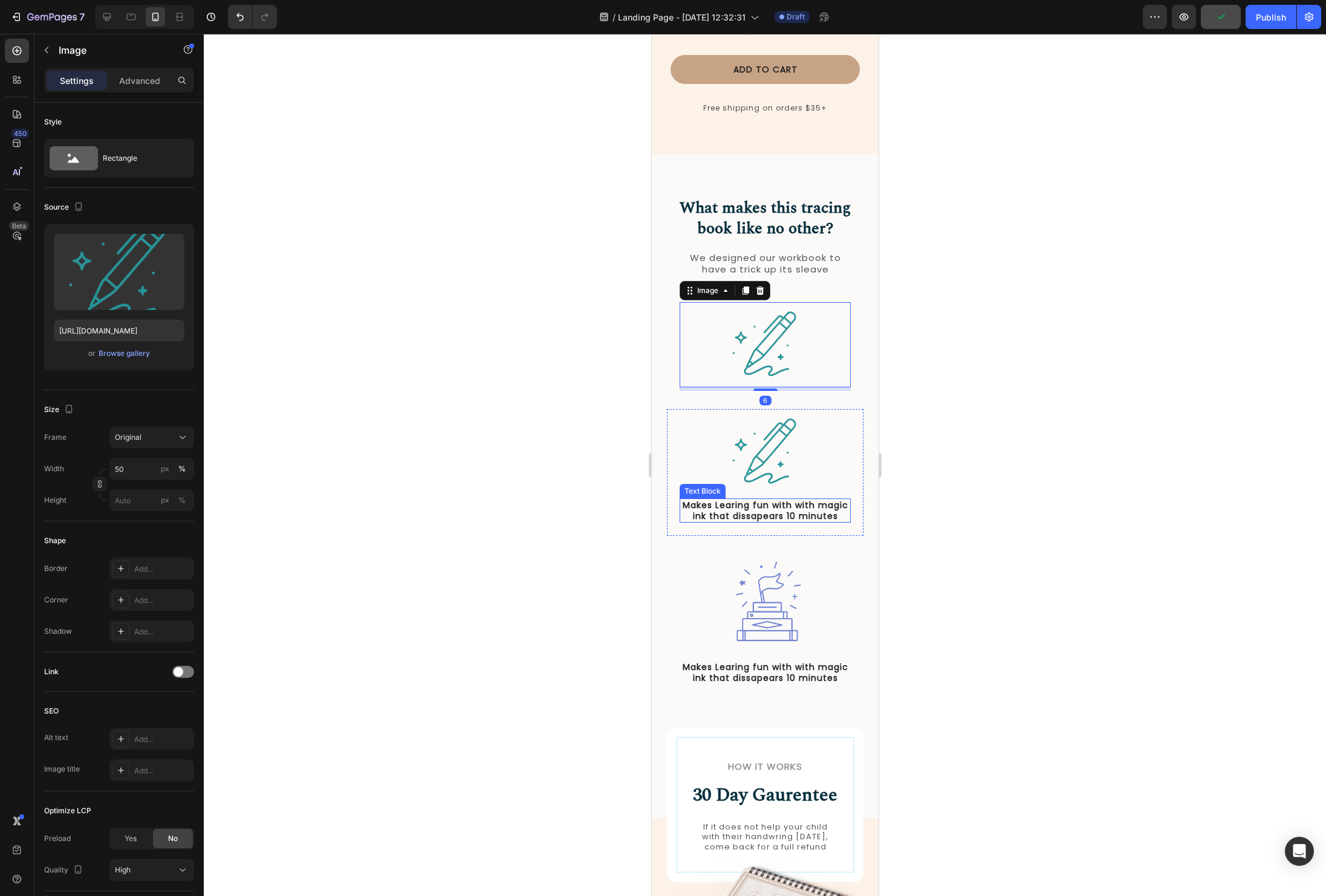
click at [764, 500] on p "Makes Learing fun with with magic ink that dissapears 10 minutes" at bounding box center [764, 511] width 169 height 22
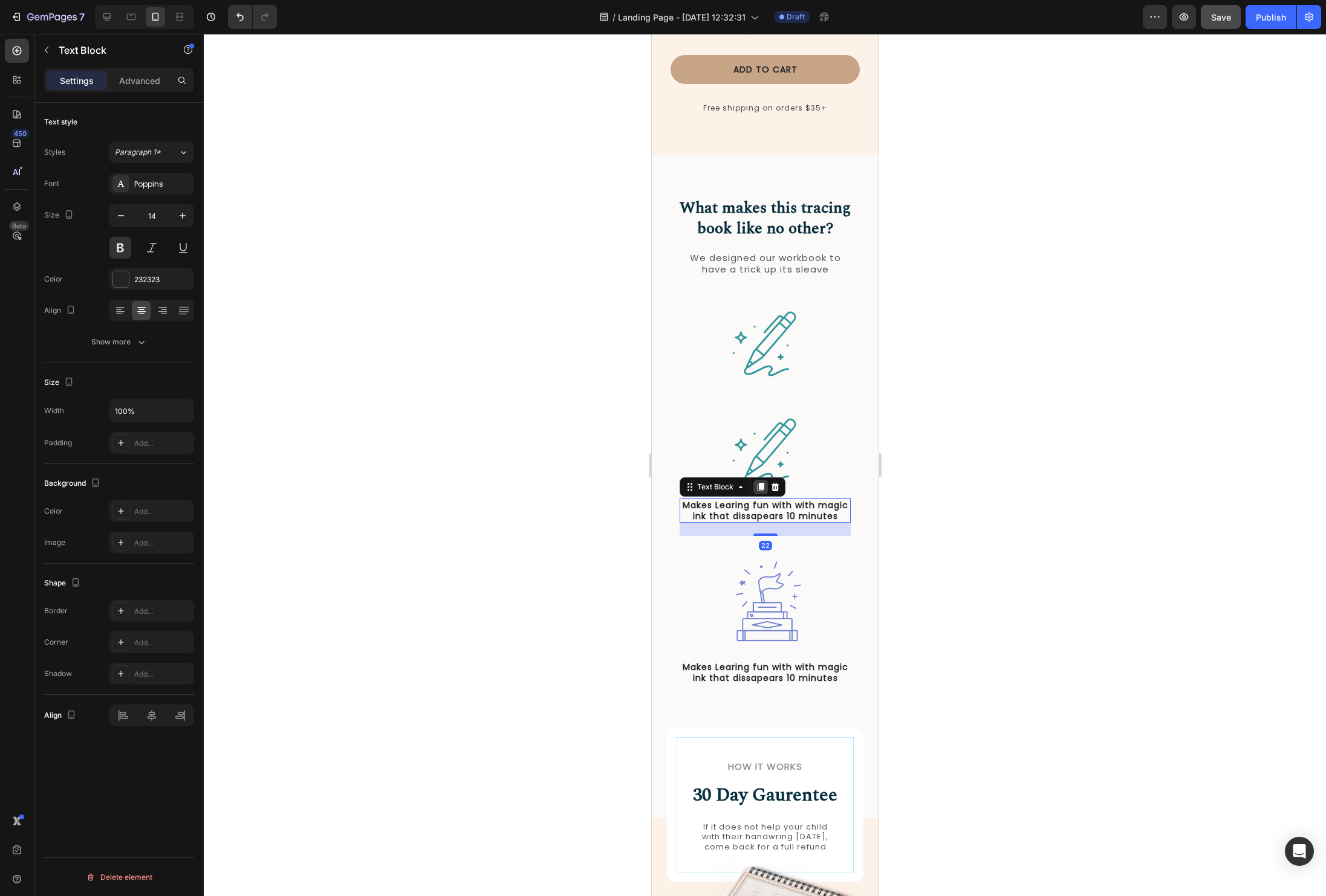
click at [762, 483] on icon at bounding box center [760, 487] width 7 height 8
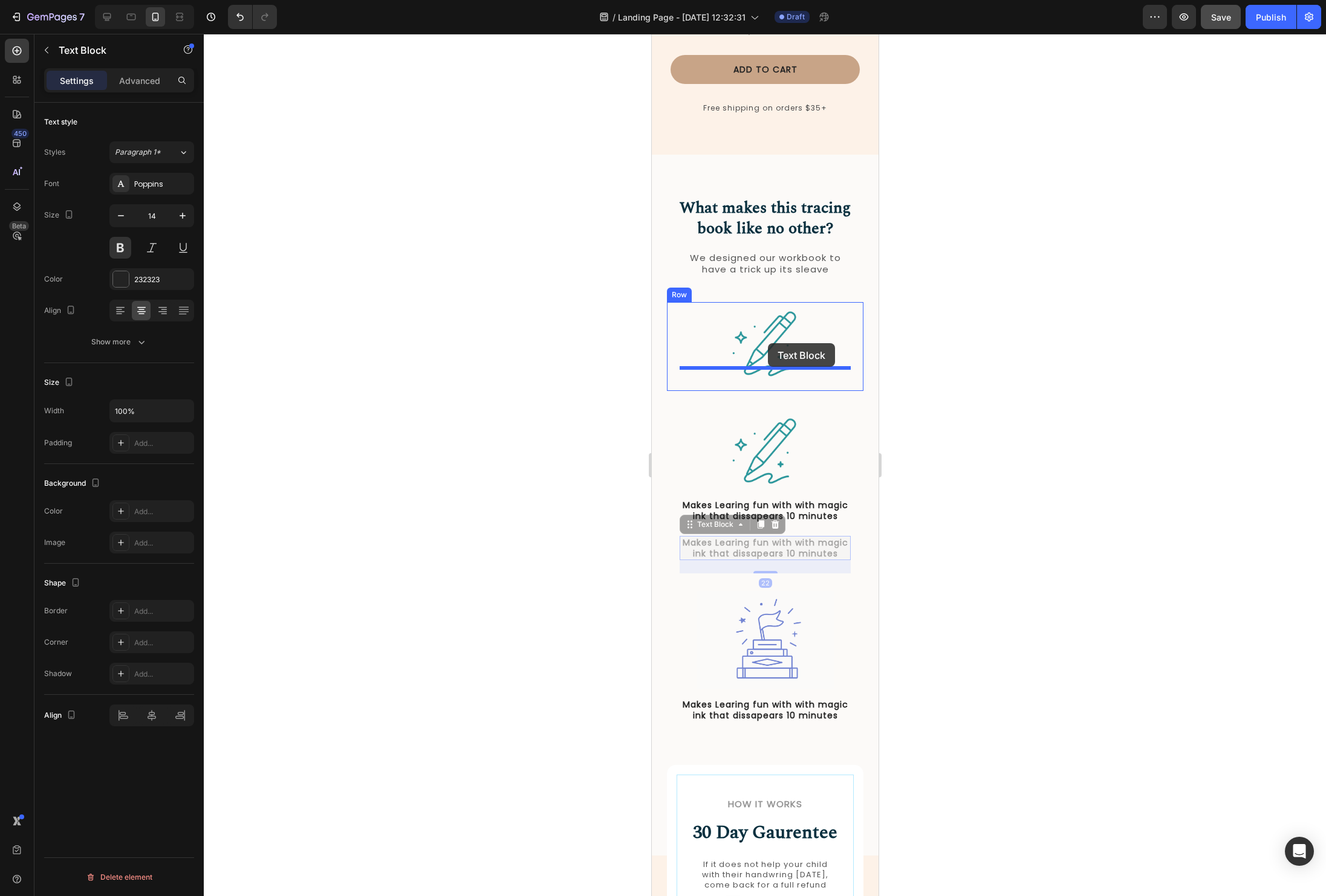
drag, startPoint x: 688, startPoint y: 498, endPoint x: 767, endPoint y: 343, distance: 174.0
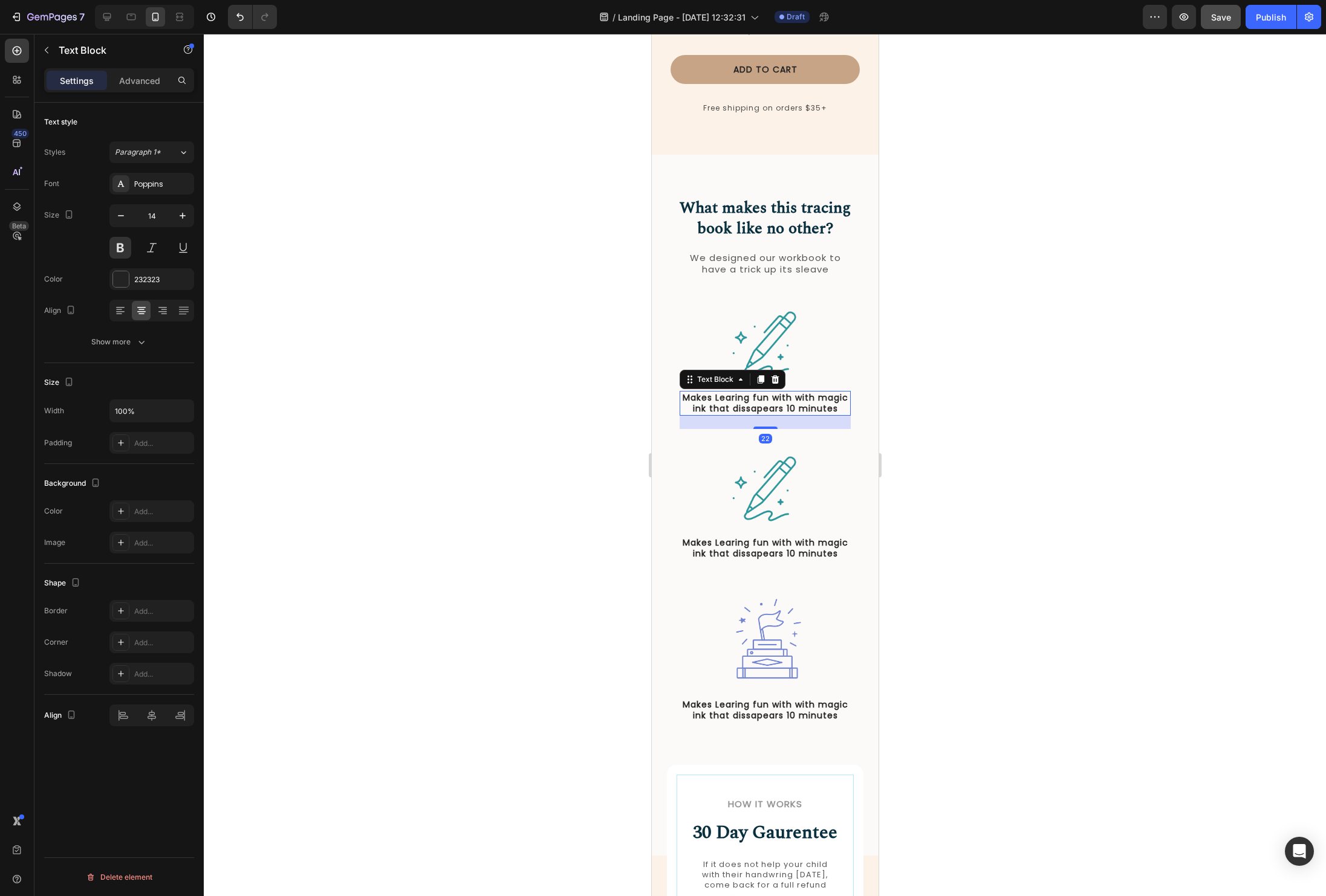
click at [986, 335] on div at bounding box center [765, 465] width 1122 height 862
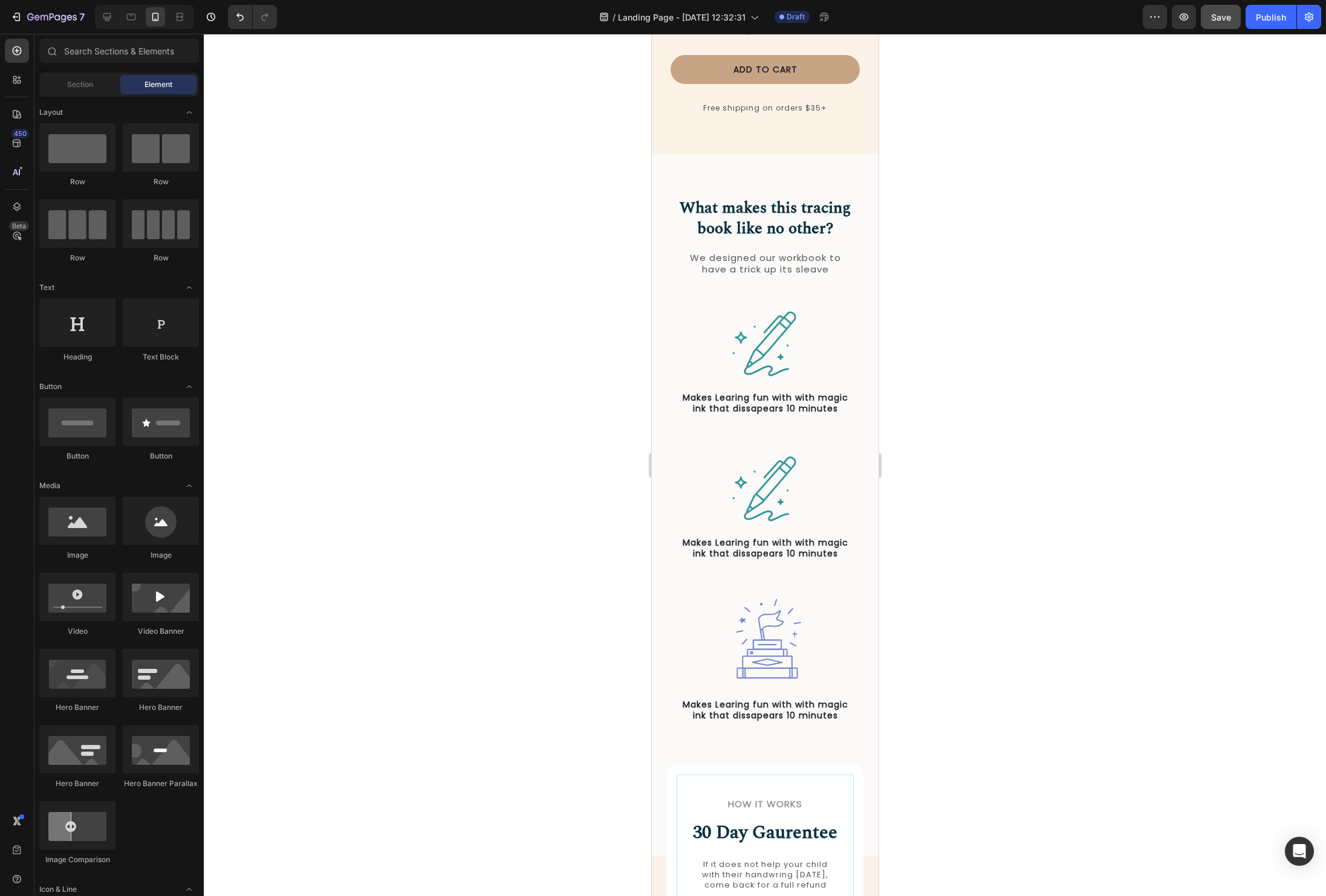
click at [1130, 357] on div at bounding box center [765, 465] width 1122 height 862
click at [779, 318] on img at bounding box center [765, 345] width 86 height 86
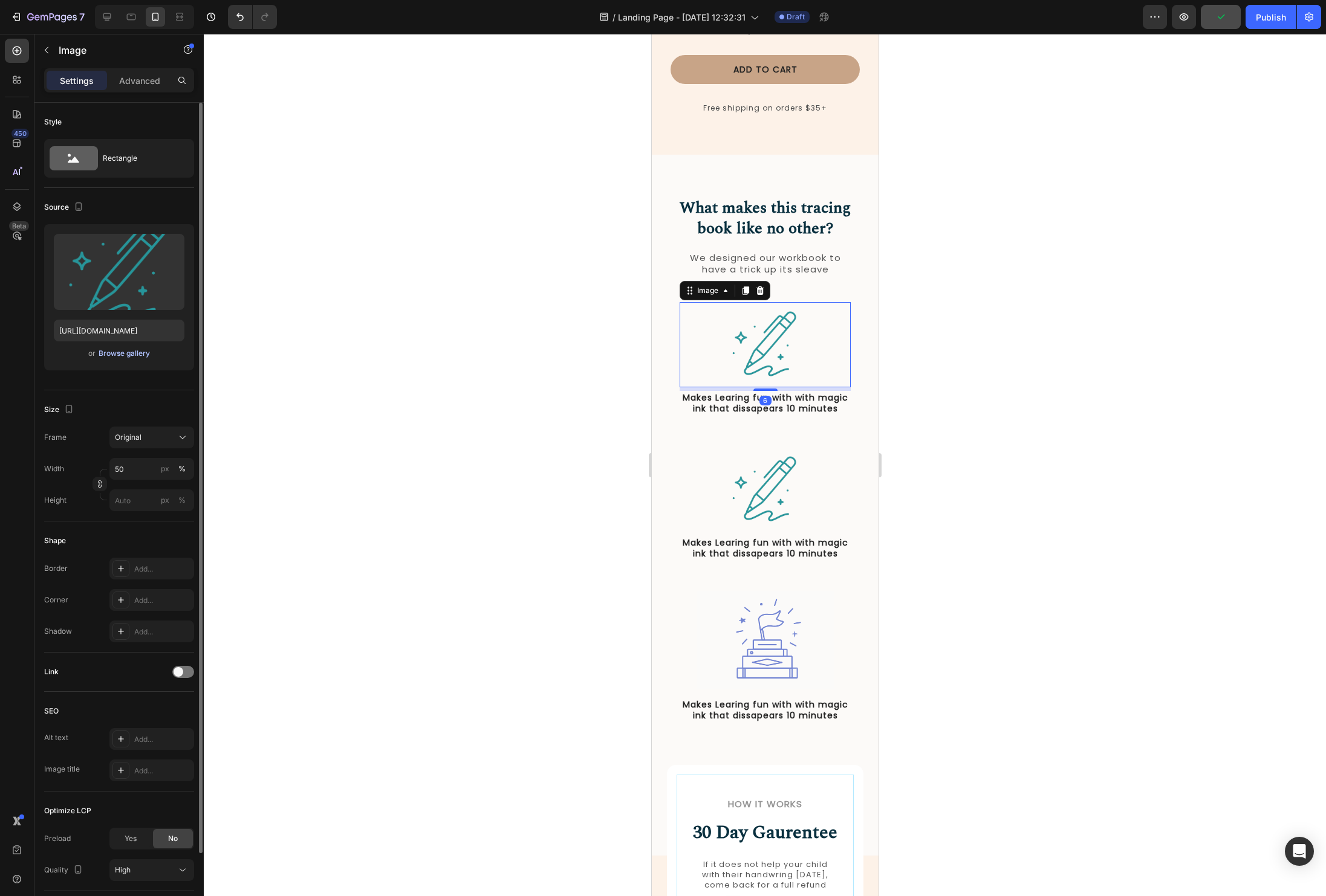
click at [122, 352] on div "Browse gallery" at bounding box center [124, 354] width 51 height 11
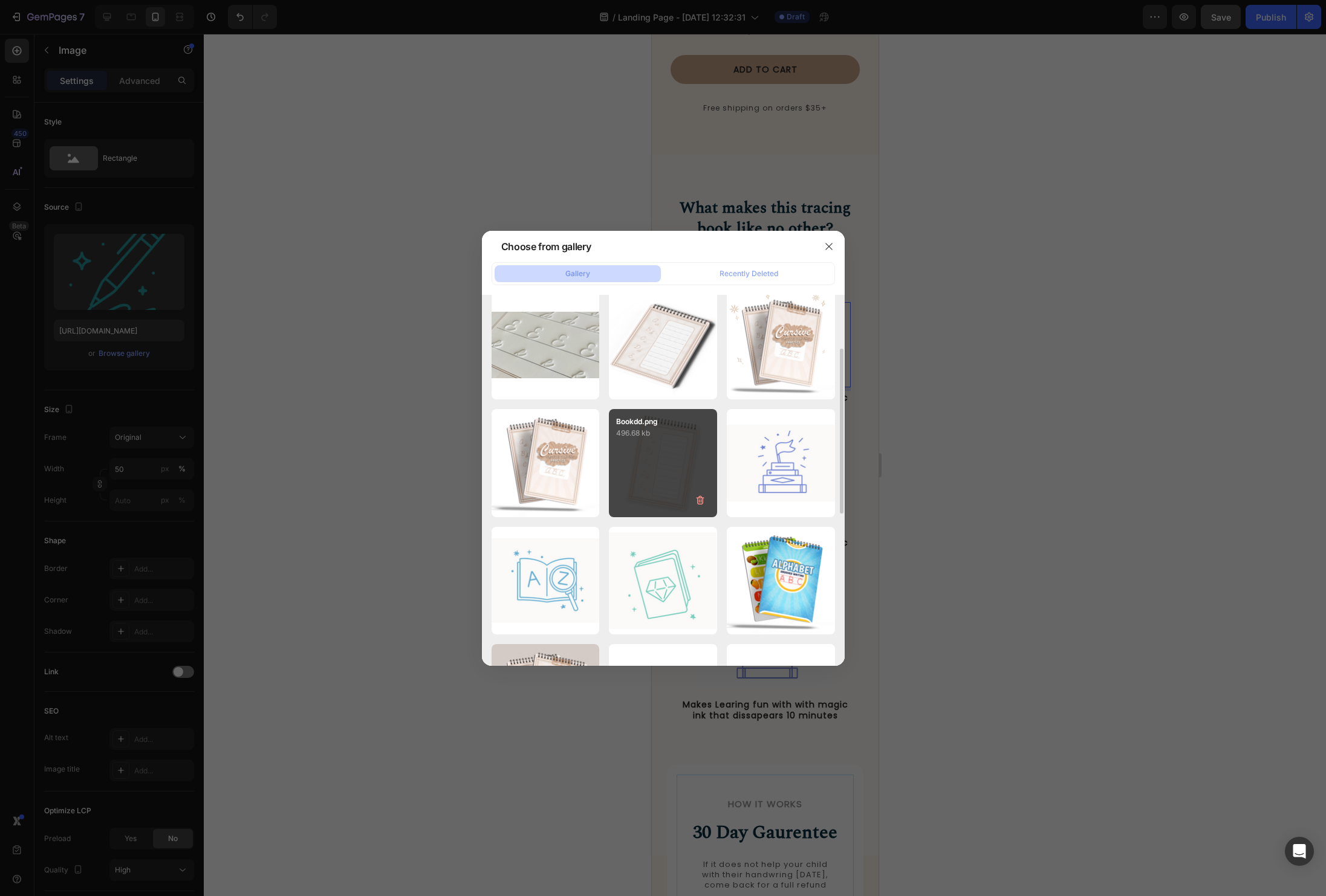
scroll to position [132, 0]
click at [831, 238] on button "button" at bounding box center [829, 247] width 20 height 20
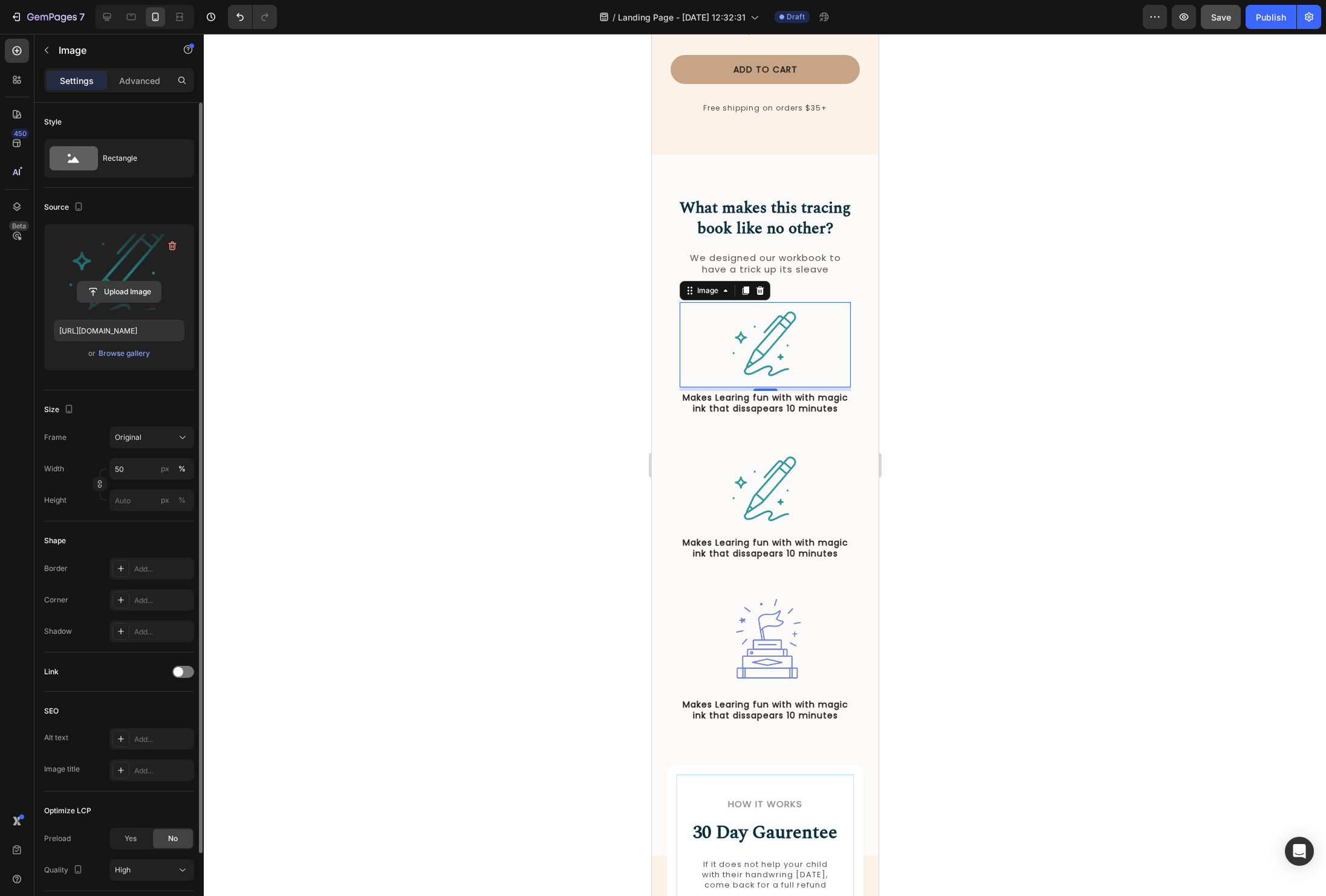
click at [108, 298] on input "file" at bounding box center [119, 292] width 83 height 20
type input "[URL][DOMAIN_NAME]"
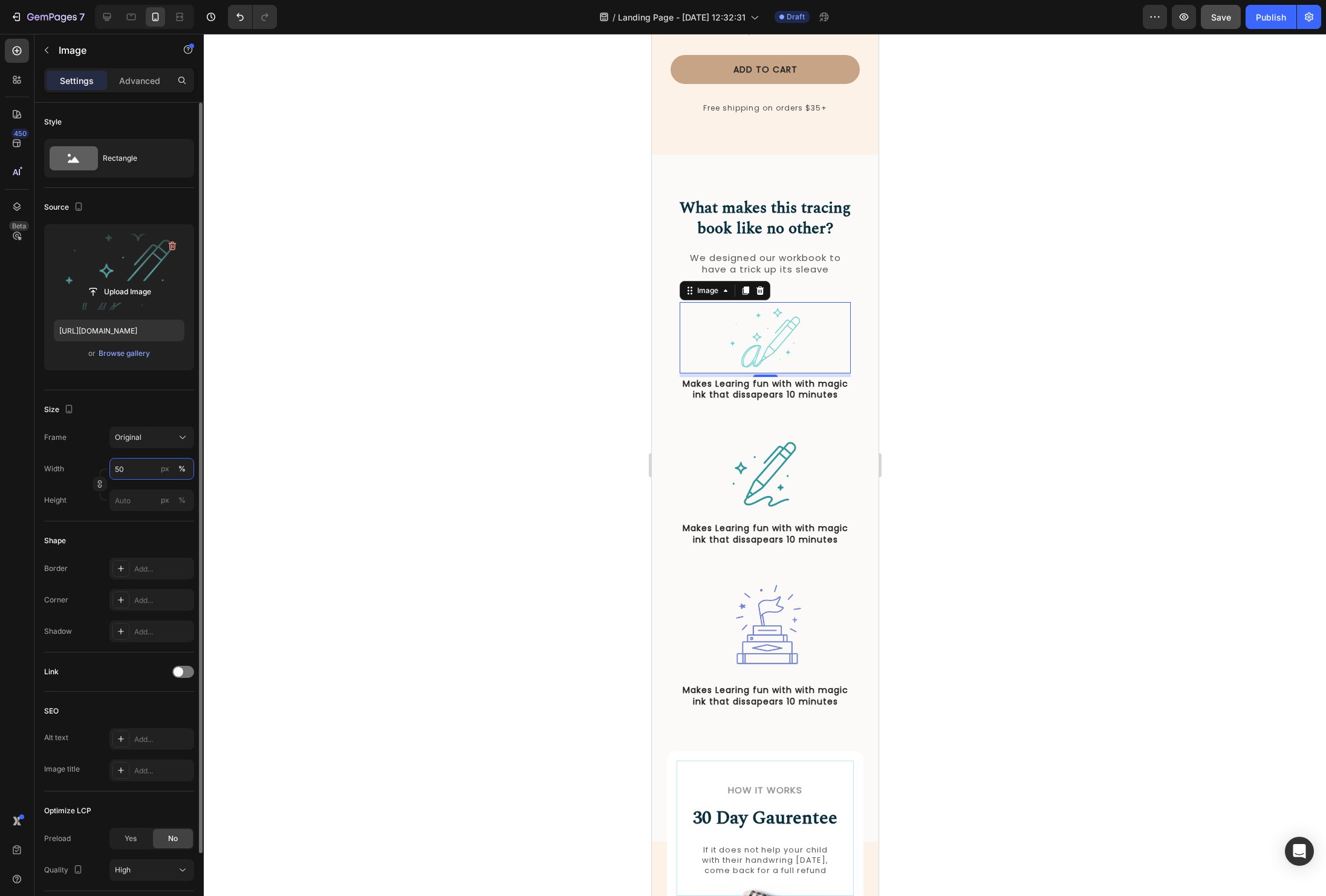
click at [133, 471] on input "50" at bounding box center [152, 469] width 85 height 22
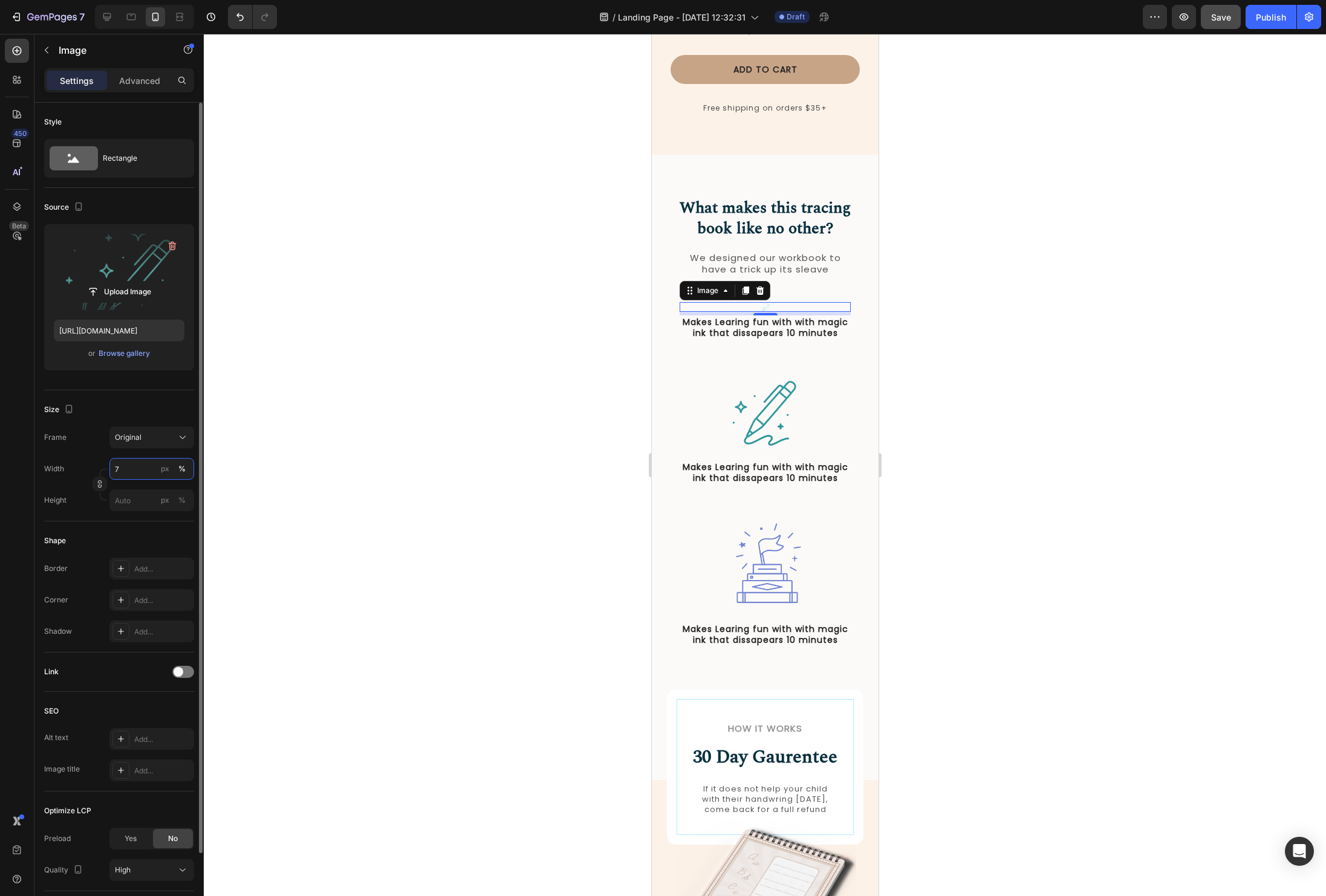
type input "70"
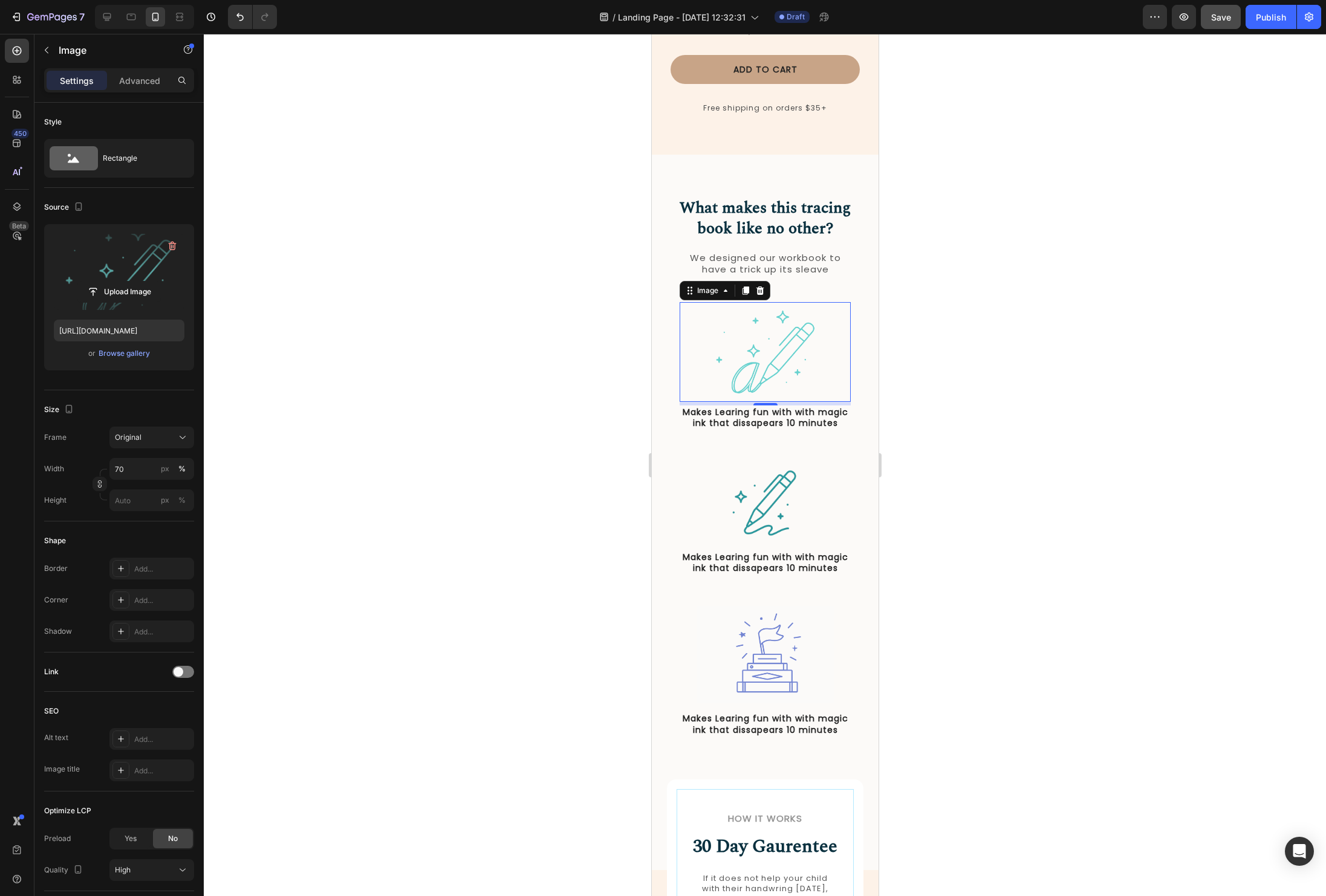
click at [509, 463] on div at bounding box center [765, 465] width 1122 height 862
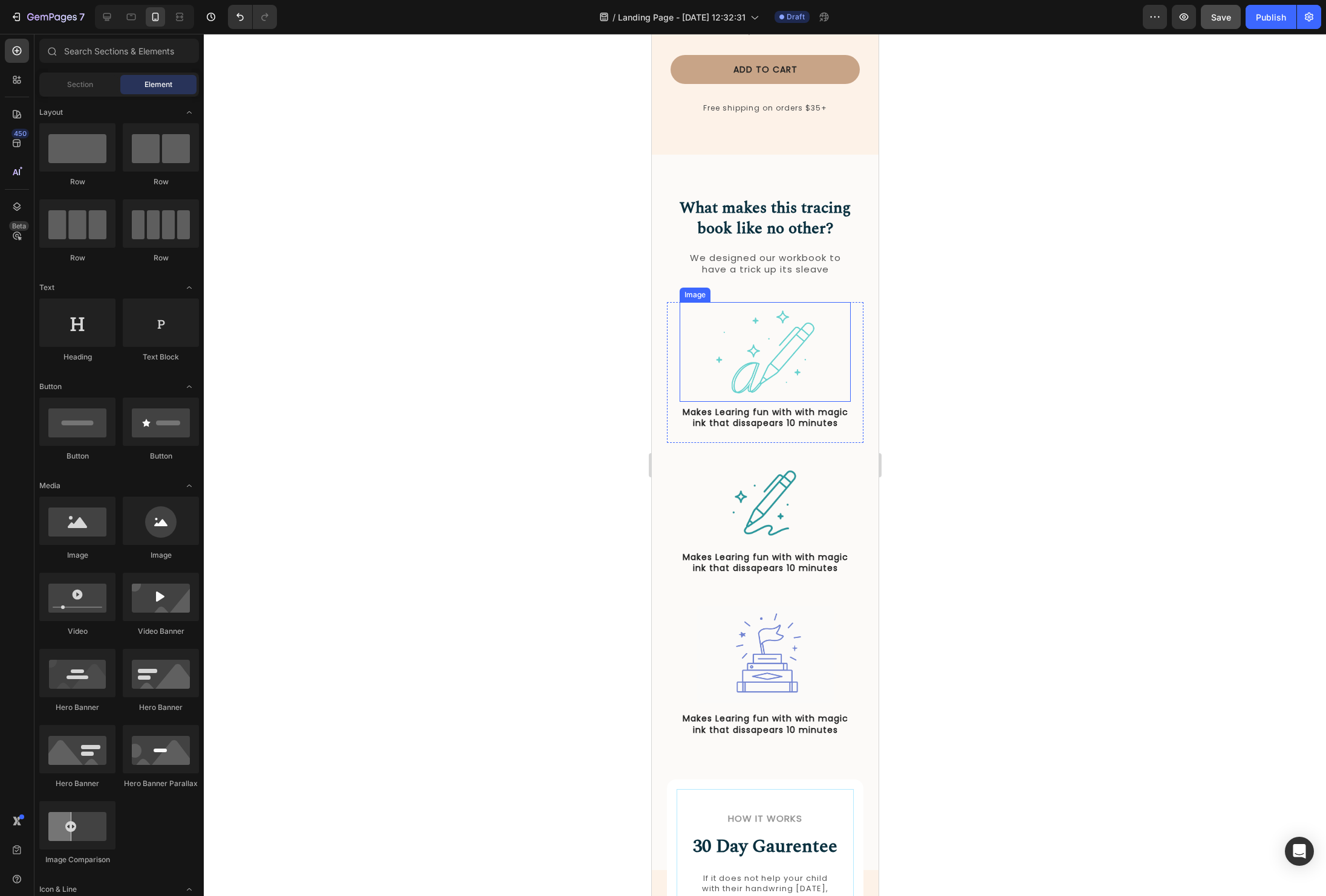
click at [789, 339] on img at bounding box center [764, 351] width 120 height 100
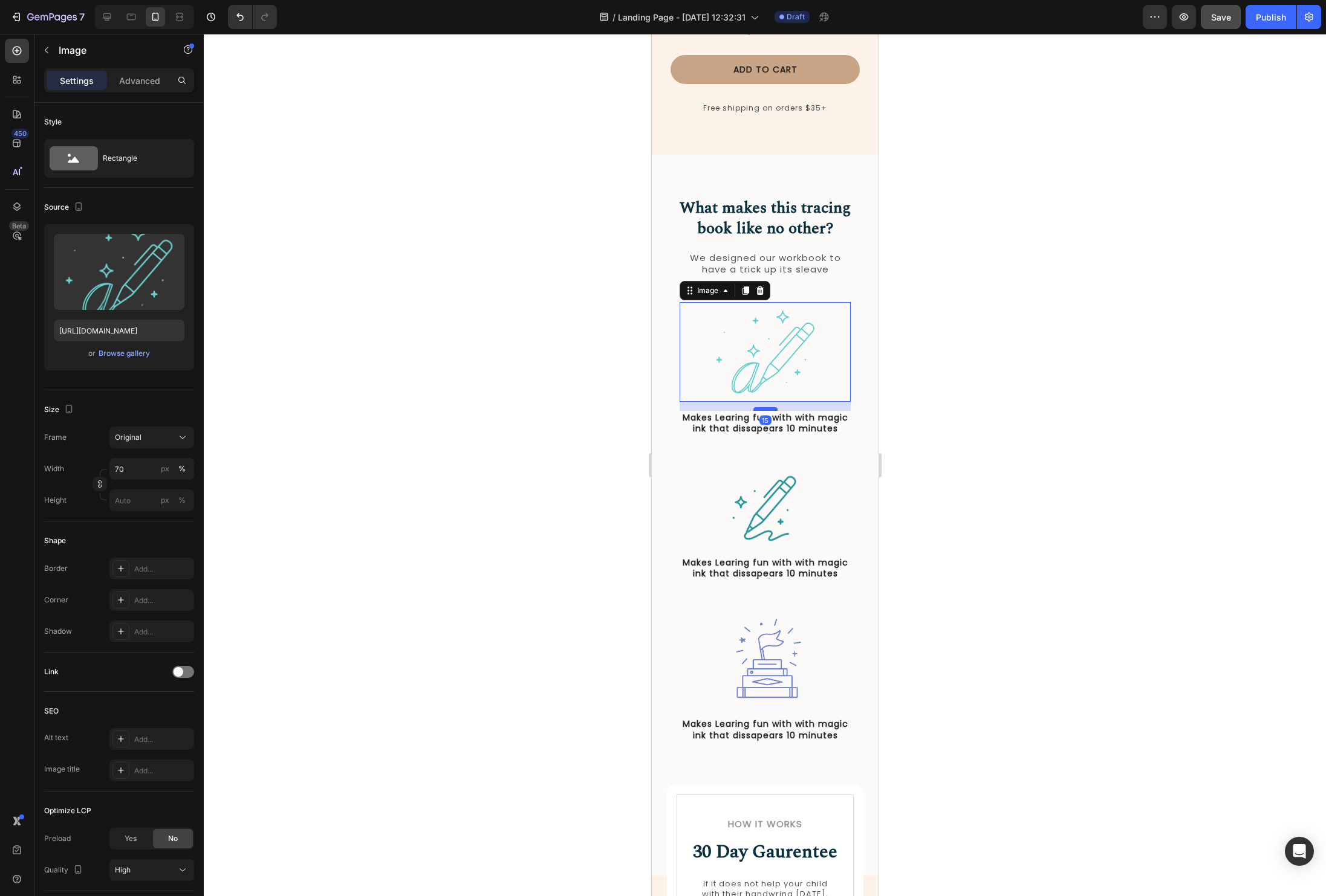
click at [767, 407] on div at bounding box center [765, 408] width 24 height 3
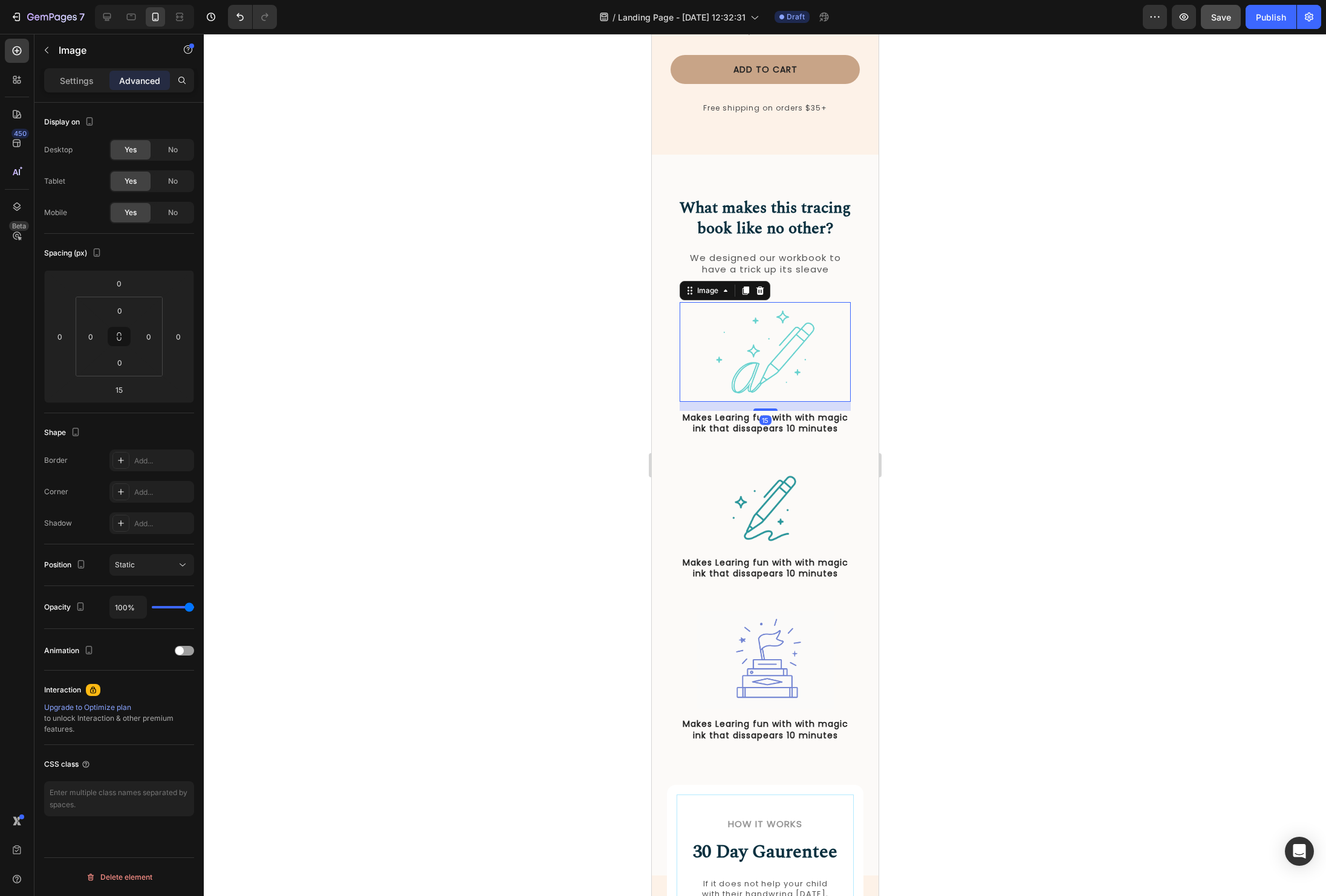
click at [1046, 408] on div at bounding box center [765, 465] width 1122 height 862
click at [774, 494] on img at bounding box center [765, 509] width 86 height 86
click at [1124, 474] on div at bounding box center [765, 465] width 1122 height 862
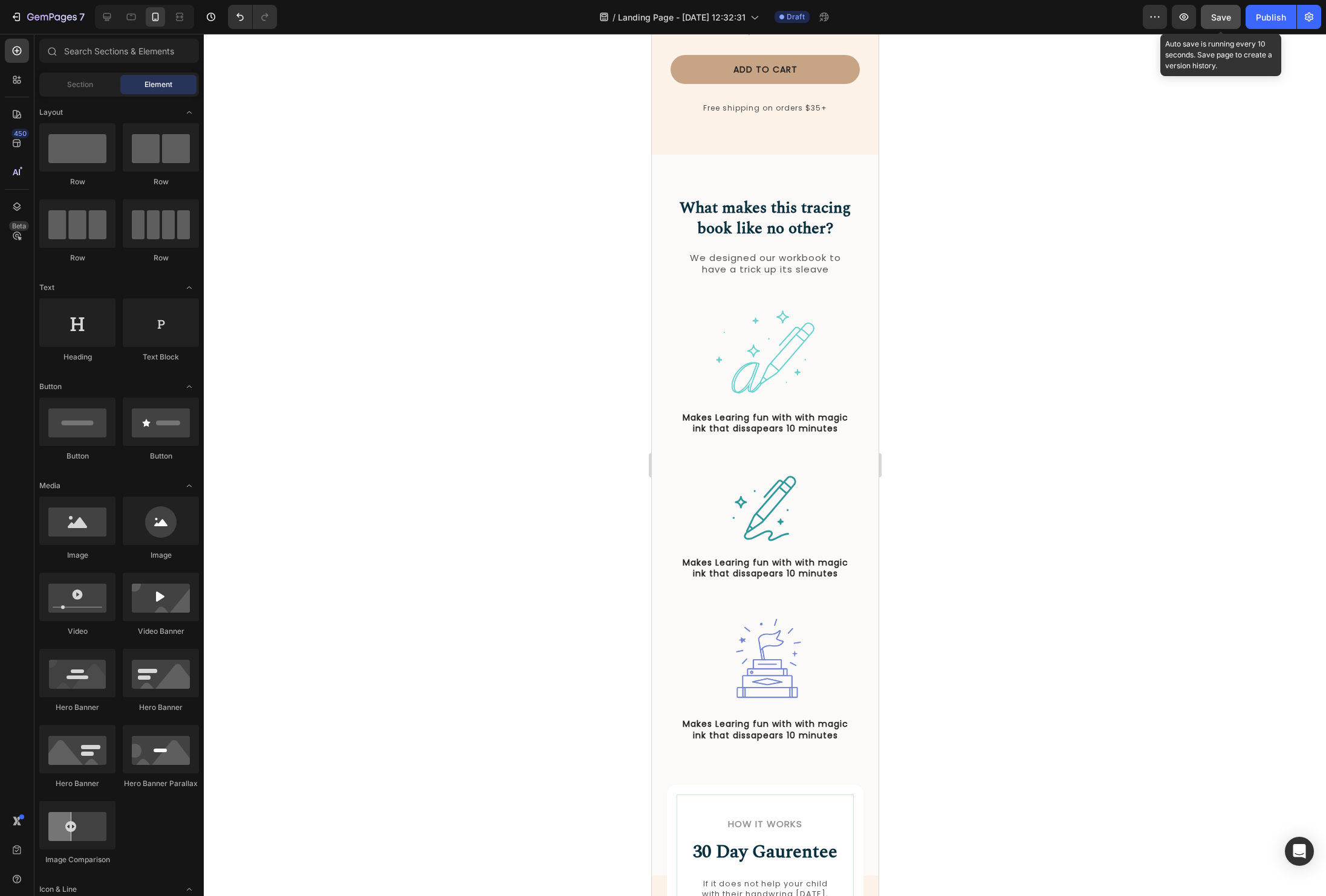
click at [1220, 15] on span "Save" at bounding box center [1220, 17] width 20 height 10
click at [787, 479] on img at bounding box center [765, 509] width 86 height 86
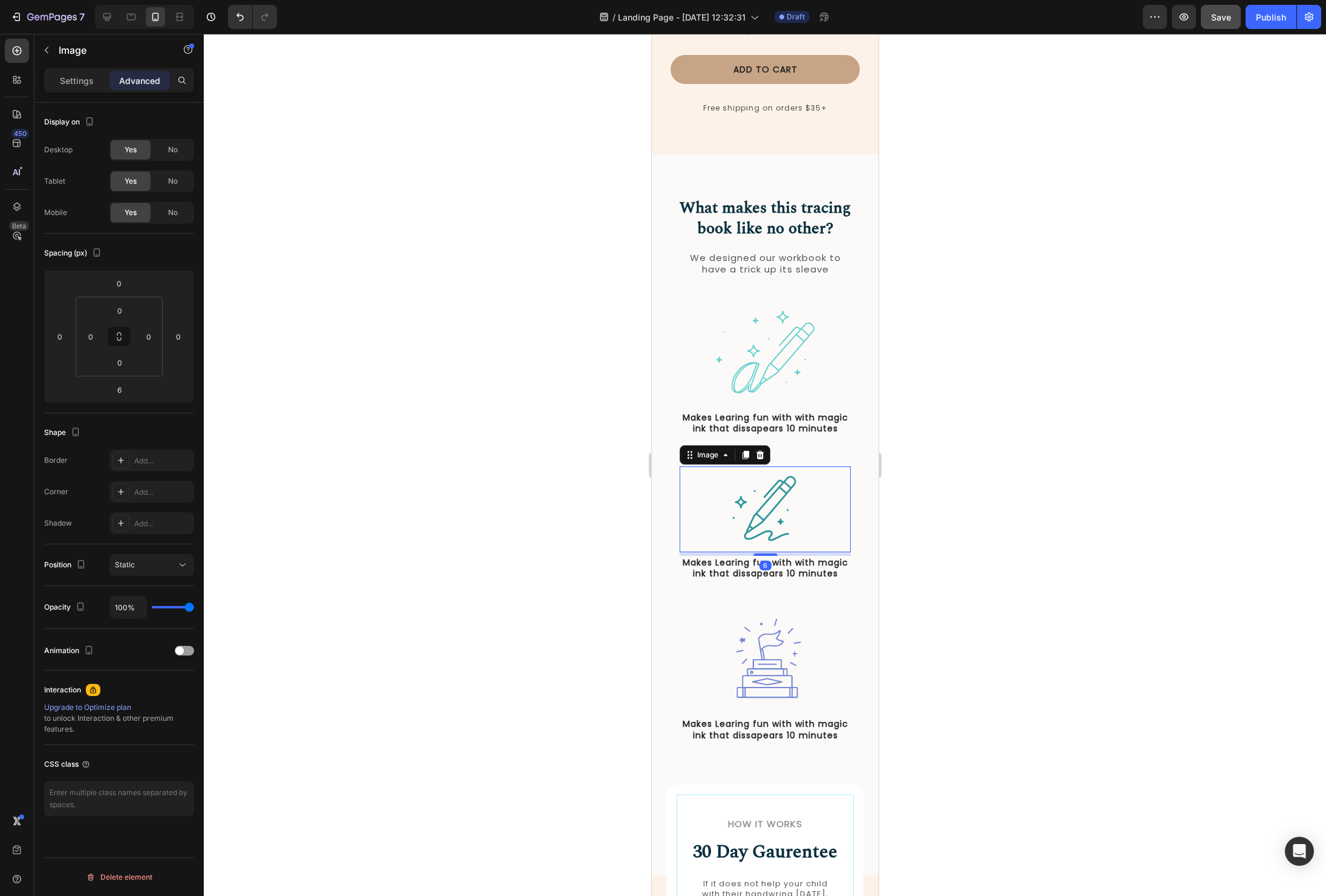
click at [1061, 473] on div at bounding box center [765, 465] width 1122 height 862
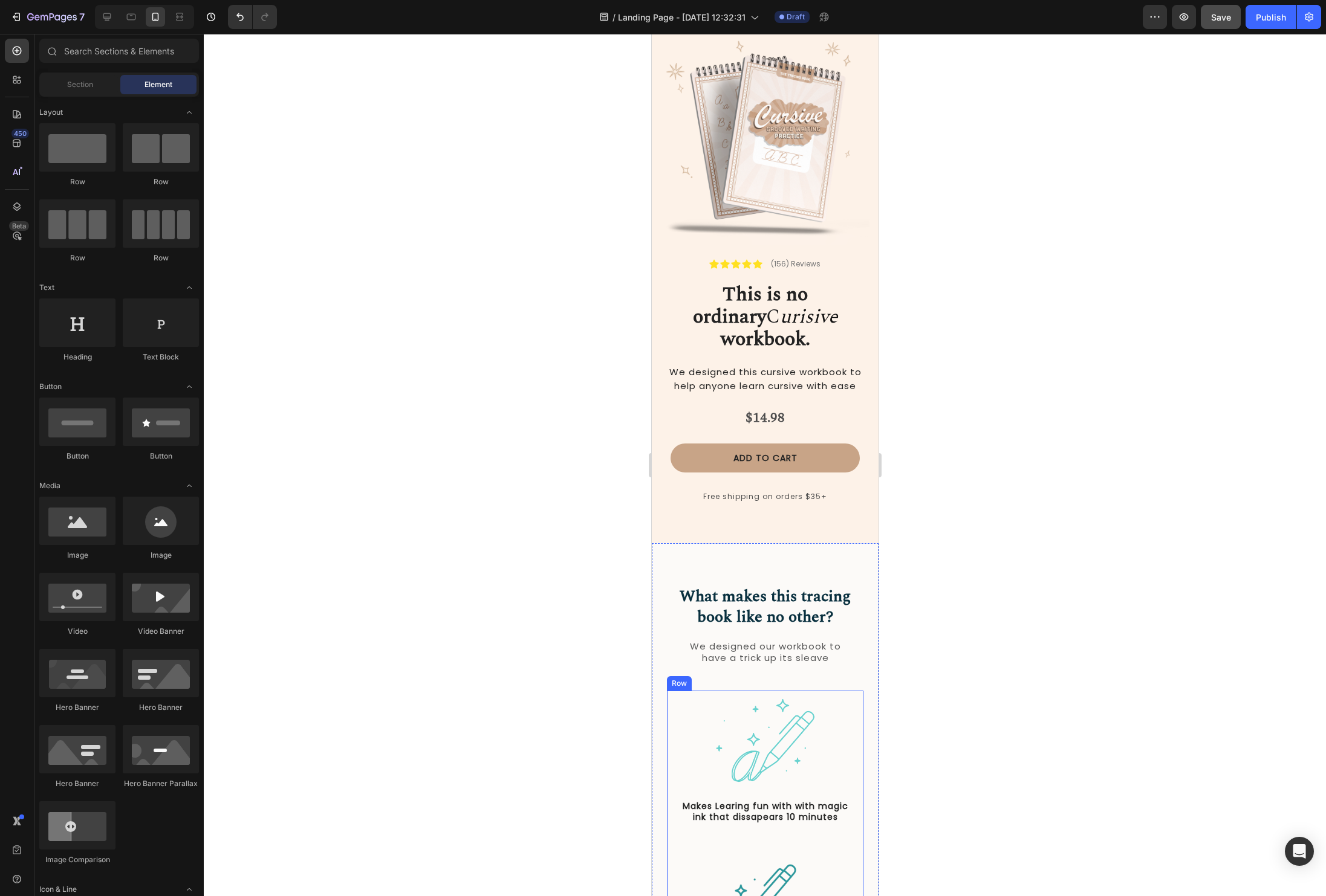
scroll to position [121, 0]
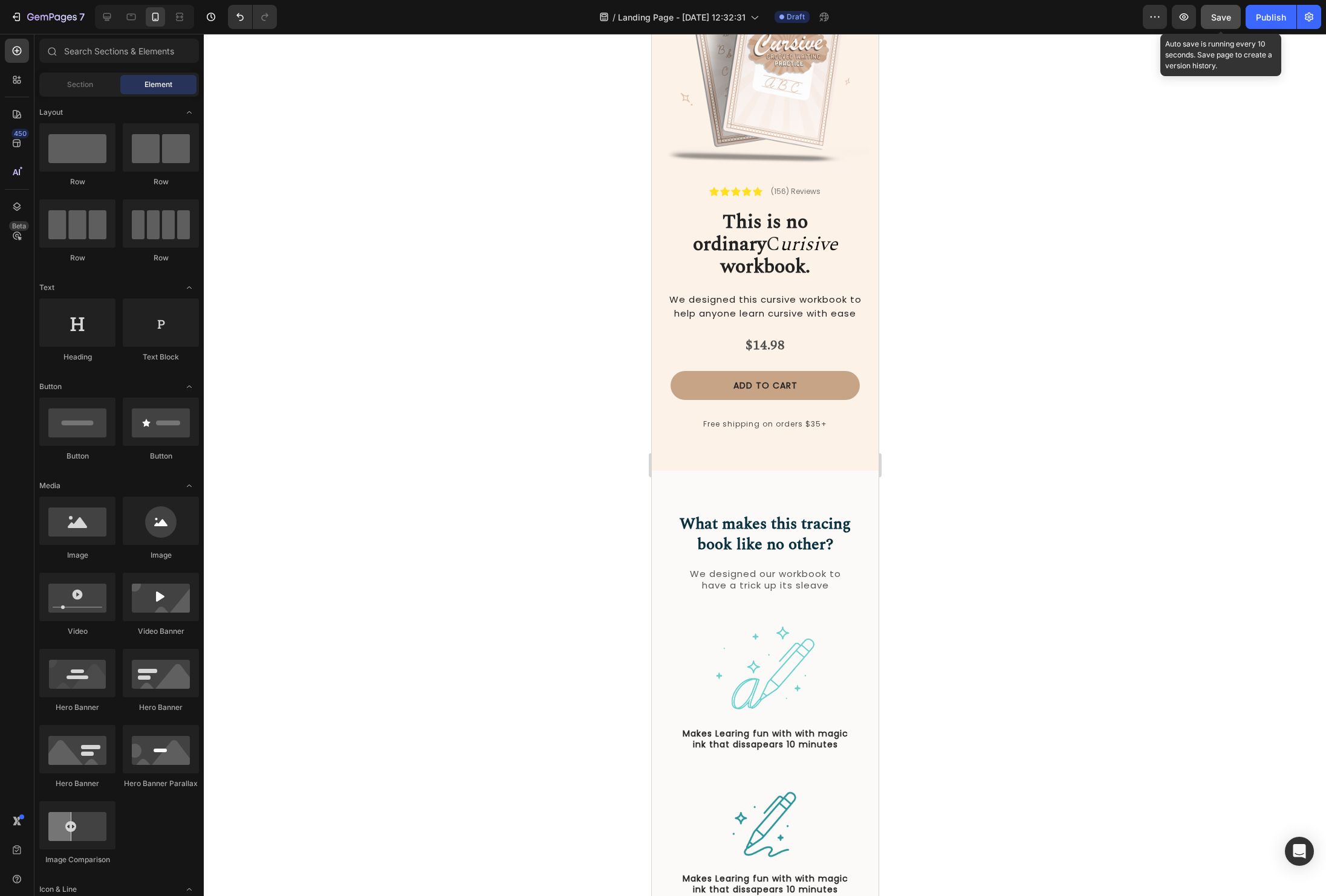
click at [1207, 28] on button "Save" at bounding box center [1220, 17] width 40 height 24
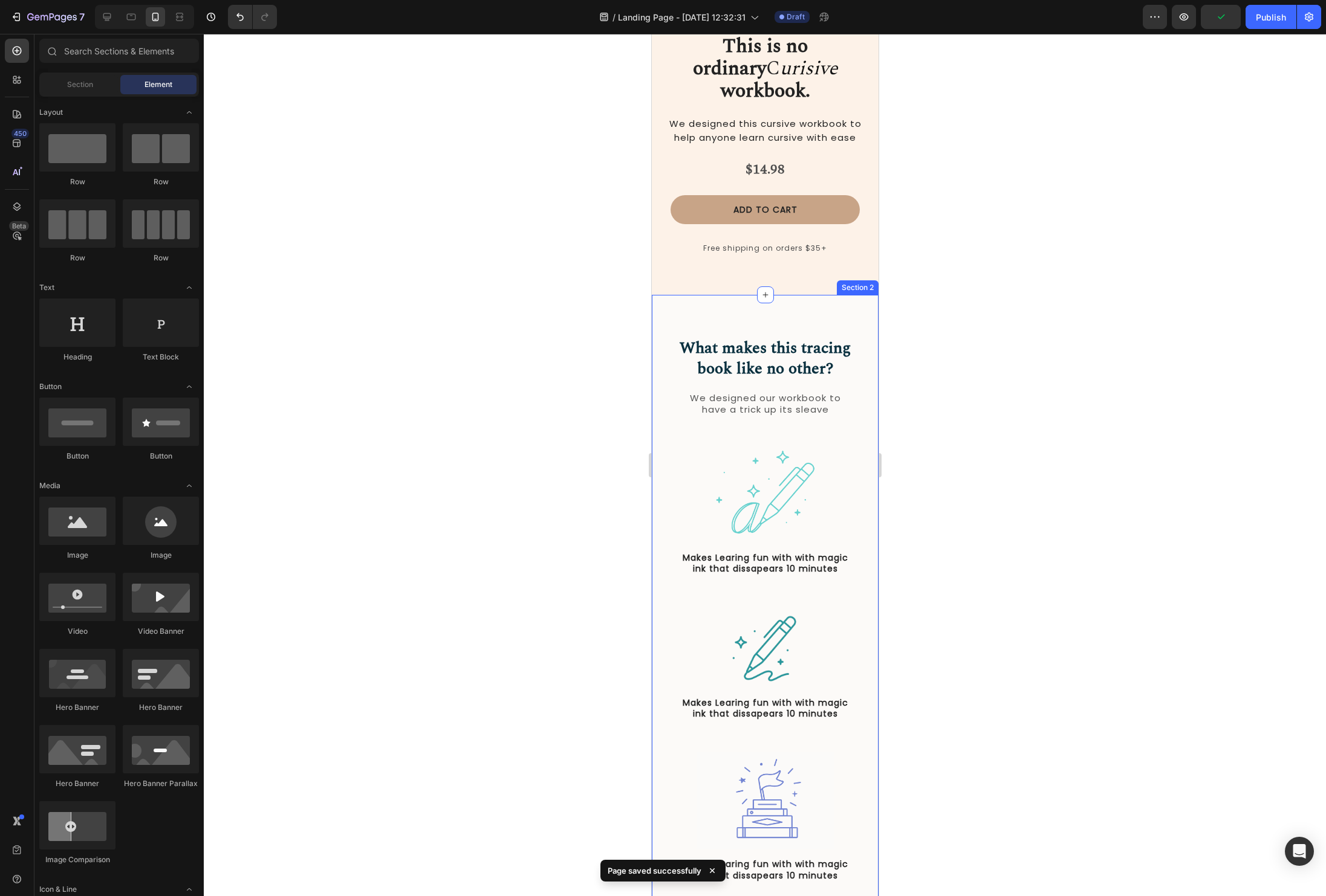
scroll to position [359, 0]
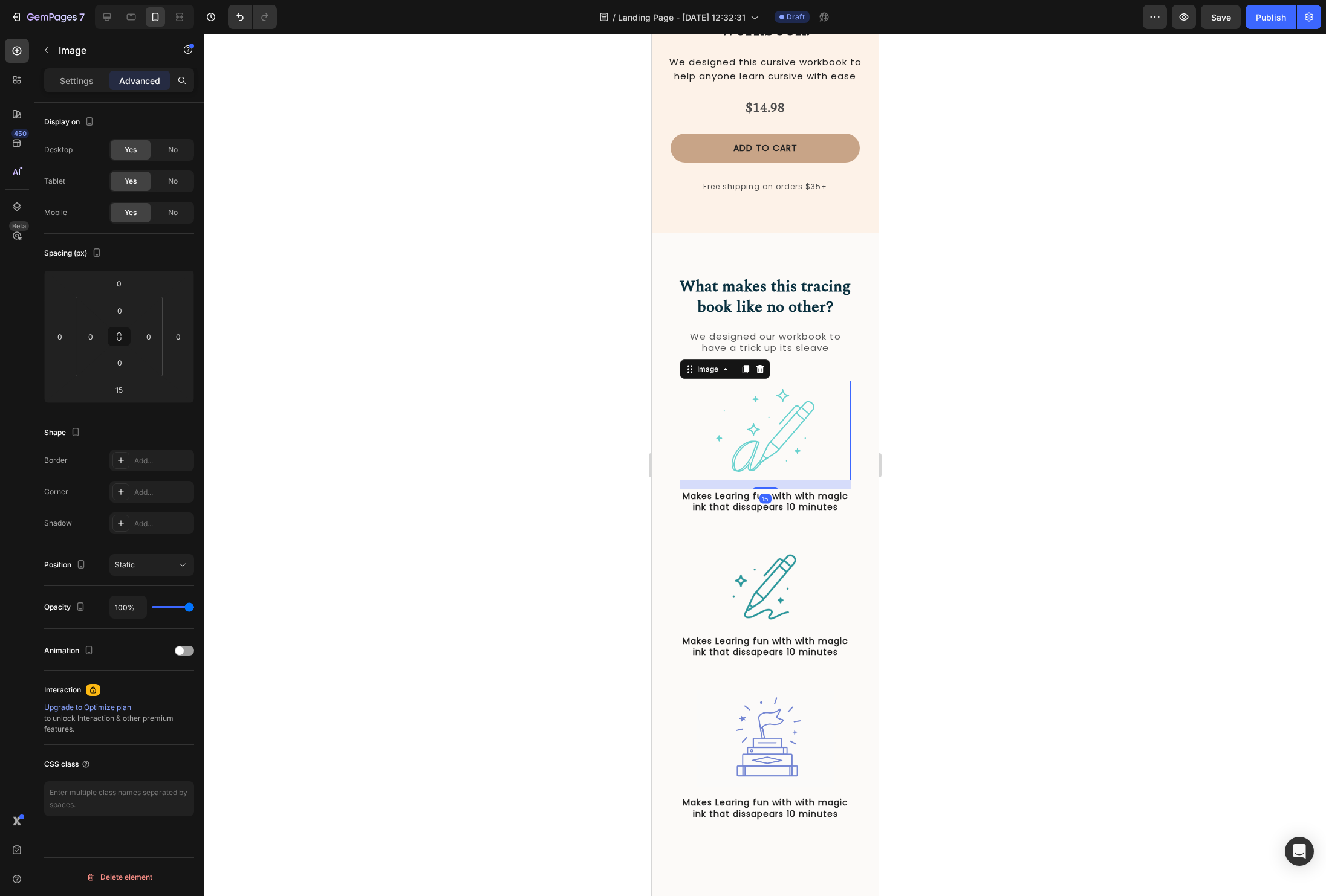
click at [776, 431] on img at bounding box center [764, 430] width 120 height 100
click at [1138, 593] on div at bounding box center [765, 465] width 1122 height 862
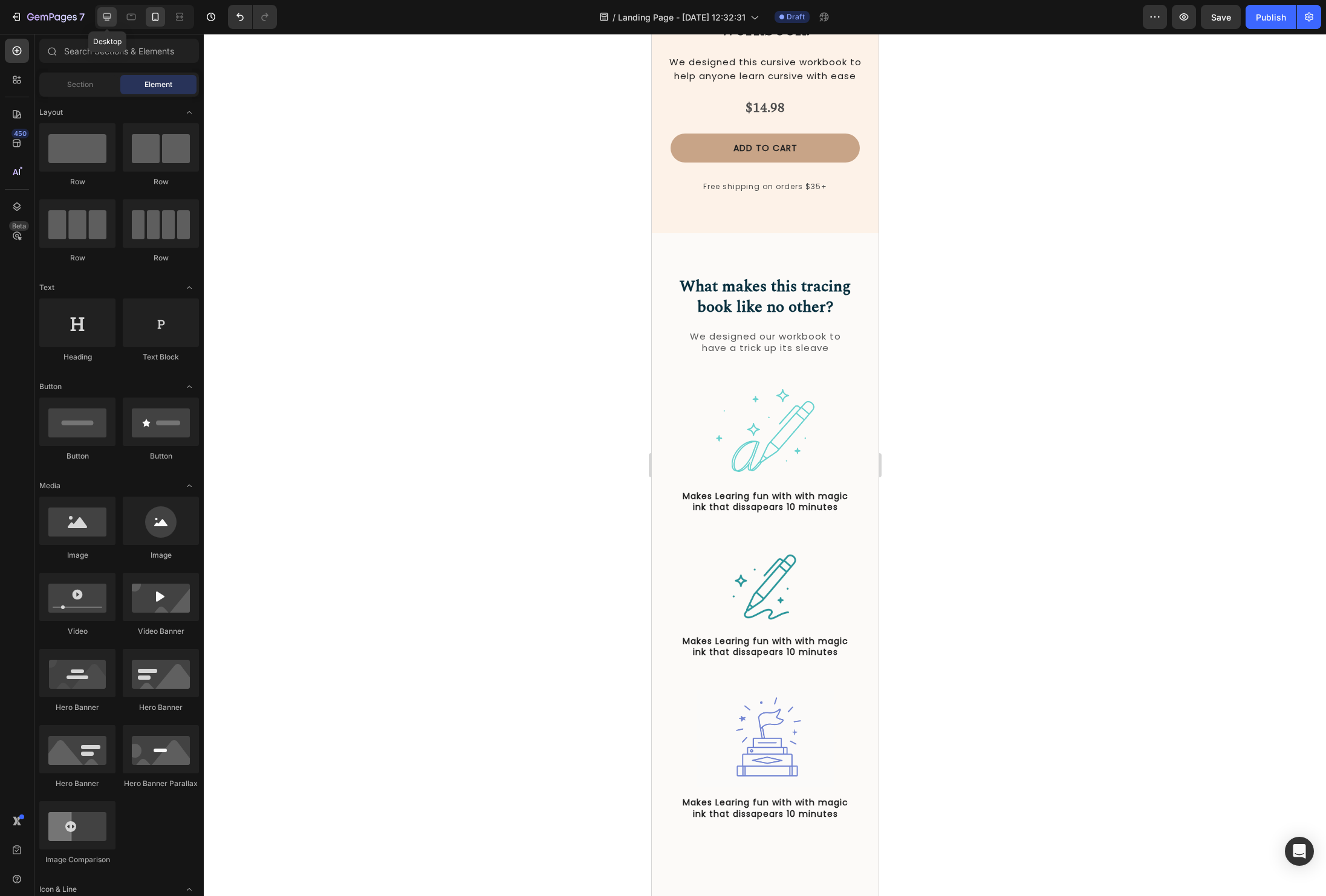
click at [115, 14] on div at bounding box center [107, 17] width 20 height 20
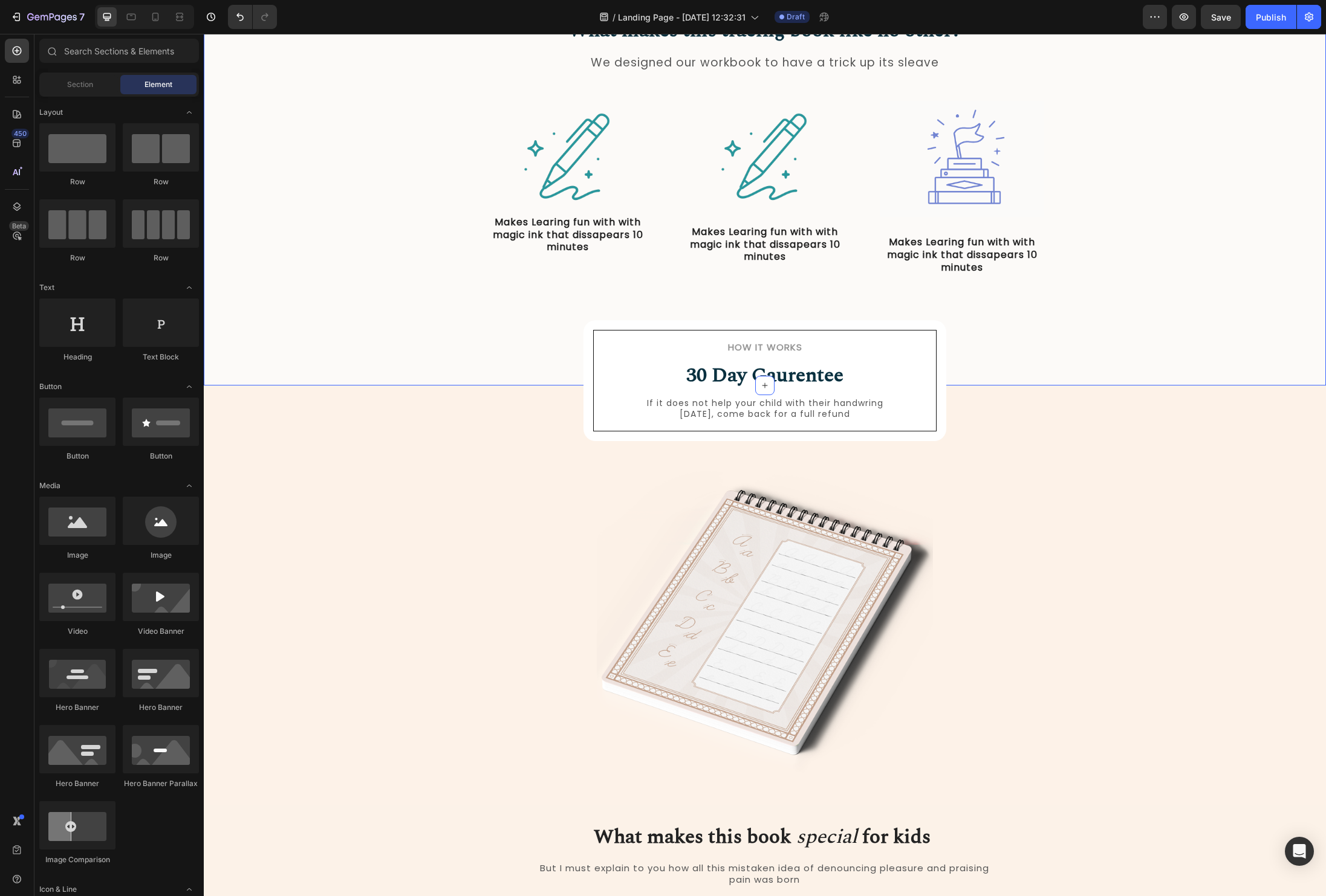
scroll to position [209, 0]
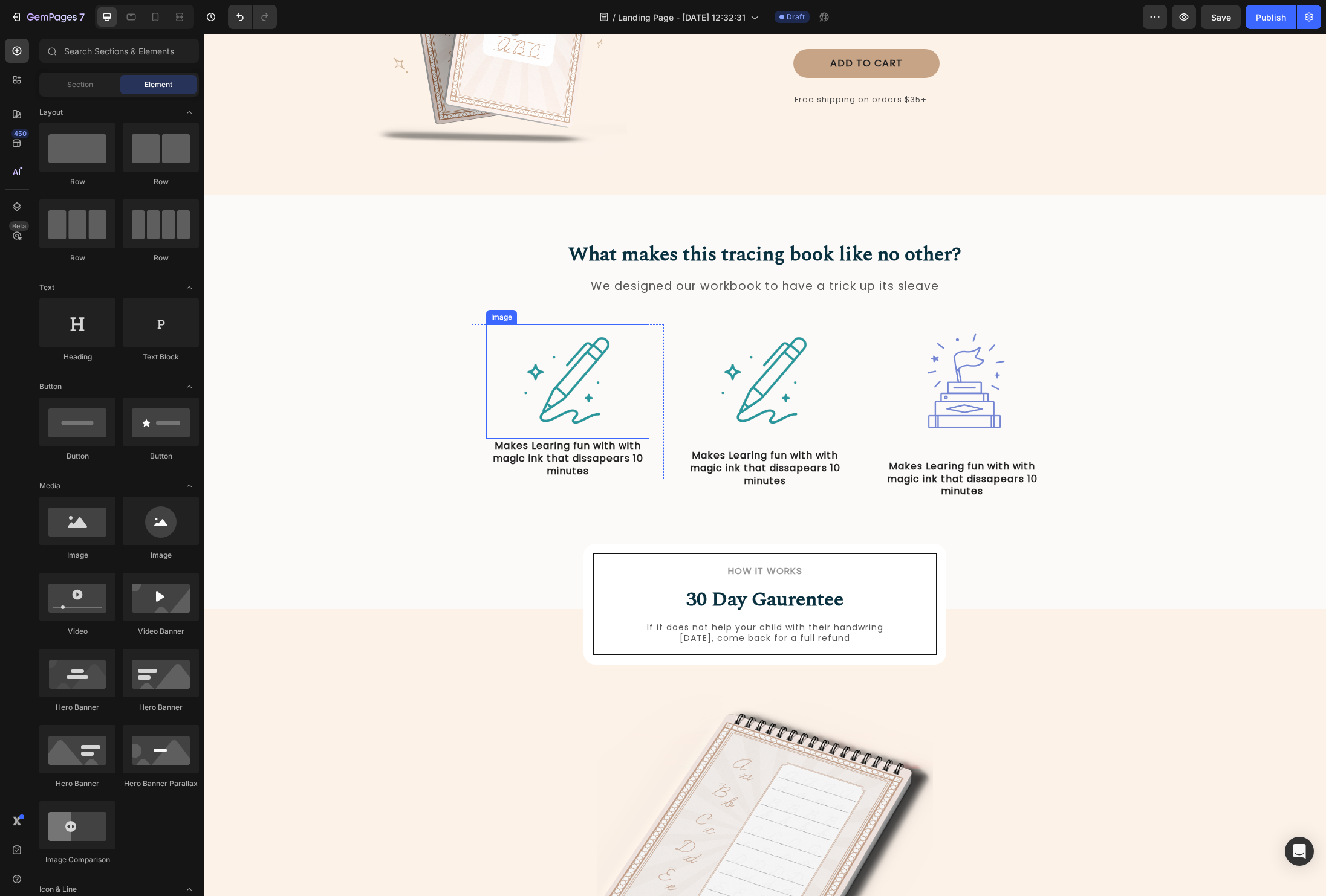
click at [545, 385] on img at bounding box center [568, 381] width 115 height 114
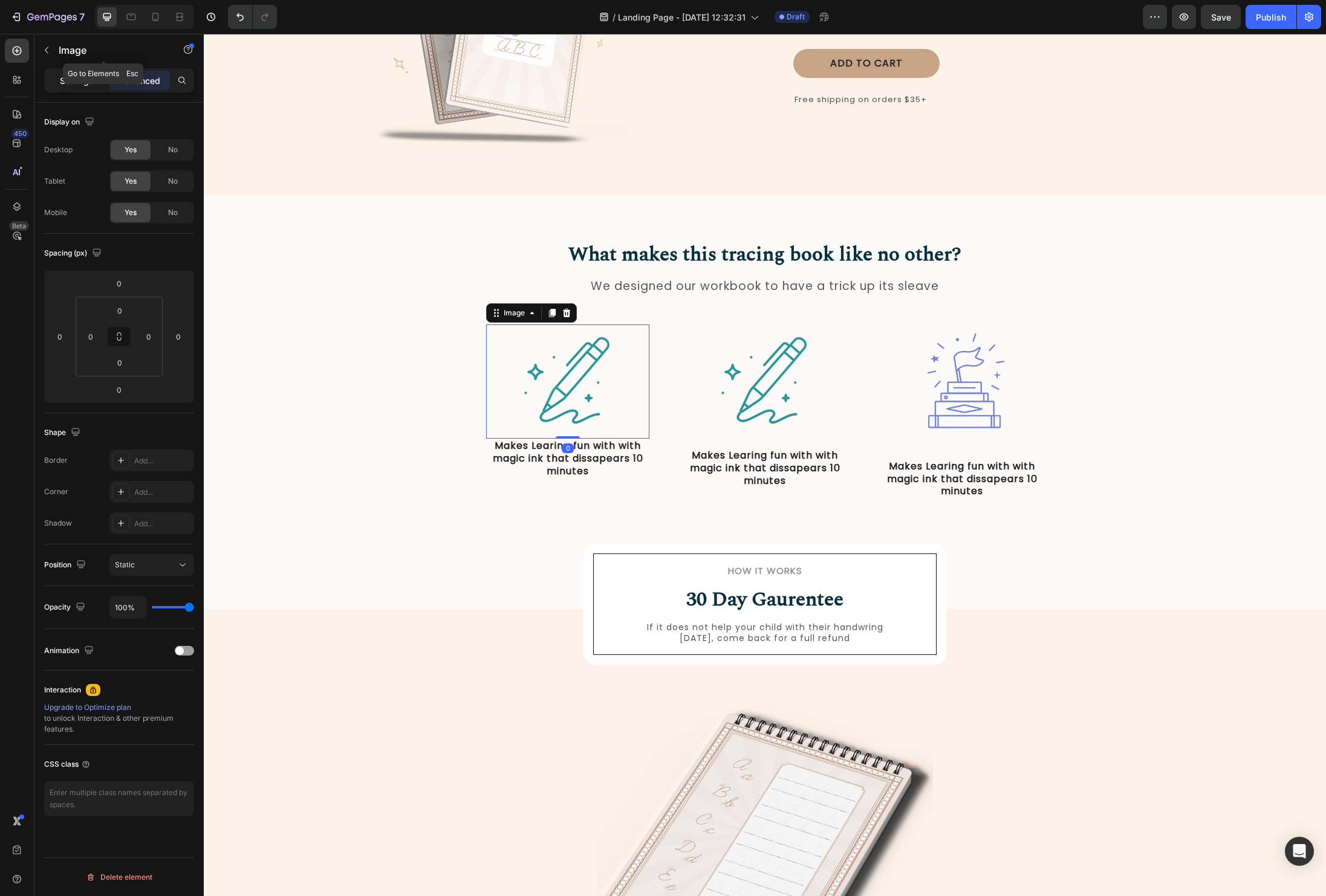
click at [77, 89] on div "Settings" at bounding box center [77, 80] width 60 height 20
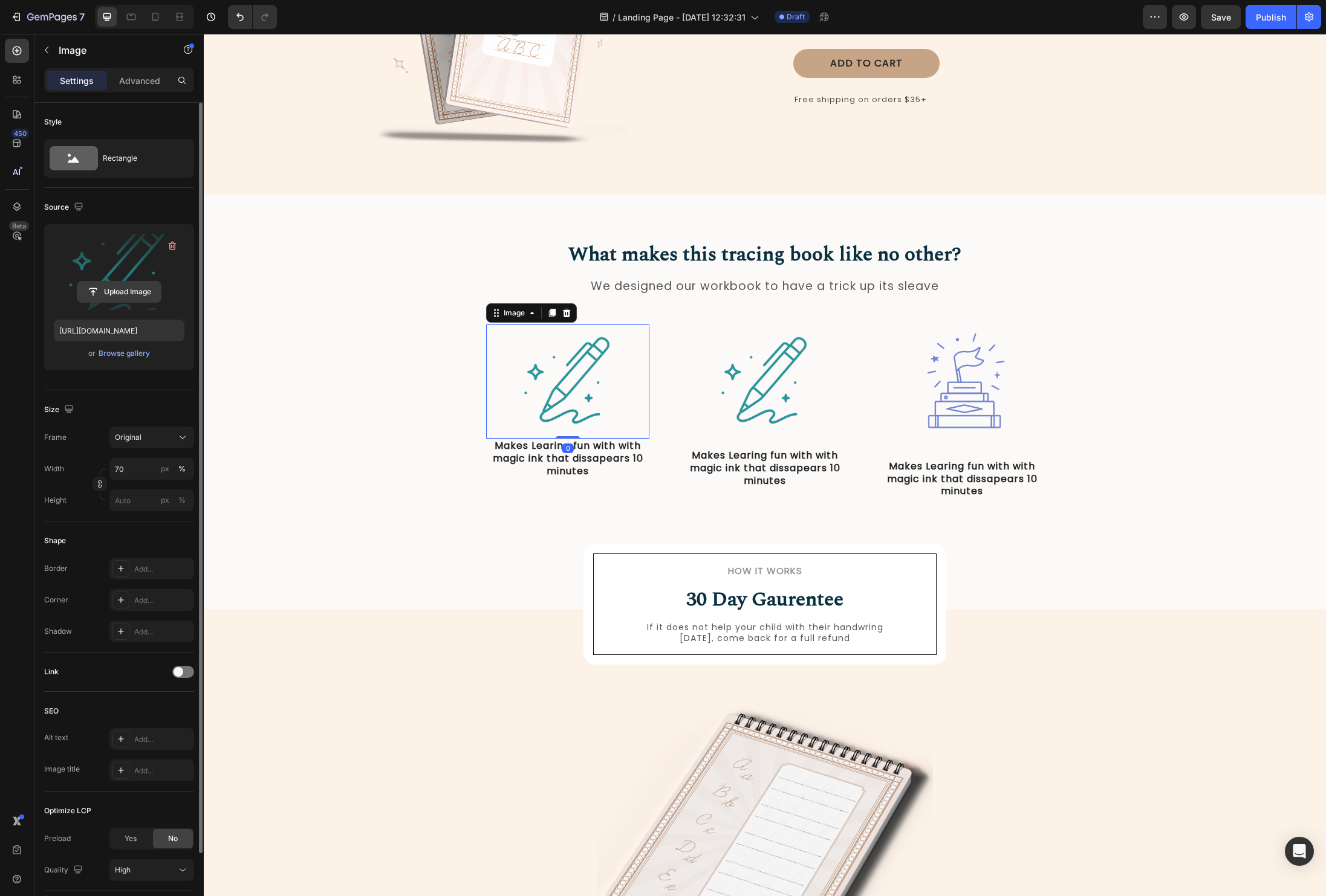
click at [110, 299] on input "file" at bounding box center [119, 292] width 83 height 20
type input "[URL][DOMAIN_NAME]"
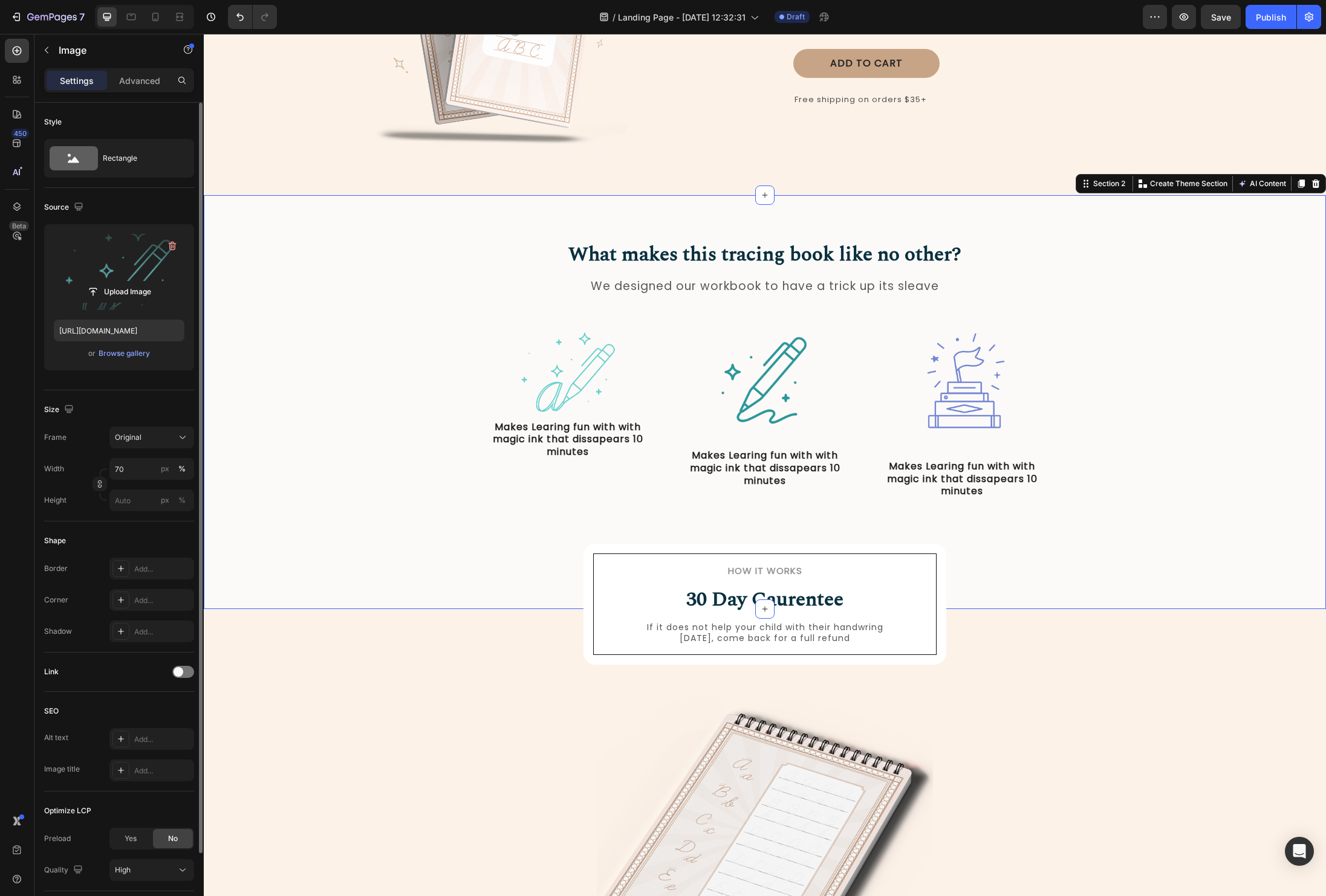
click at [1234, 507] on div "What makes this tracing book like no other? Heading We designed our workbook to…" at bounding box center [765, 379] width 1104 height 278
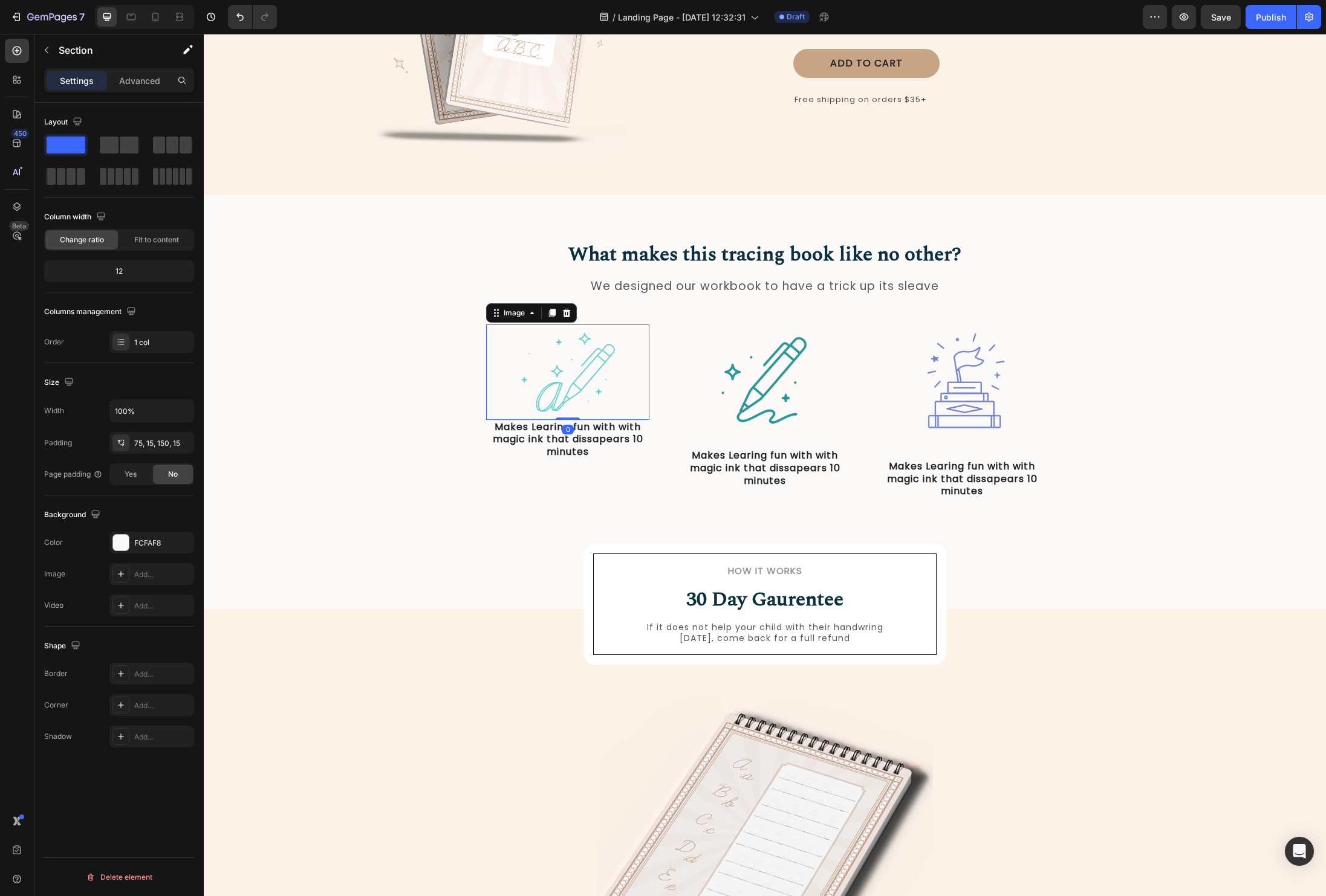
click at [600, 398] on img at bounding box center [568, 372] width 115 height 95
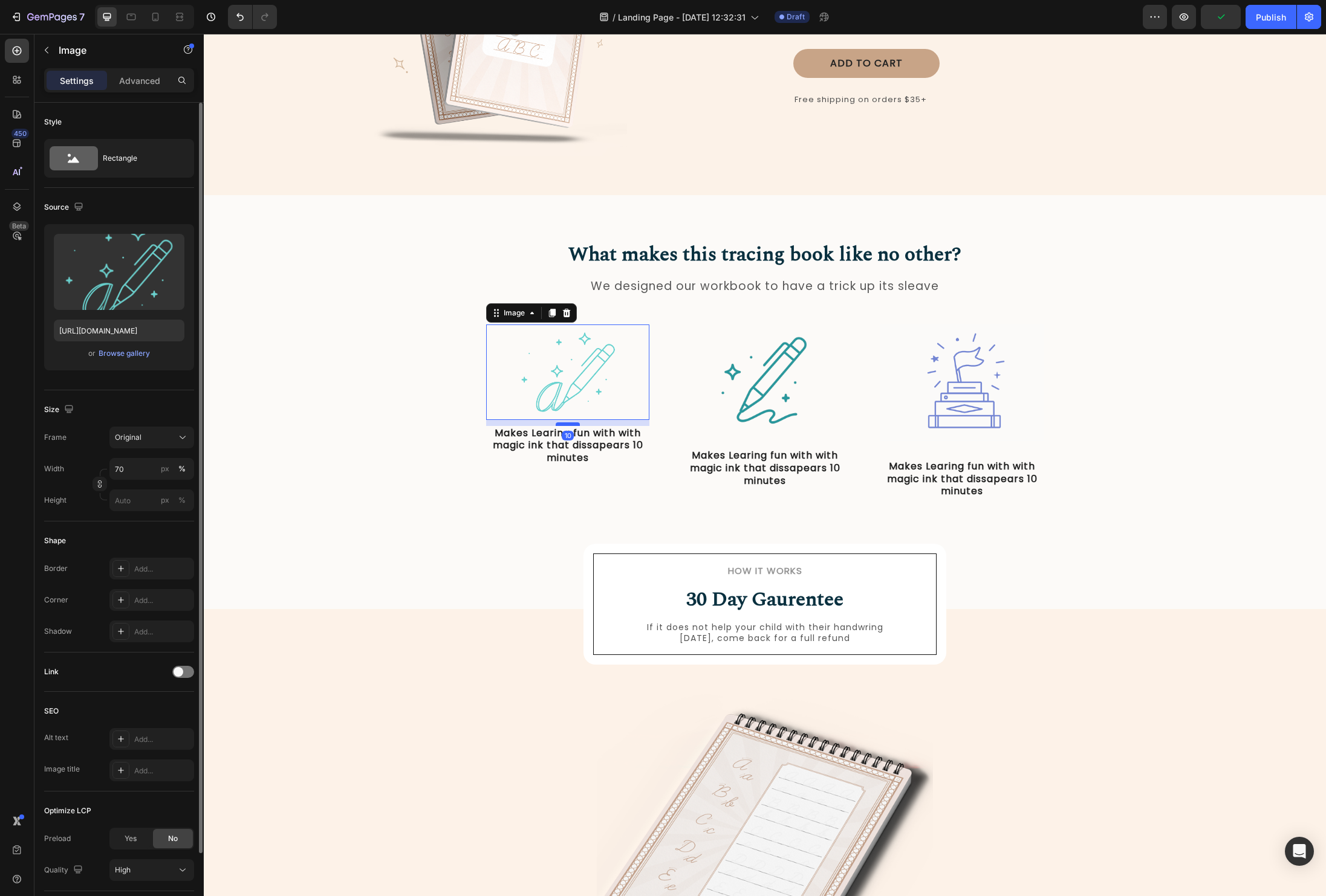
click at [571, 424] on div at bounding box center [568, 424] width 24 height 3
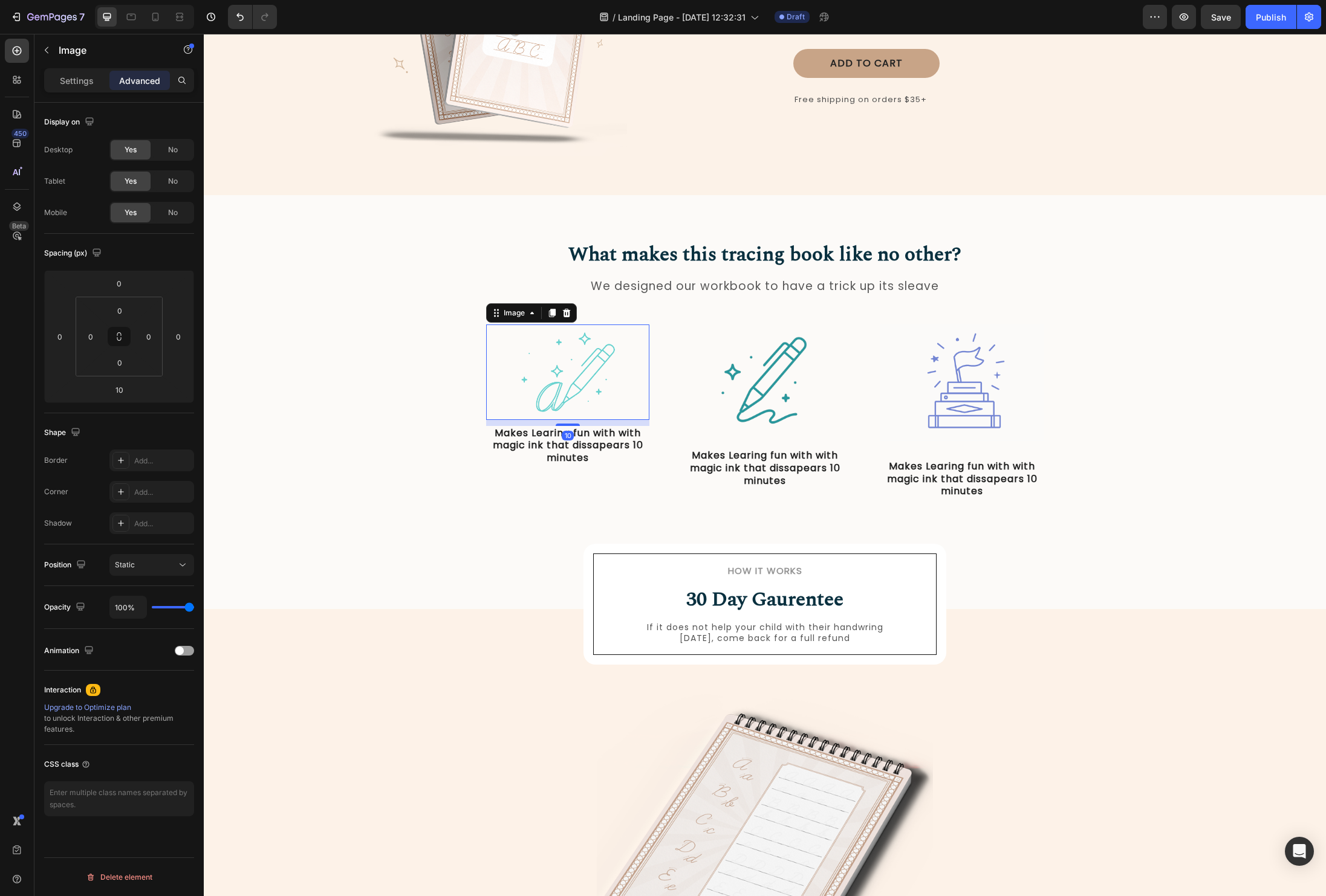
click at [550, 351] on img at bounding box center [568, 372] width 115 height 95
click at [74, 81] on p "Settings" at bounding box center [77, 81] width 34 height 13
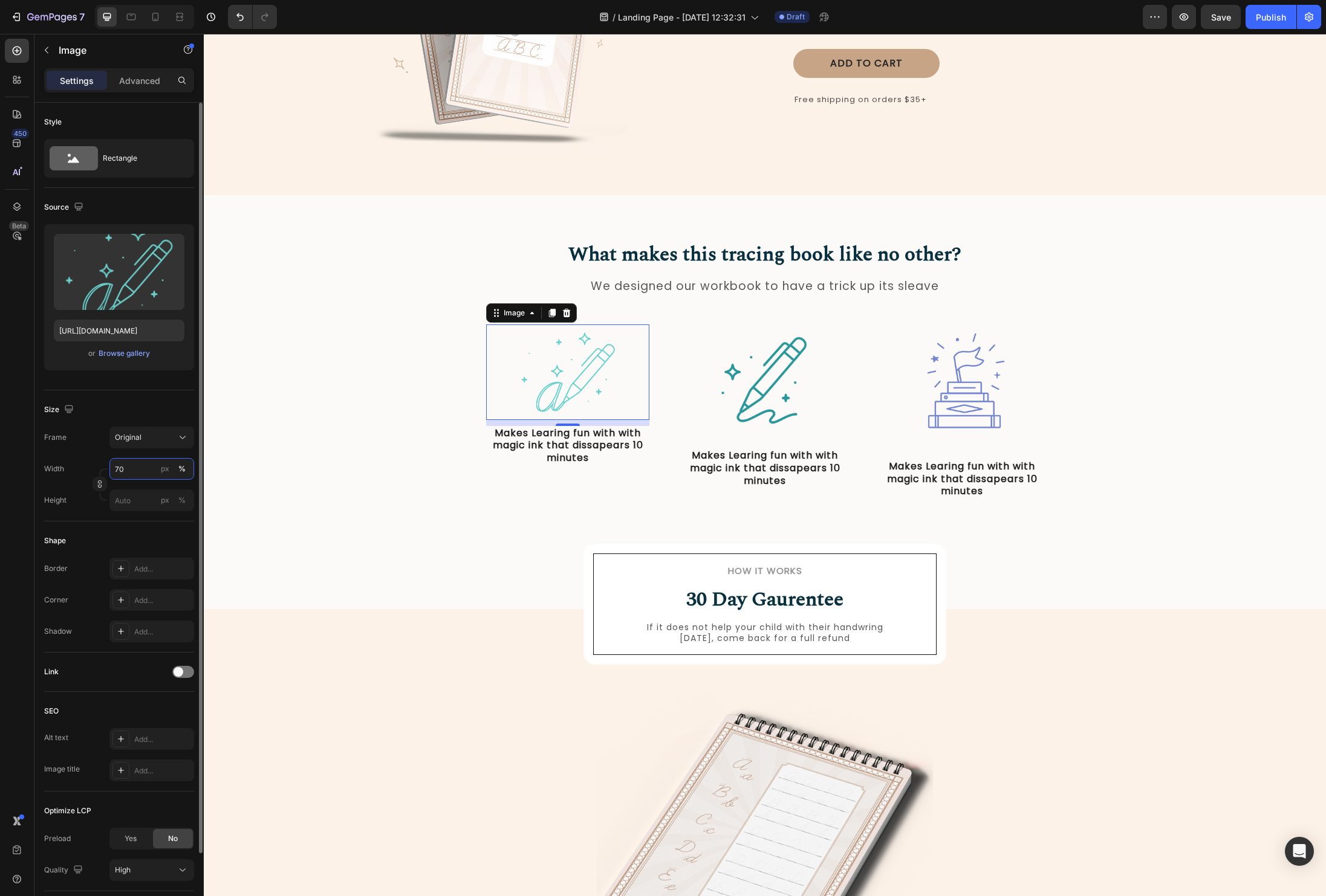
click at [133, 469] on input "70" at bounding box center [152, 469] width 85 height 22
type input "8"
type input "90"
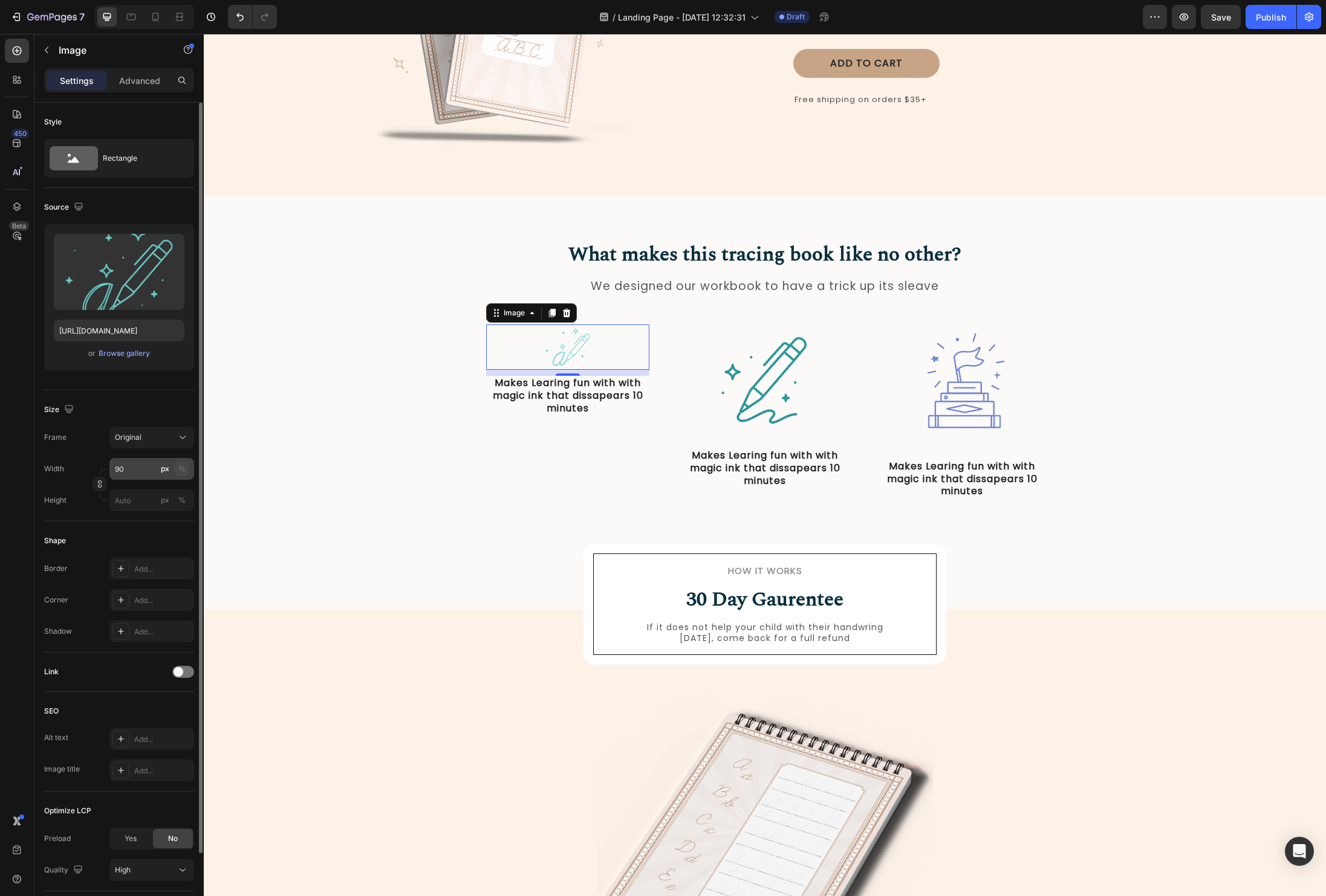
click at [184, 469] on div "%" at bounding box center [182, 469] width 7 height 11
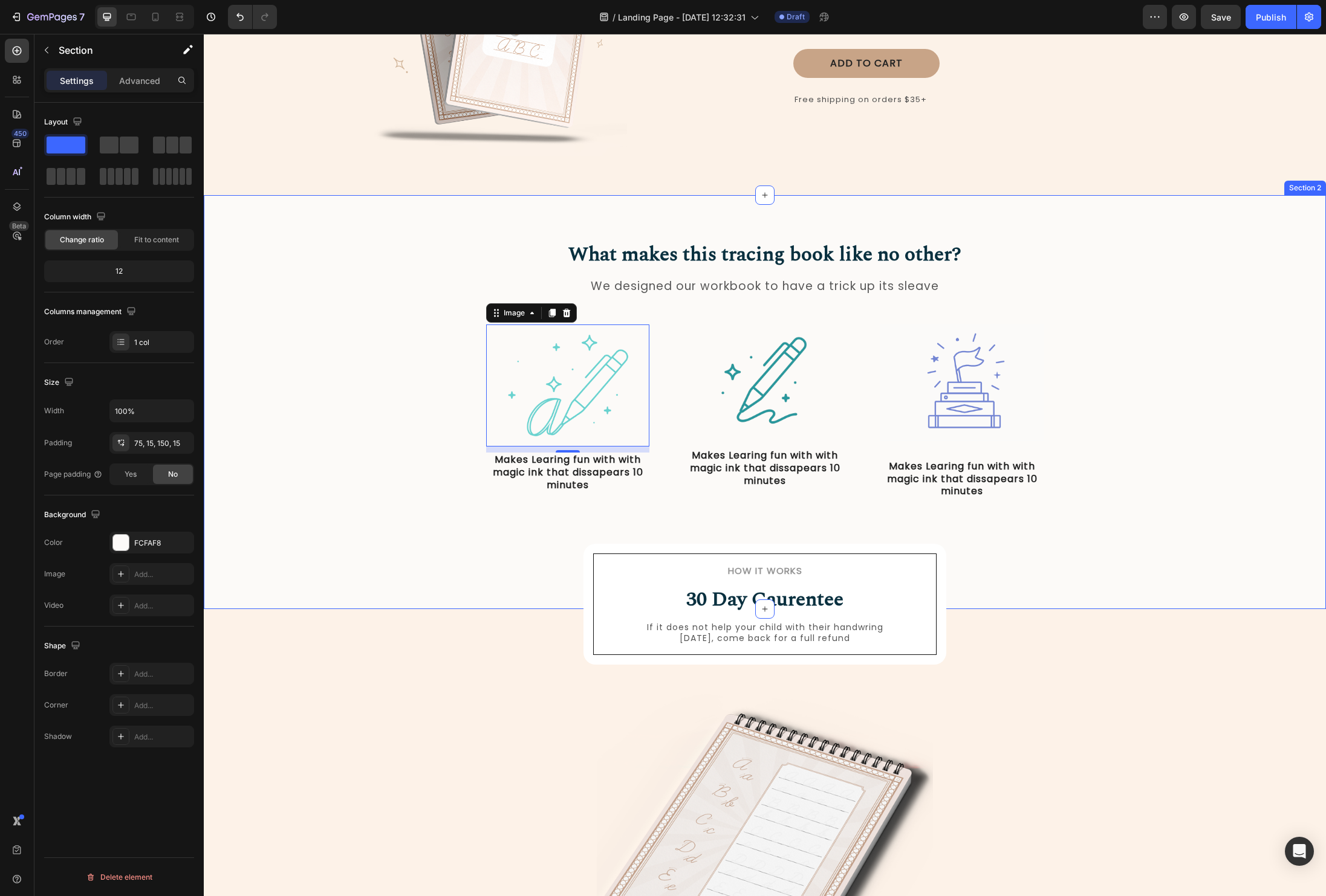
click at [478, 550] on div "What makes this tracing book like no other? Heading We designed our workbook to…" at bounding box center [765, 402] width 1122 height 414
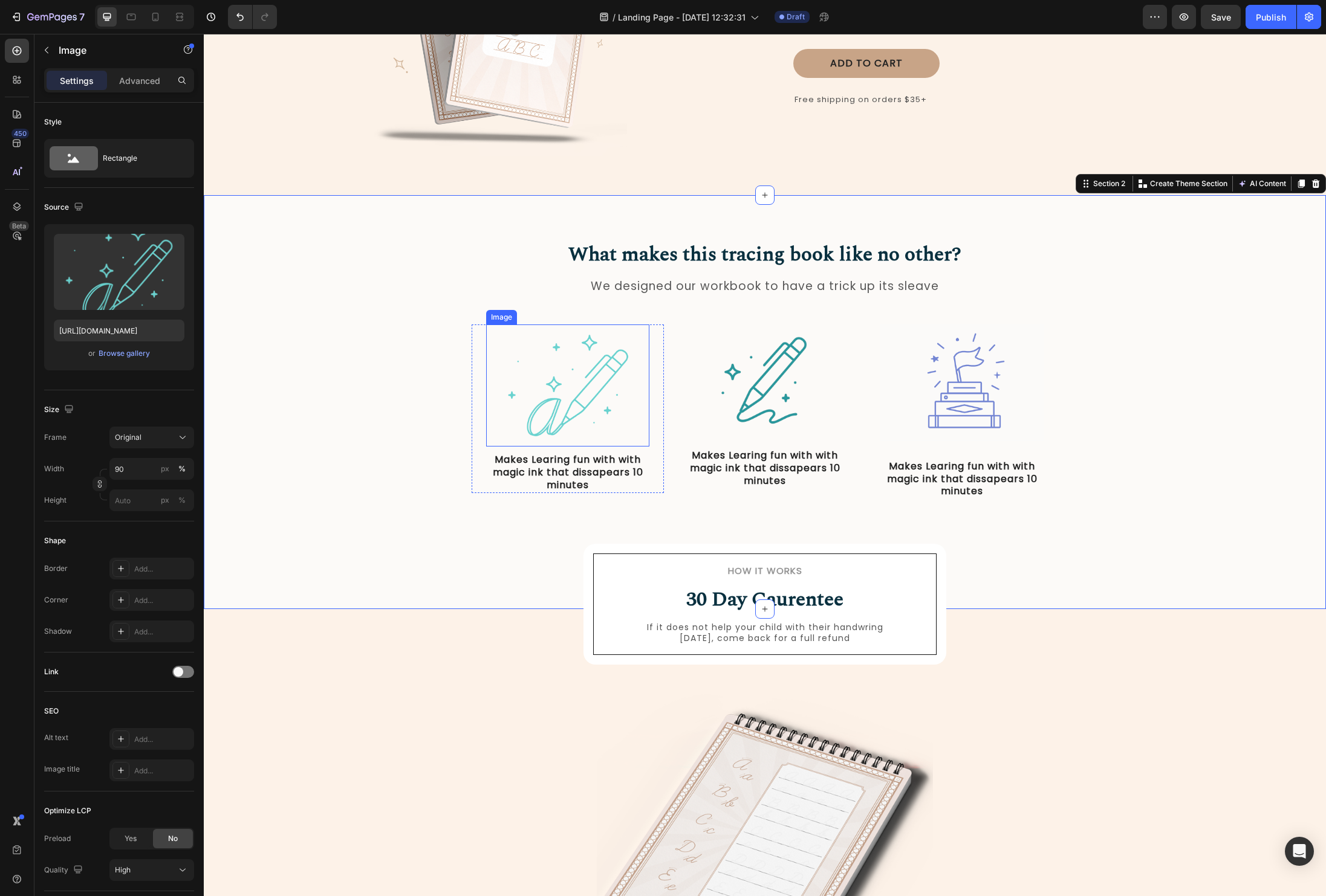
click at [605, 374] on img at bounding box center [568, 385] width 147 height 122
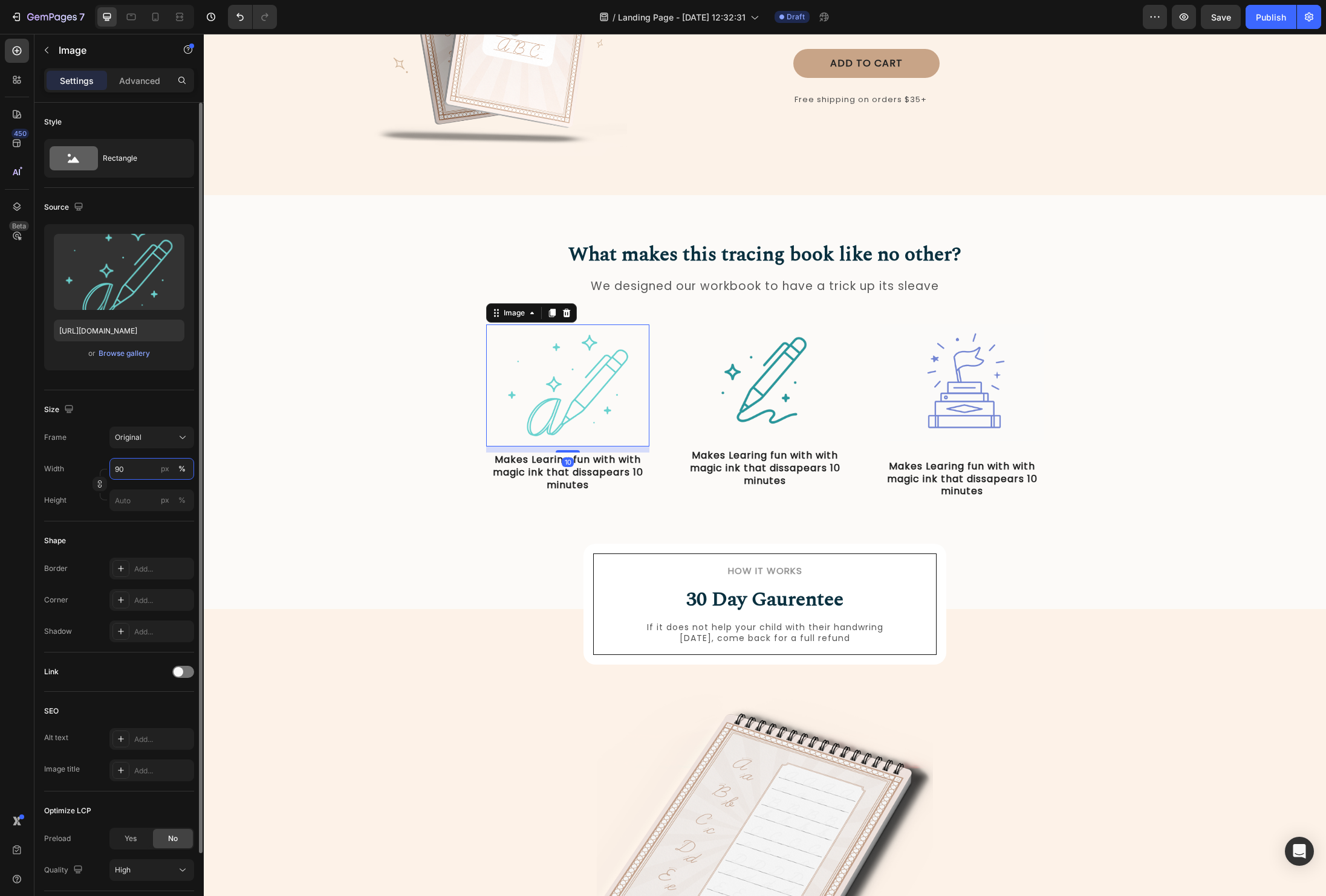
click at [138, 465] on input "90" at bounding box center [152, 469] width 85 height 22
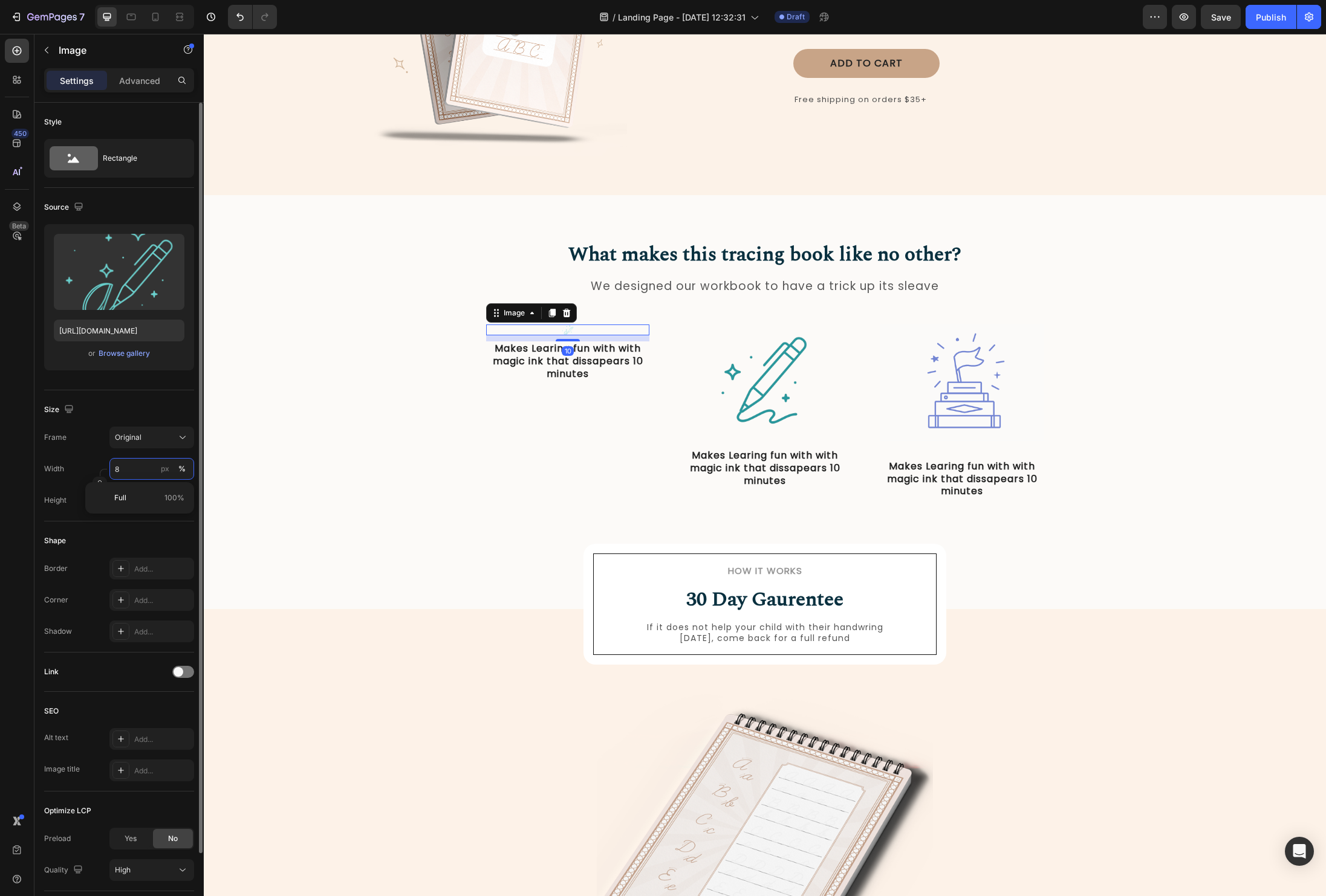
type input "80"
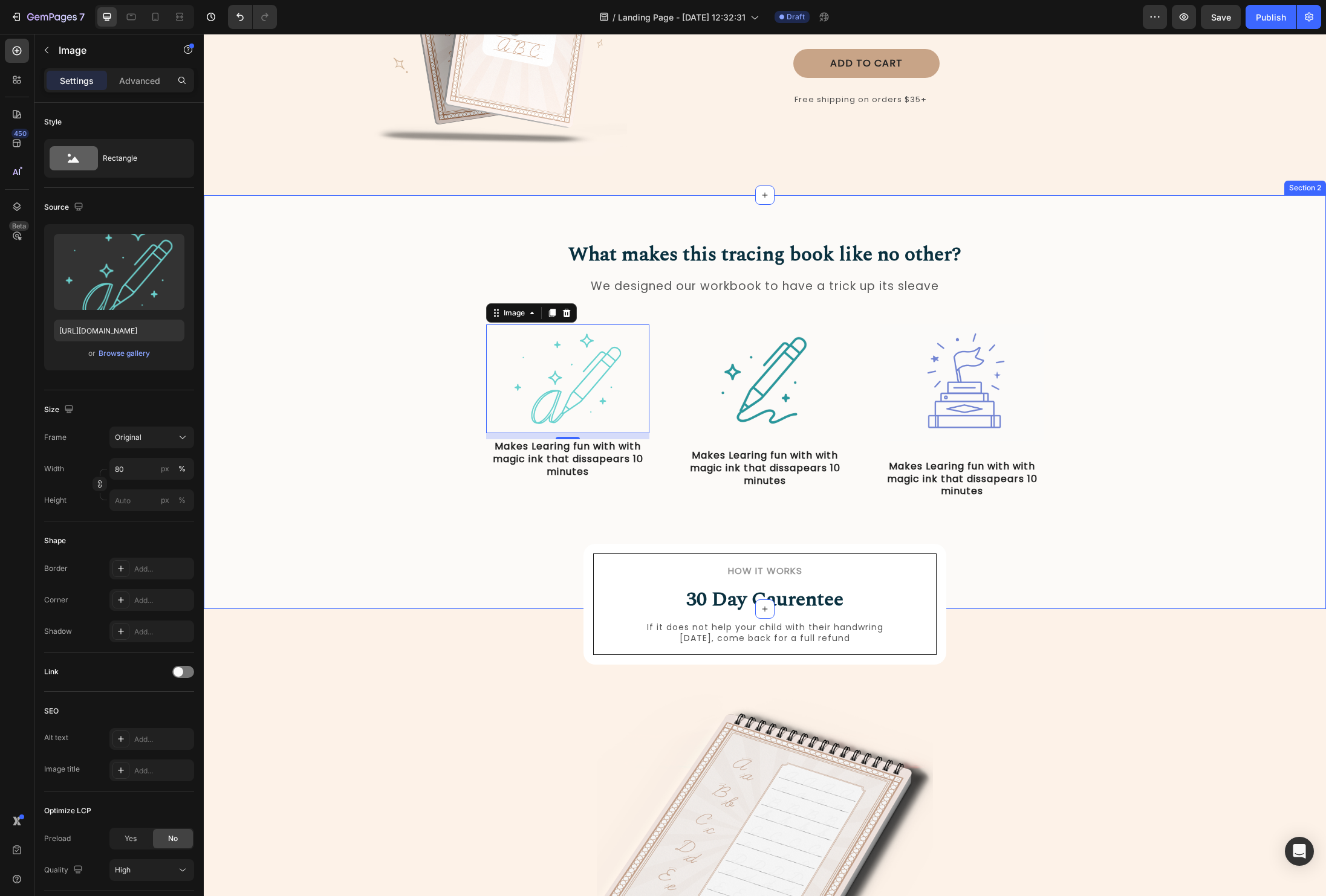
click at [543, 589] on div "What makes this tracing book like no other? Heading We designed our workbook to…" at bounding box center [765, 402] width 1122 height 414
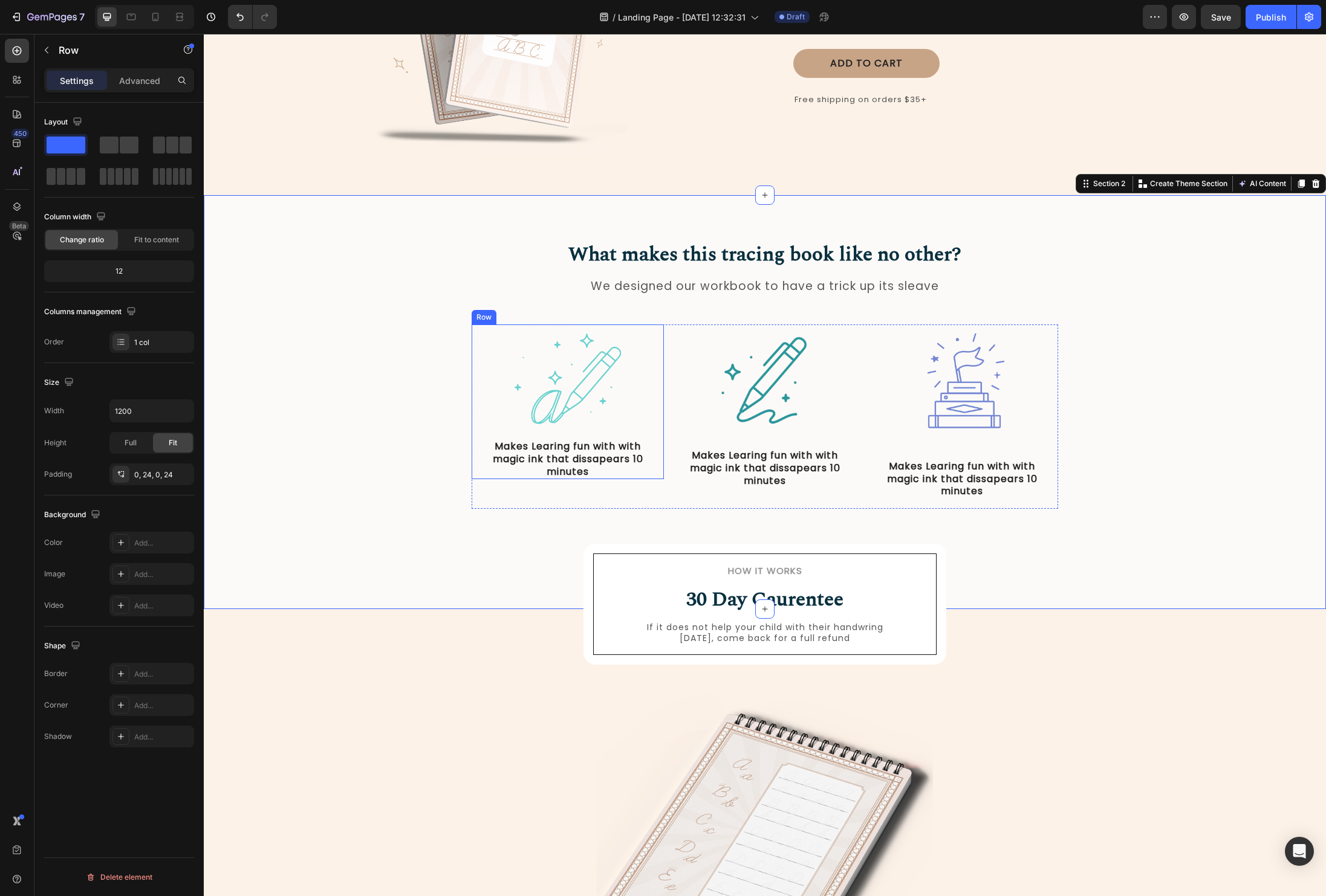
click at [608, 435] on div "Image Makes Learing fun with with magic ink that dissapears 10 minutes Text Blo…" at bounding box center [567, 402] width 163 height 154
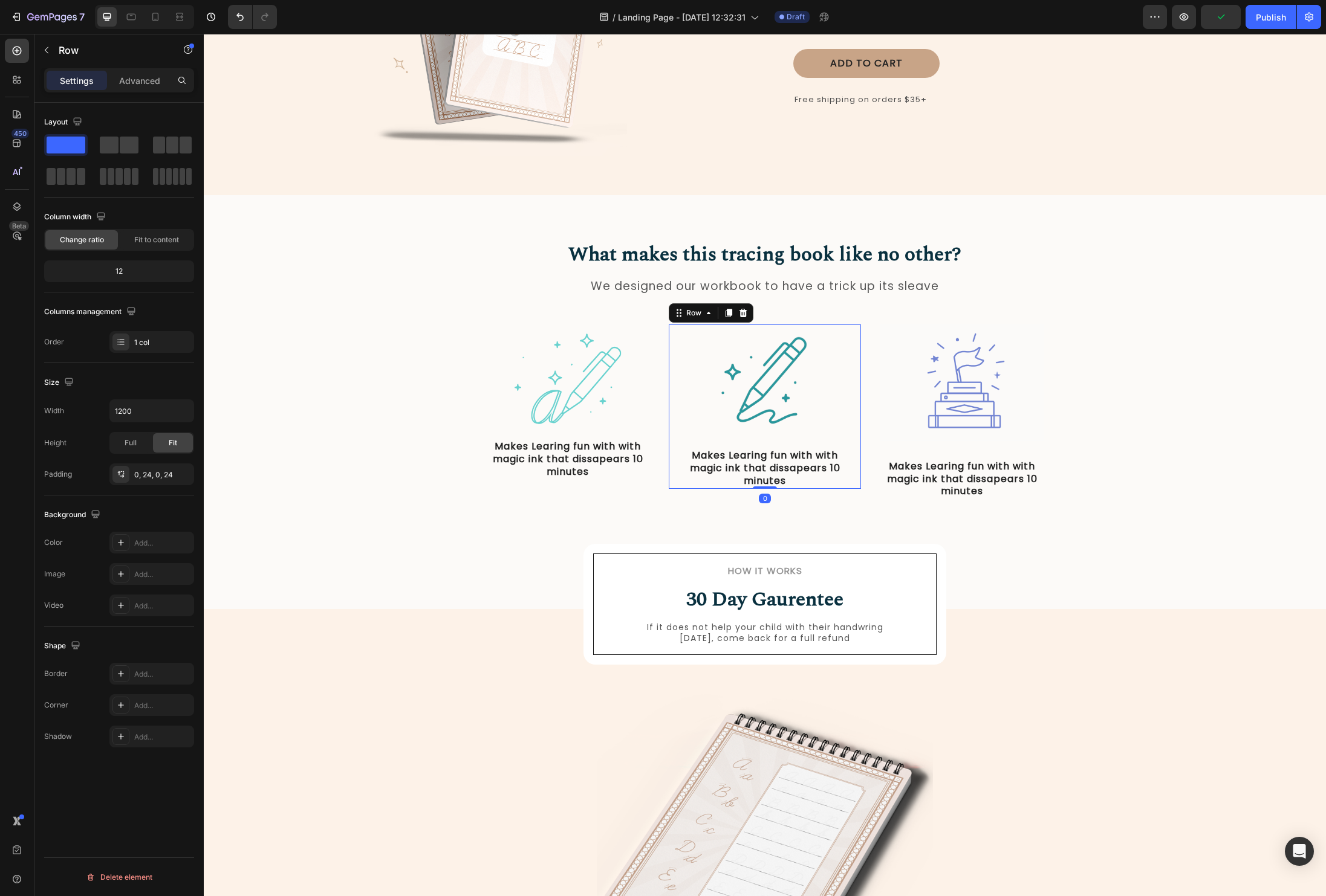
click at [675, 427] on div "Image Makes Learing fun with with magic ink that dissapears 10 minutes Text Blo…" at bounding box center [765, 406] width 192 height 164
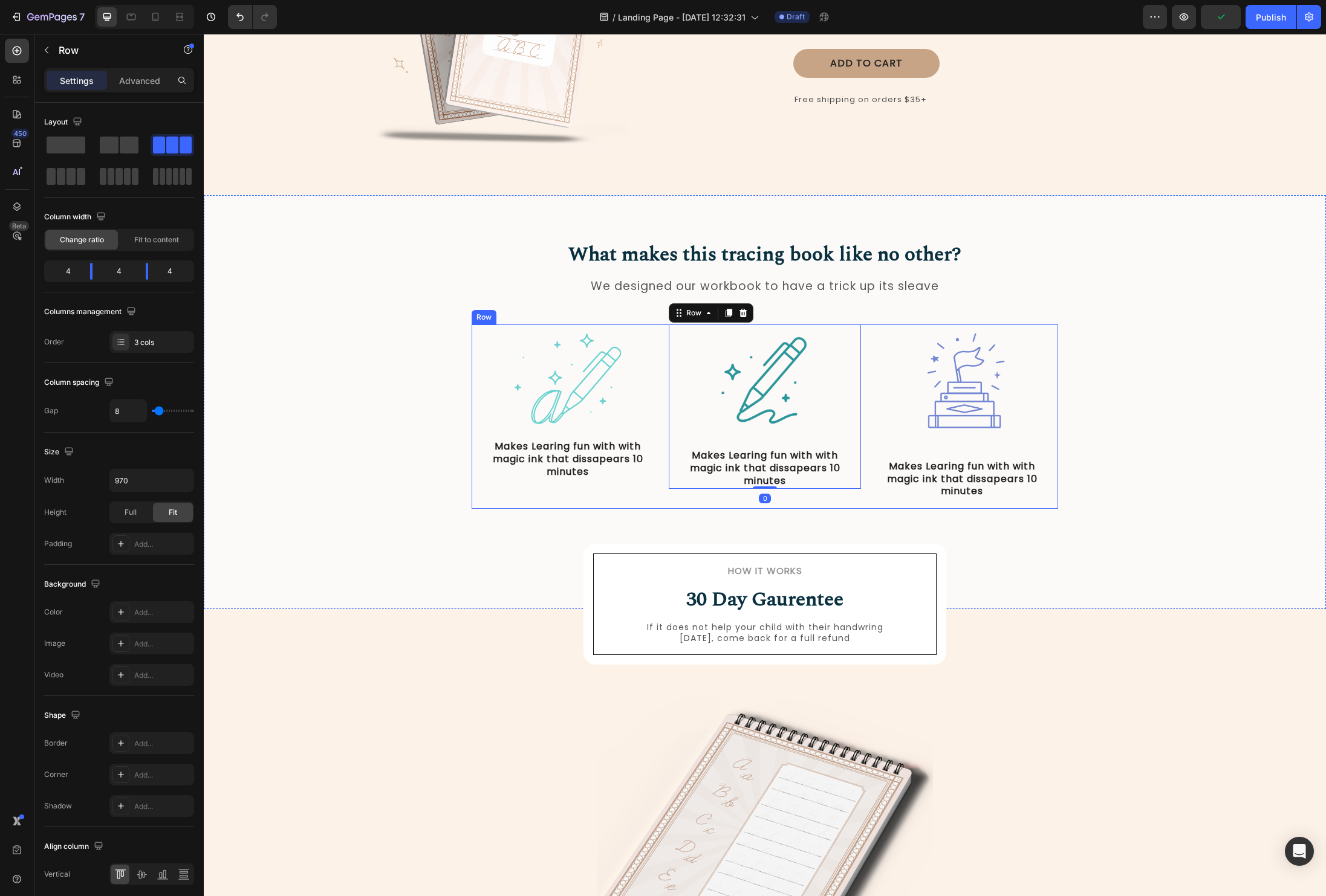
click at [659, 480] on div "Image Makes Learing fun with with magic ink that dissapears 10 minutes Text Blo…" at bounding box center [568, 417] width 192 height 184
click at [625, 417] on img at bounding box center [568, 379] width 131 height 109
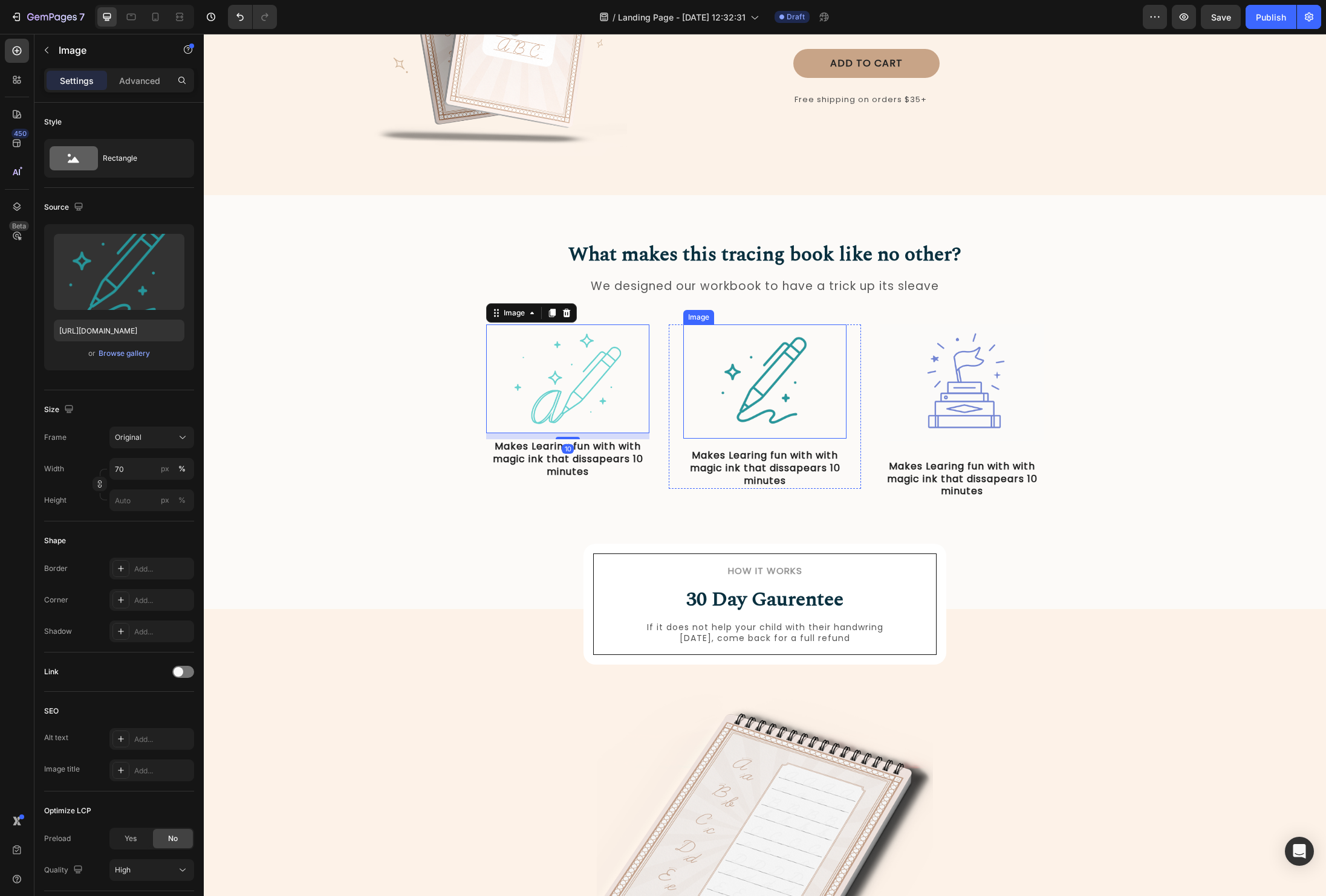
click at [686, 415] on div at bounding box center [764, 381] width 163 height 114
click at [627, 412] on img at bounding box center [568, 379] width 131 height 109
click at [656, 413] on div "Image 10 Makes Learing fun with with magic ink that dissapears 10 minutes Text …" at bounding box center [568, 402] width 192 height 154
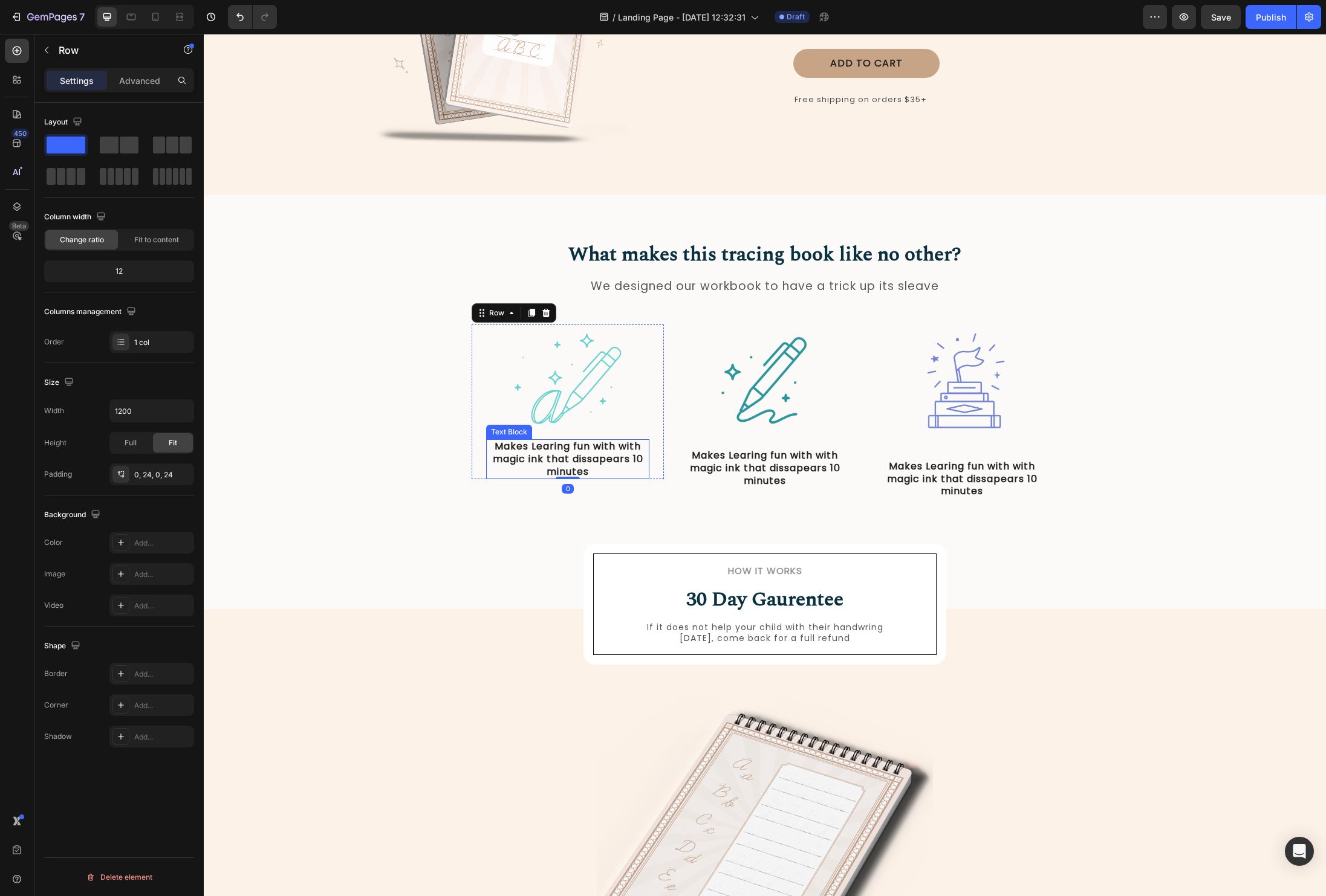
click at [587, 457] on p "Makes Learing fun with with magic ink that dissapears 10 minutes" at bounding box center [567, 459] width 161 height 37
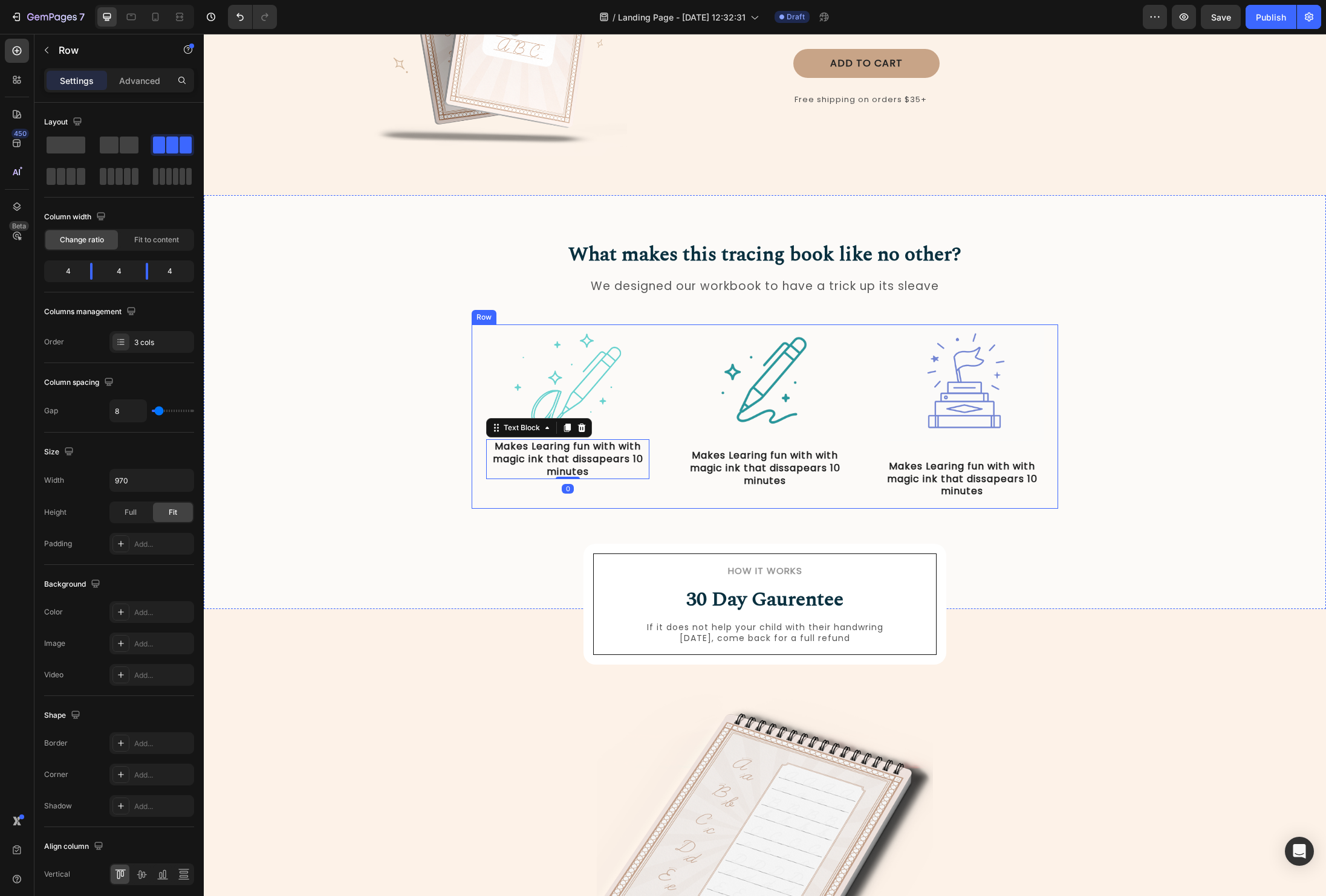
click at [664, 392] on div "Image Makes Learing fun with with magic ink that dissapears 10 minutes Text Blo…" at bounding box center [765, 417] width 587 height 184
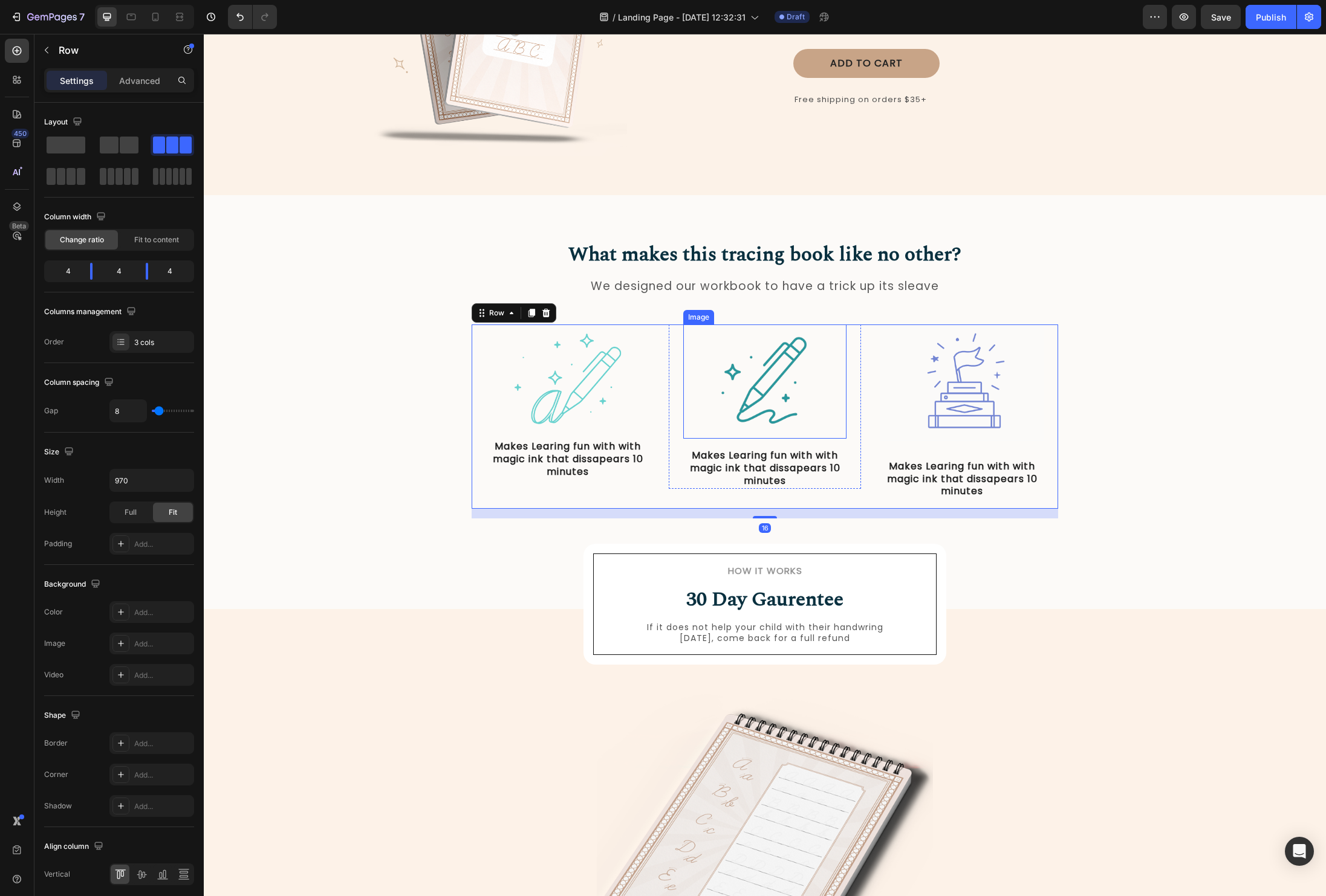
click at [758, 401] on img at bounding box center [765, 381] width 115 height 114
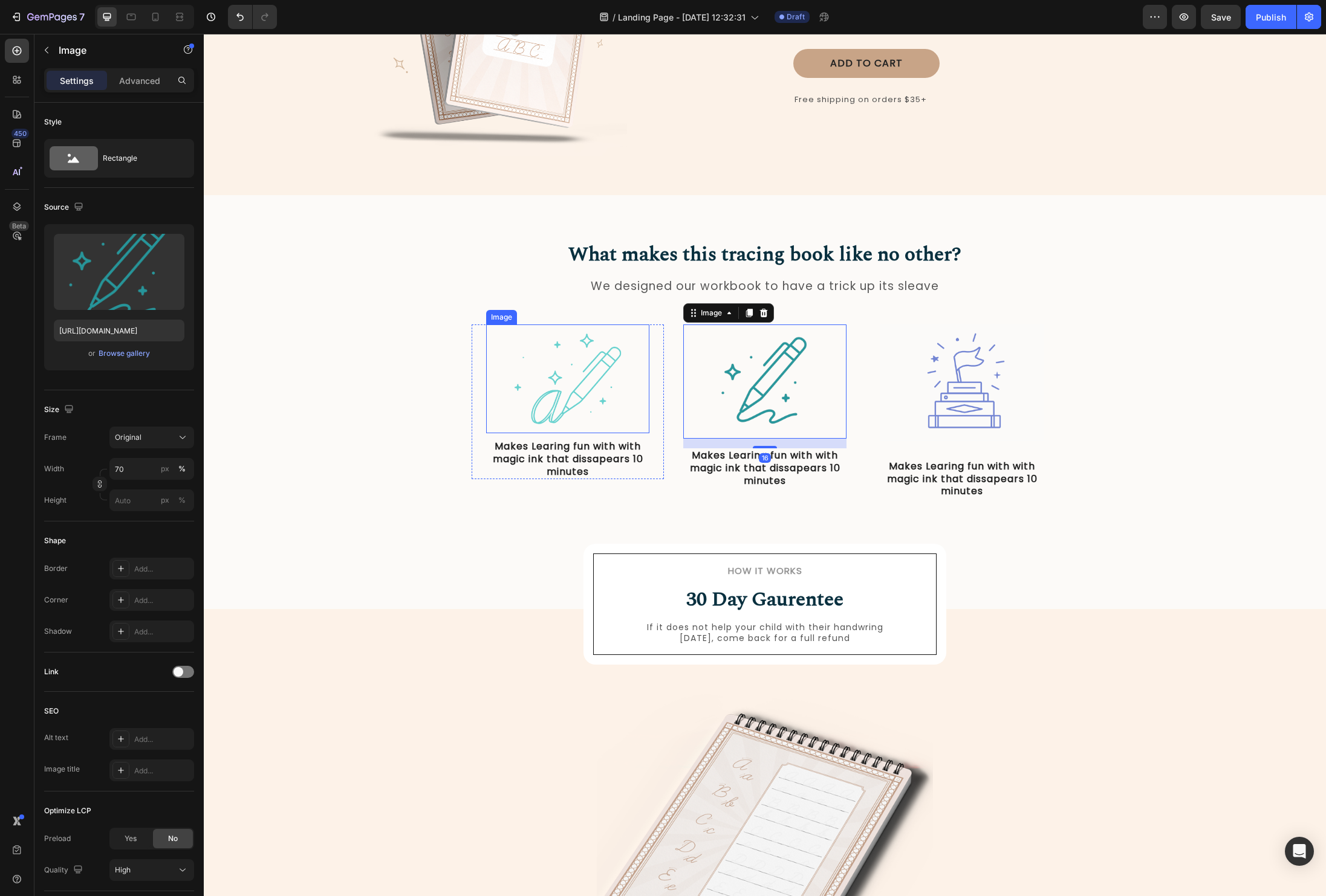
click at [581, 397] on img at bounding box center [568, 379] width 131 height 109
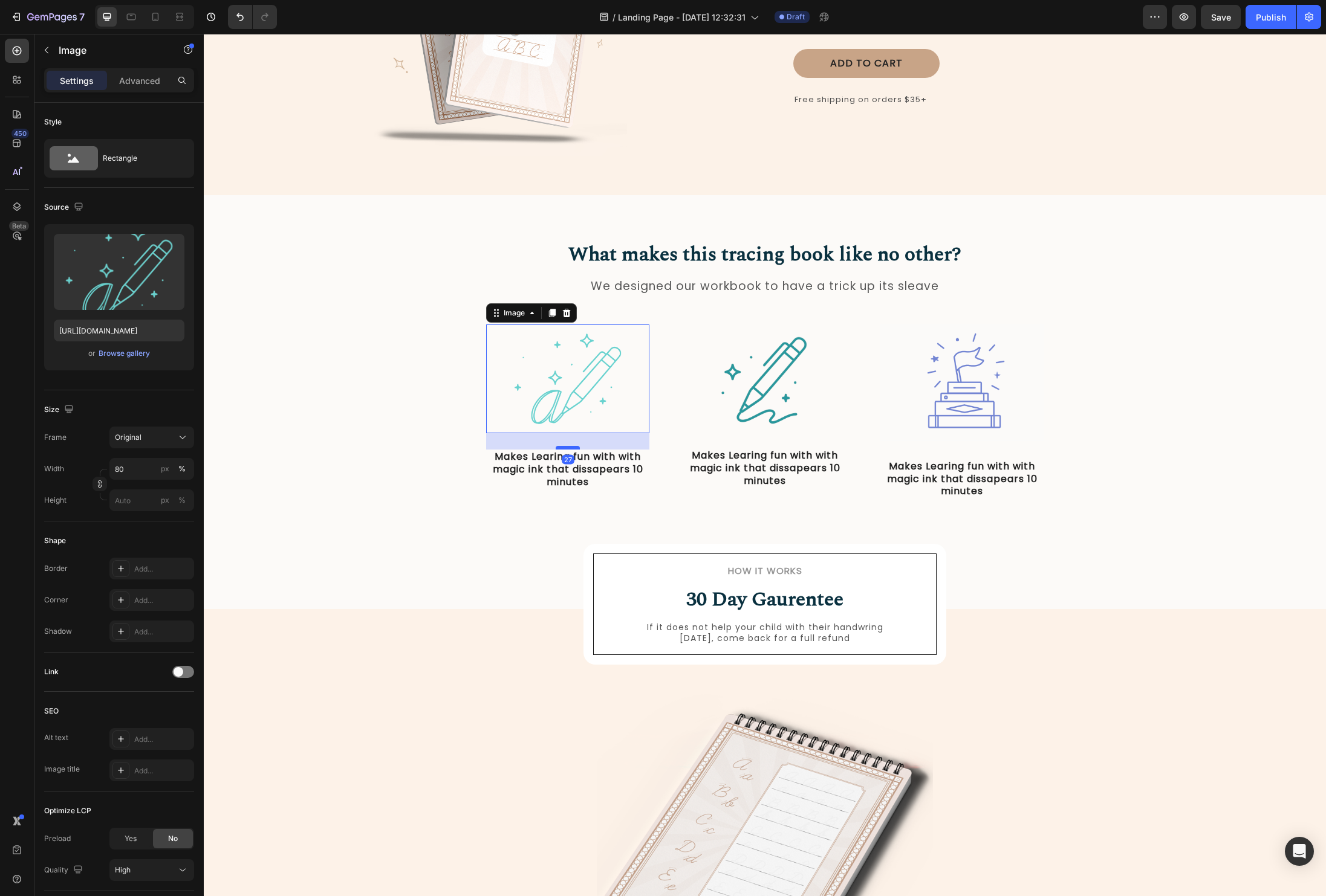
drag, startPoint x: 572, startPoint y: 438, endPoint x: 571, endPoint y: 448, distance: 10.0
click at [571, 448] on div at bounding box center [568, 448] width 24 height 3
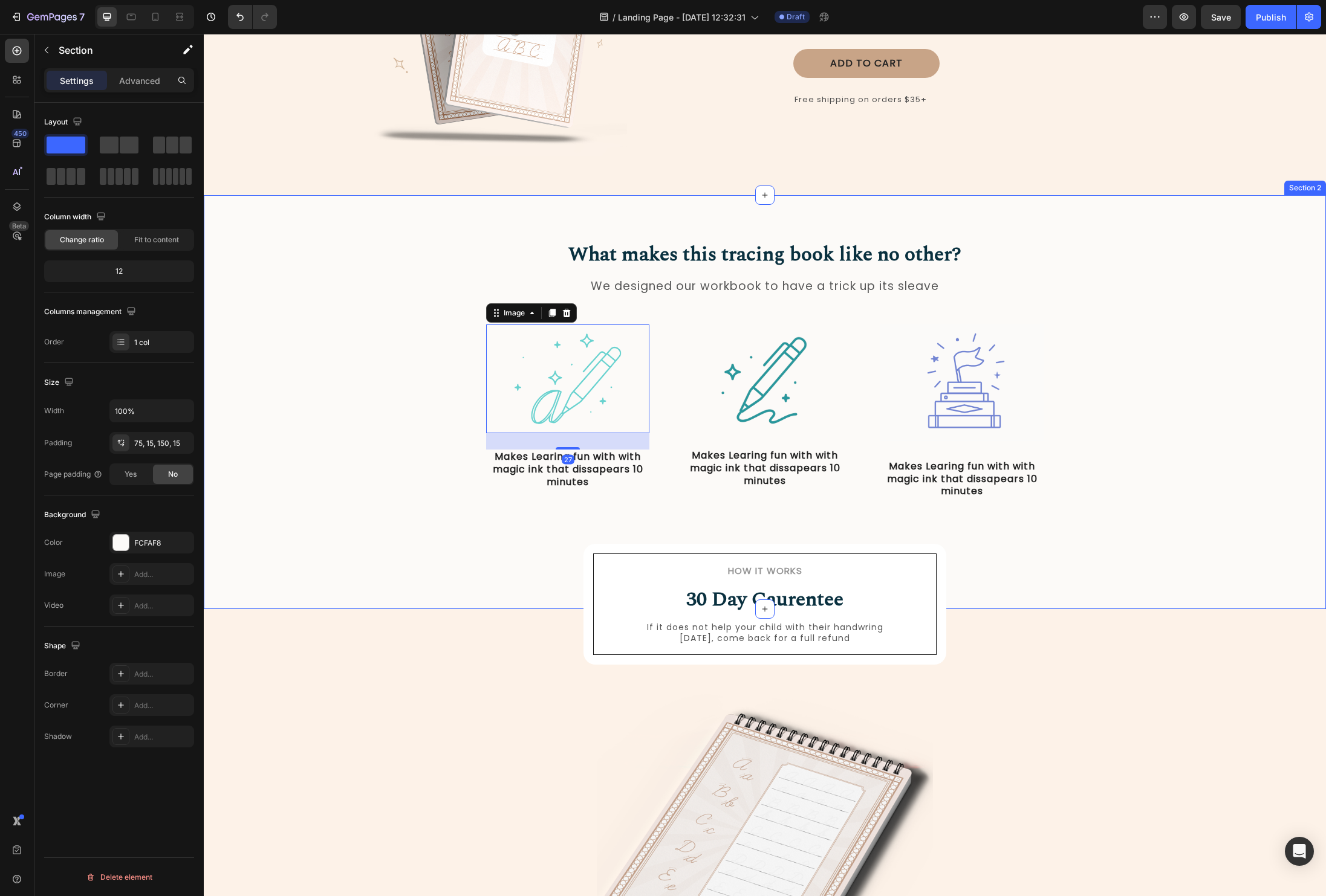
click at [411, 580] on div "What makes this tracing book like no other? Heading We designed our workbook to…" at bounding box center [765, 402] width 1122 height 414
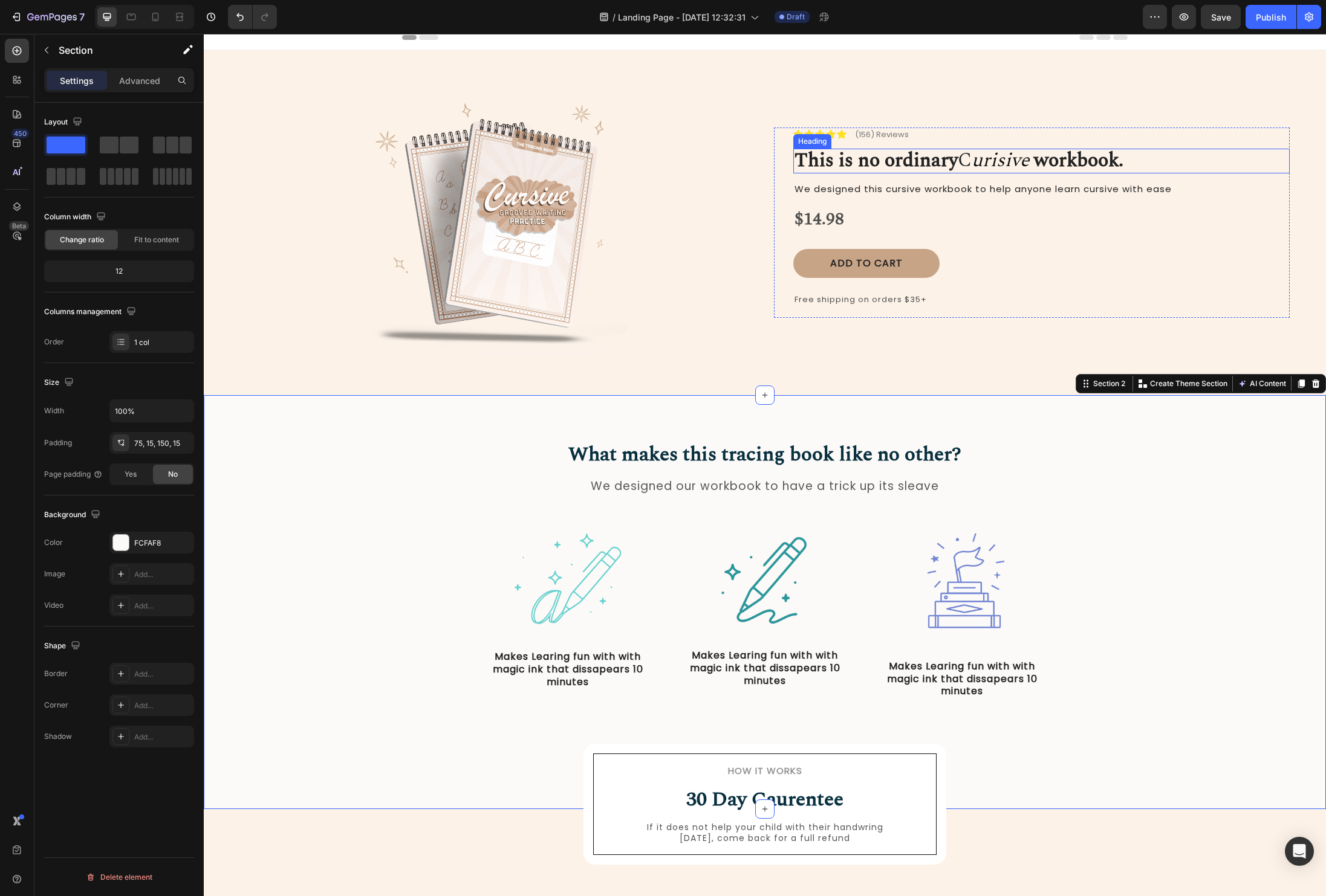
scroll to position [0, 0]
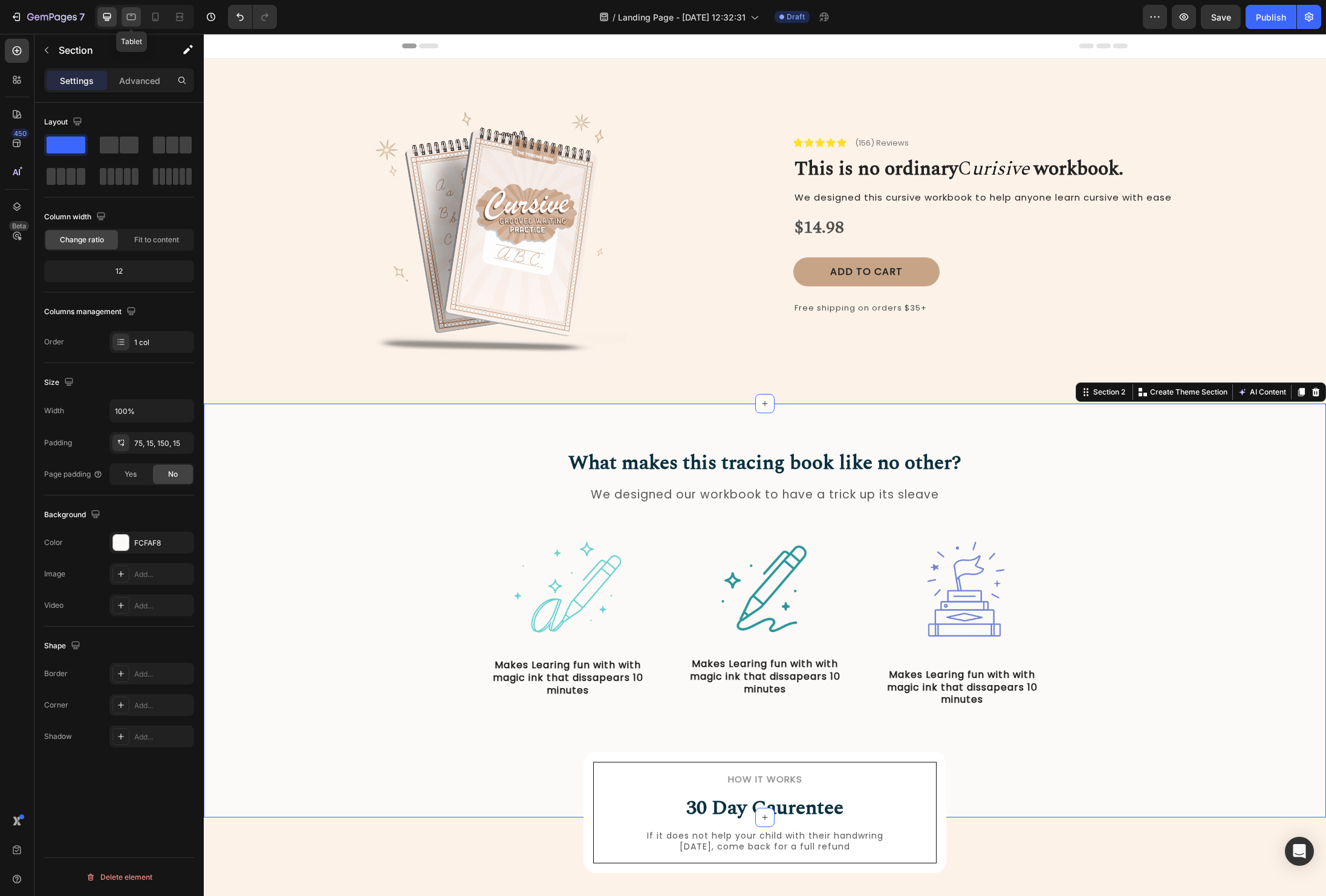
click at [132, 17] on icon at bounding box center [131, 17] width 12 height 12
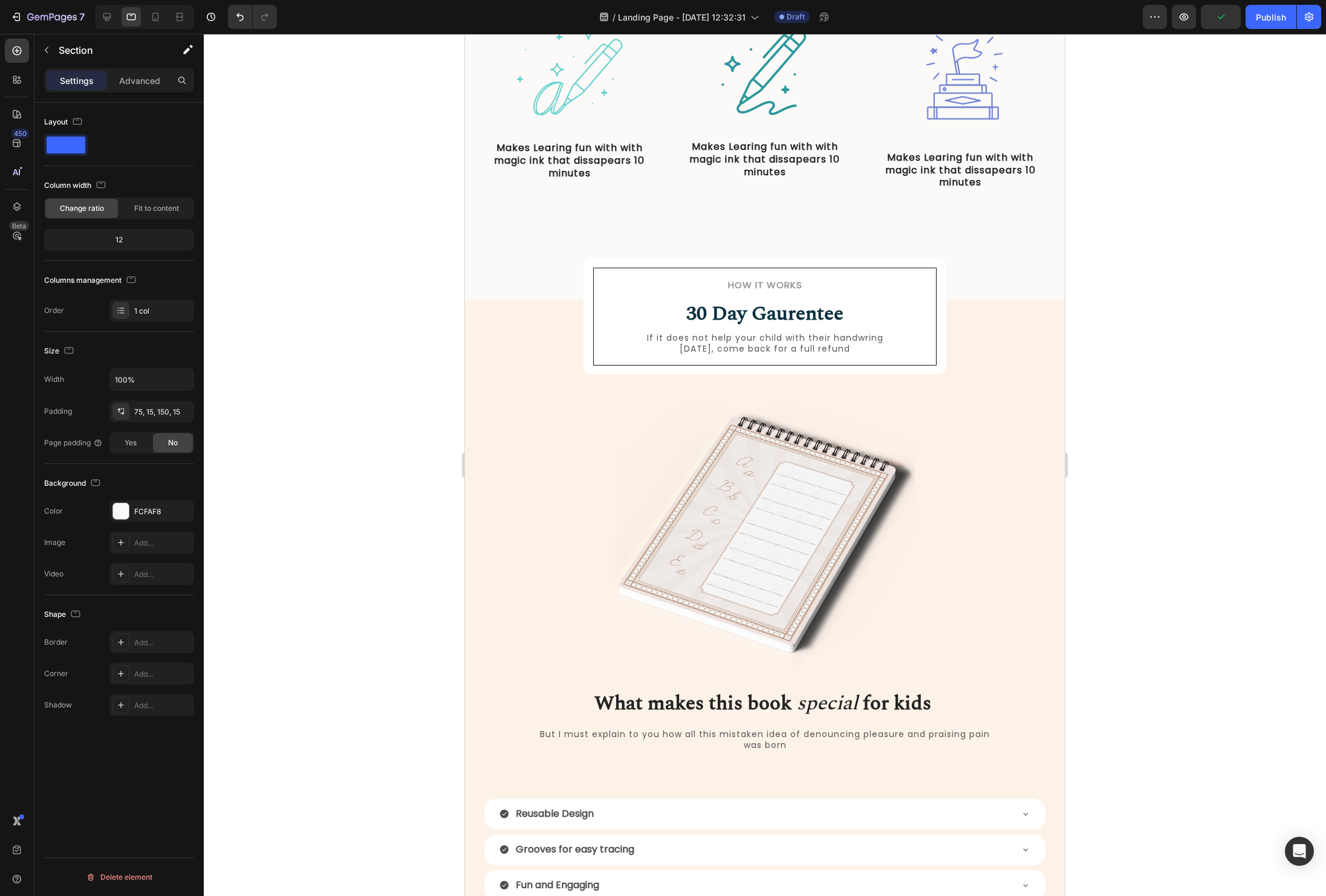
scroll to position [306, 0]
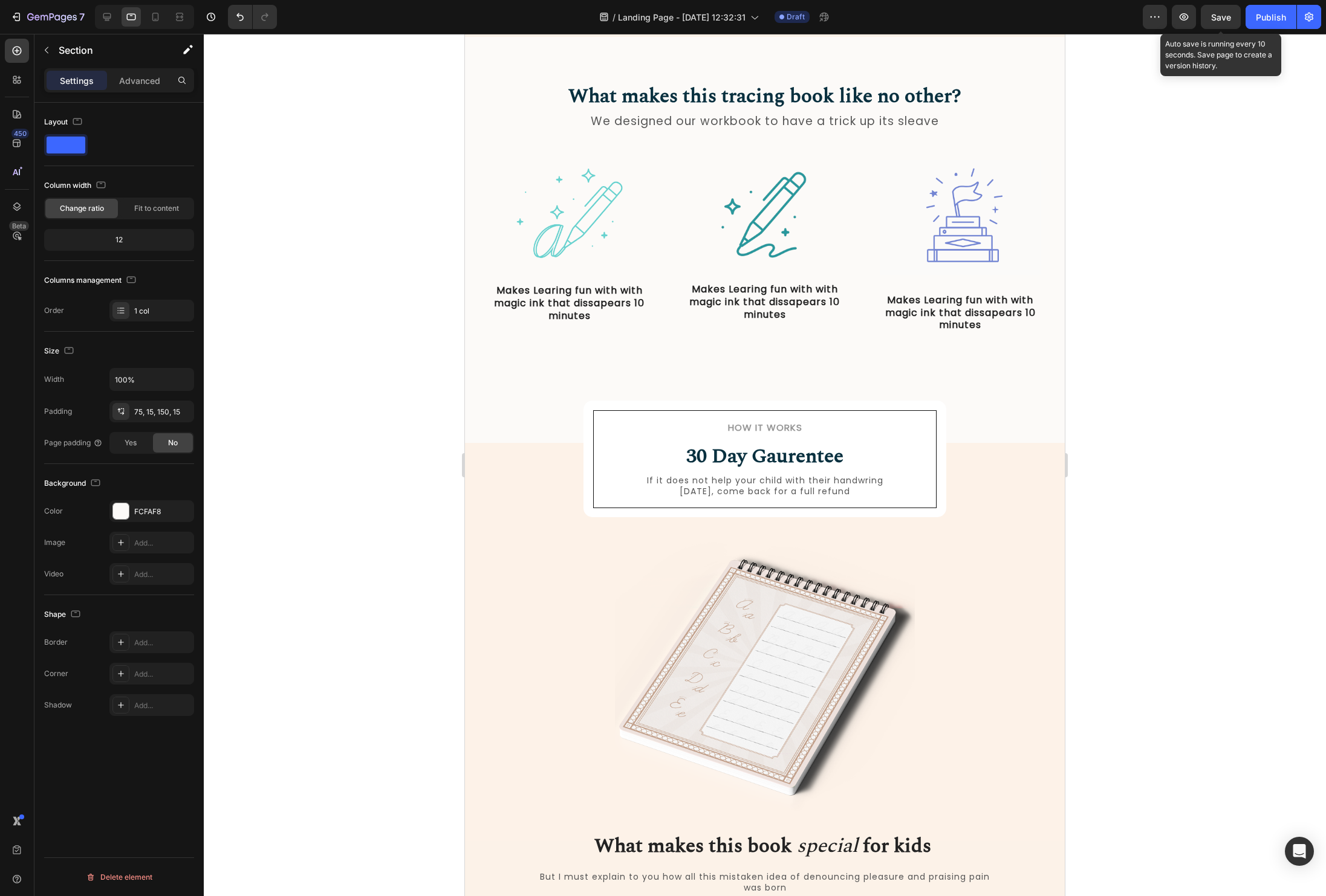
click at [1215, 12] on span "Save" at bounding box center [1220, 17] width 20 height 10
